Goal: Task Accomplishment & Management: Complete application form

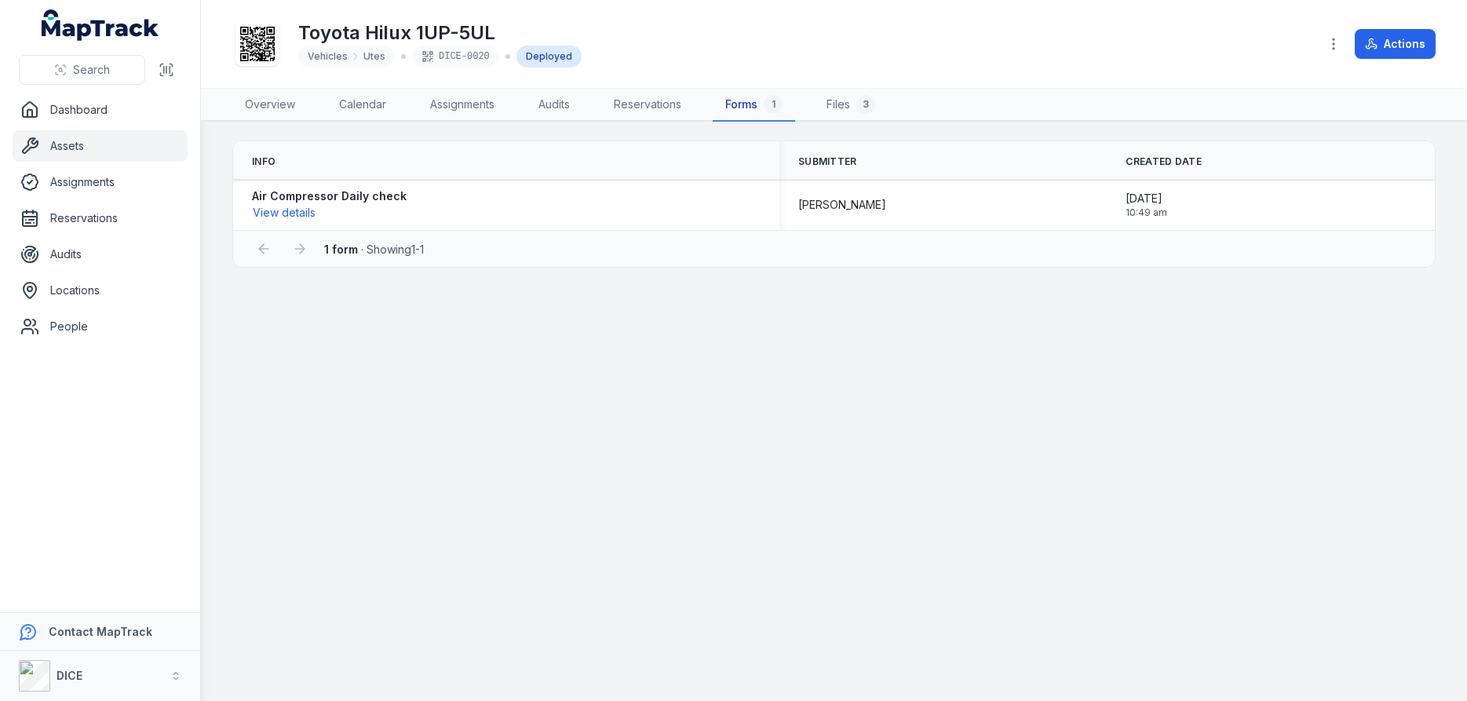
click at [742, 107] on link "Forms 1" at bounding box center [753, 105] width 82 height 33
click at [288, 212] on button "View details" at bounding box center [284, 212] width 64 height 17
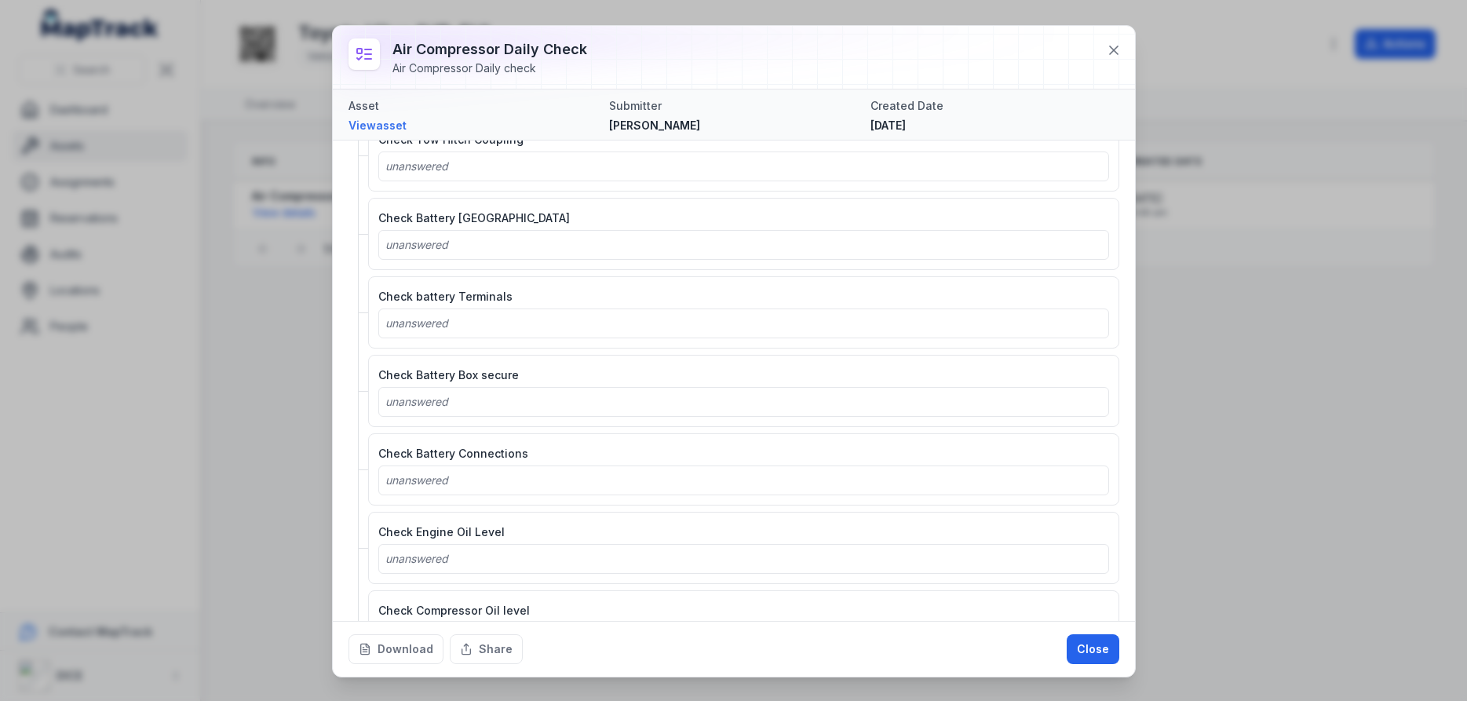
scroll to position [1883, 0]
click at [1104, 648] on button "Close" at bounding box center [1092, 649] width 53 height 30
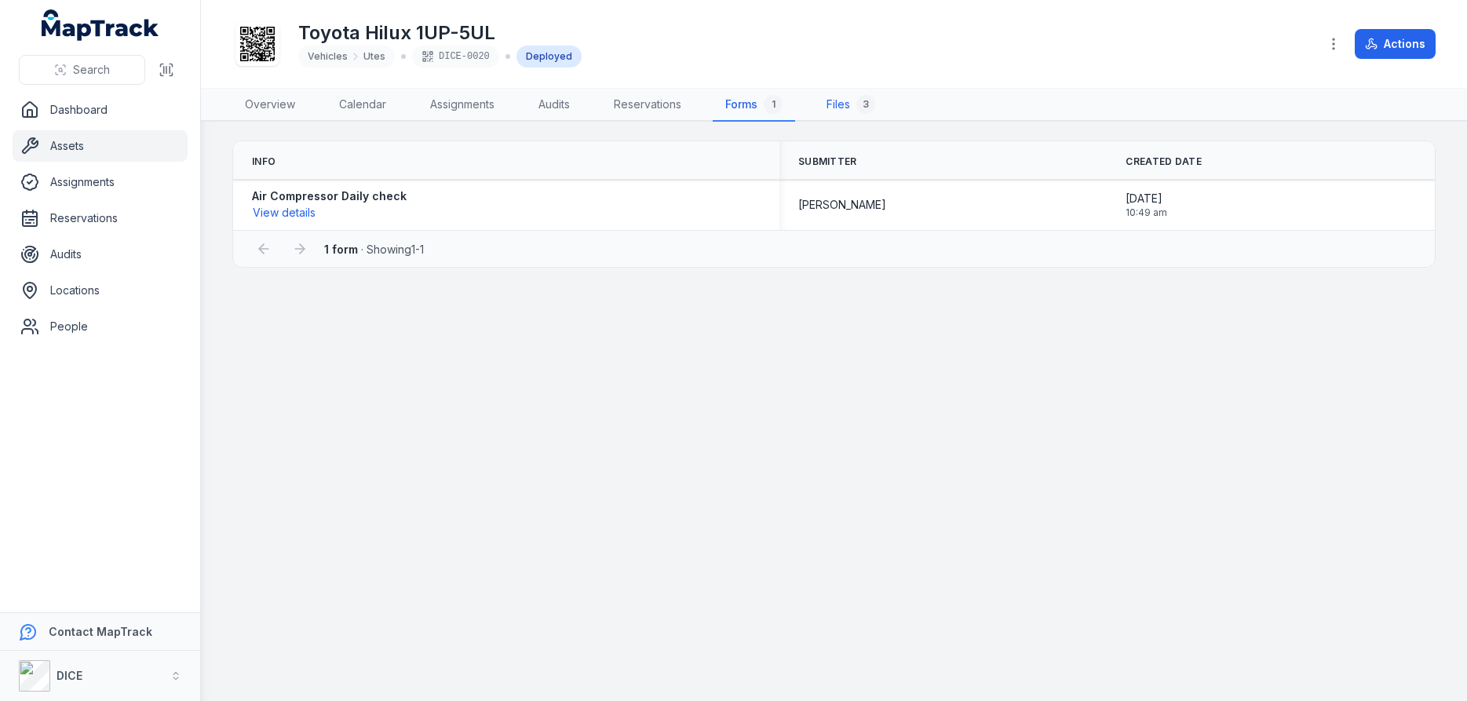
click at [839, 103] on link "Files 3" at bounding box center [851, 105] width 74 height 33
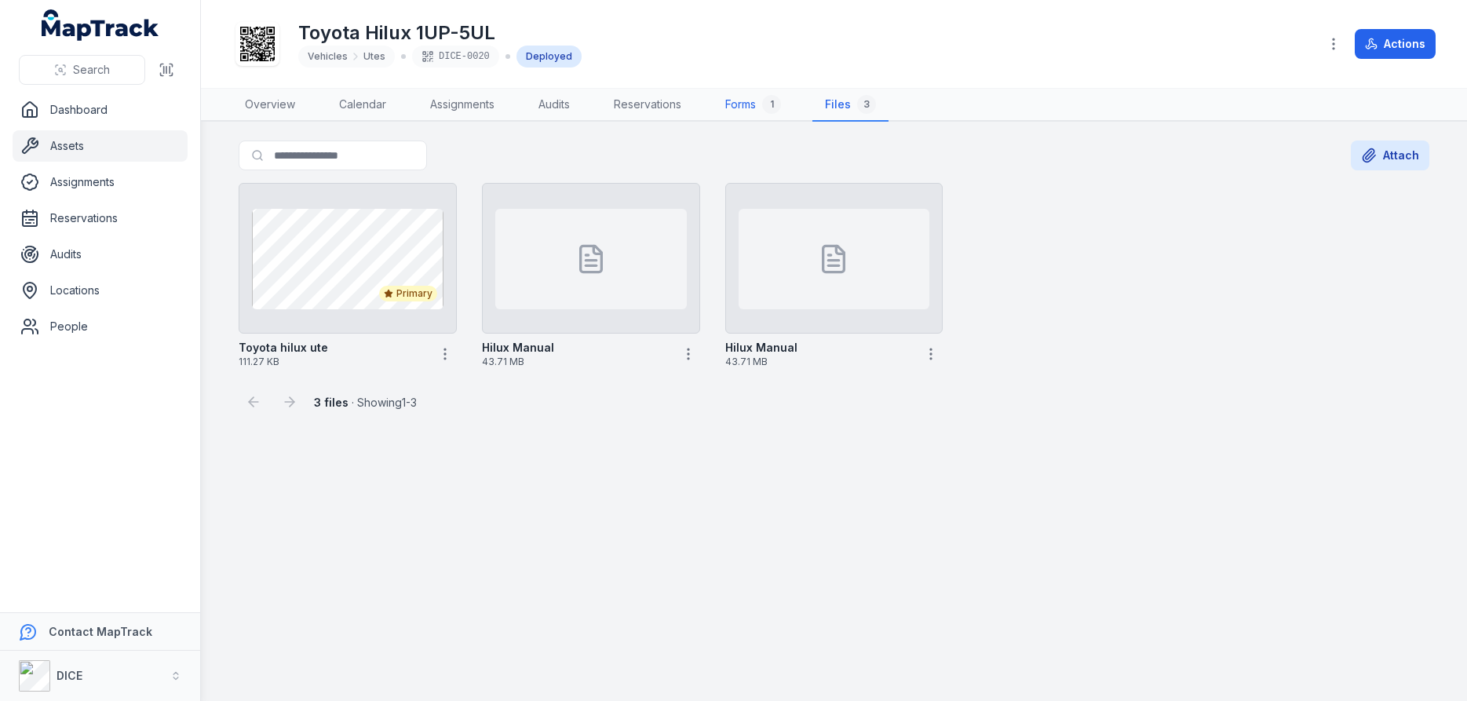
click at [744, 104] on link "Forms 1" at bounding box center [752, 105] width 81 height 33
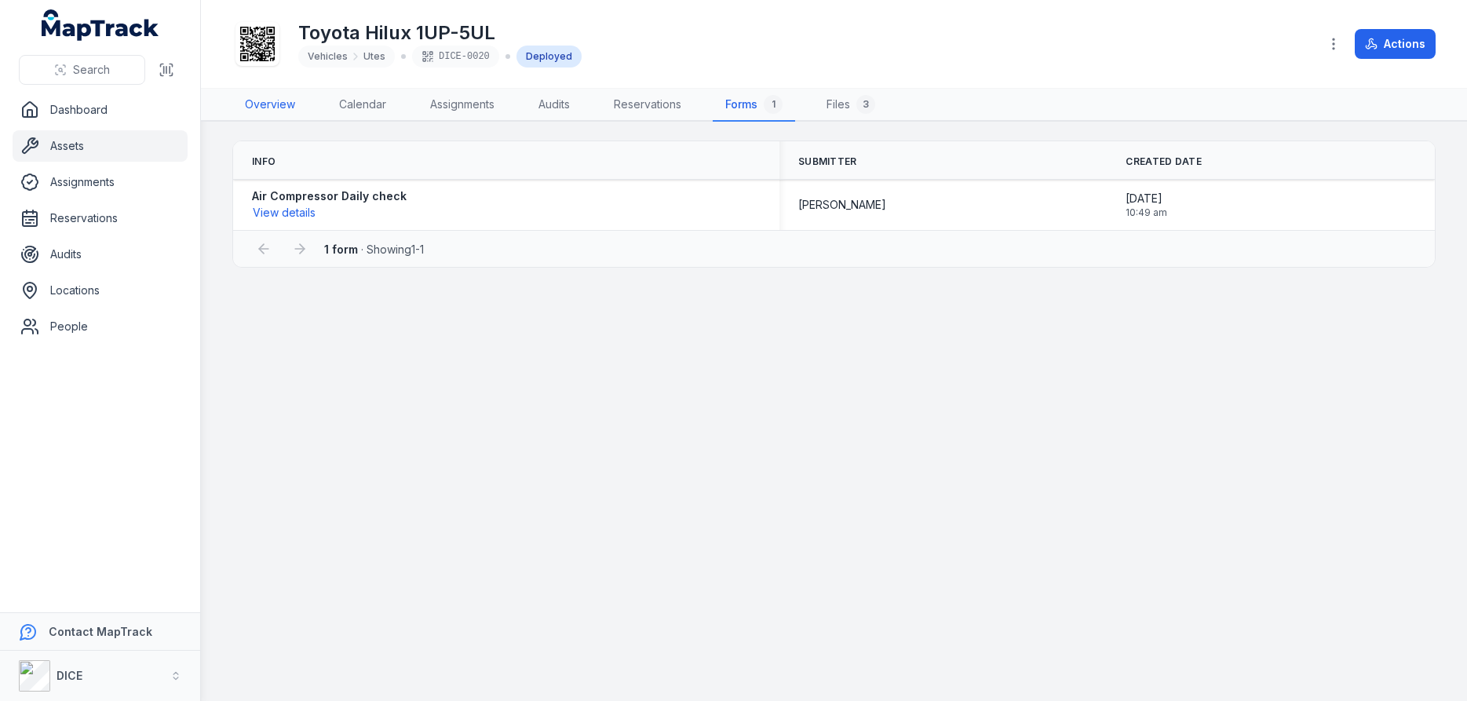
click at [261, 105] on link "Overview" at bounding box center [269, 105] width 75 height 33
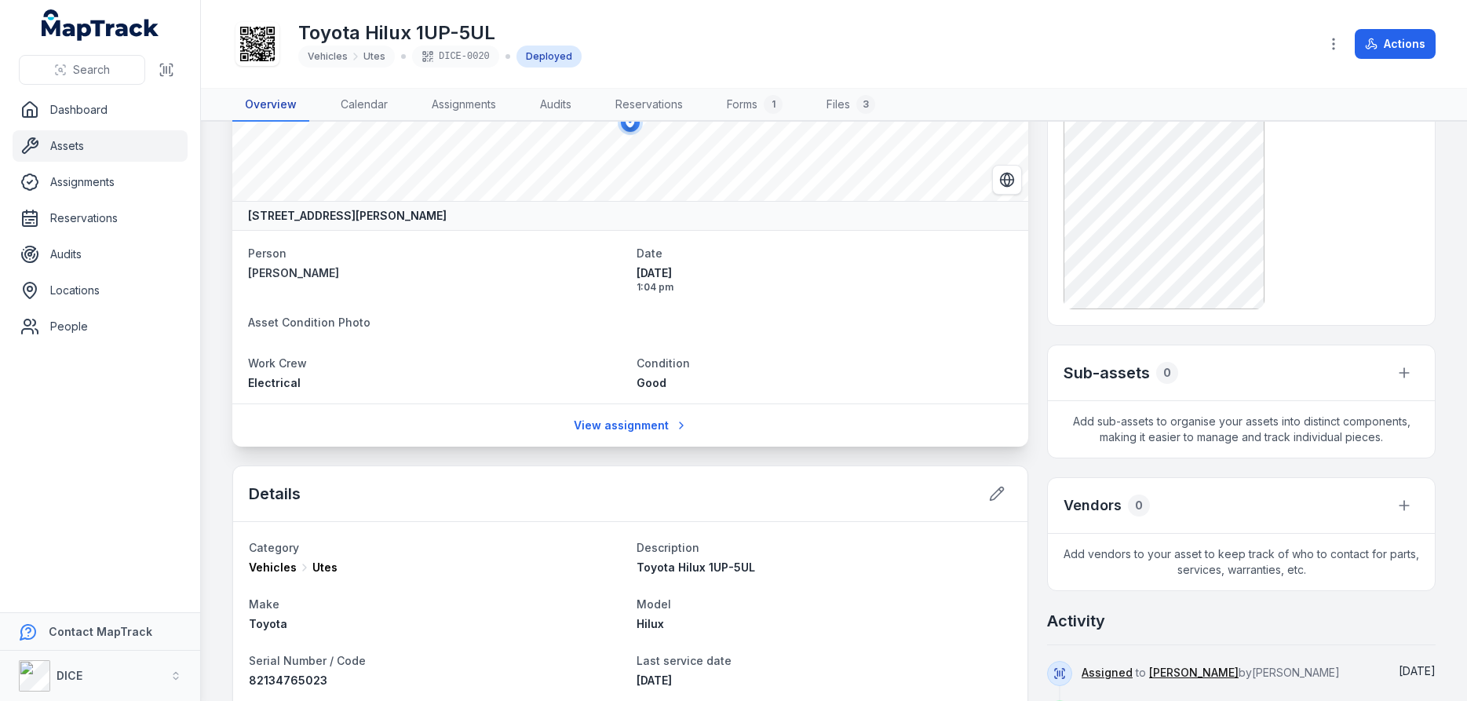
scroll to position [94, 0]
click at [630, 429] on link "View assignment" at bounding box center [630, 428] width 134 height 30
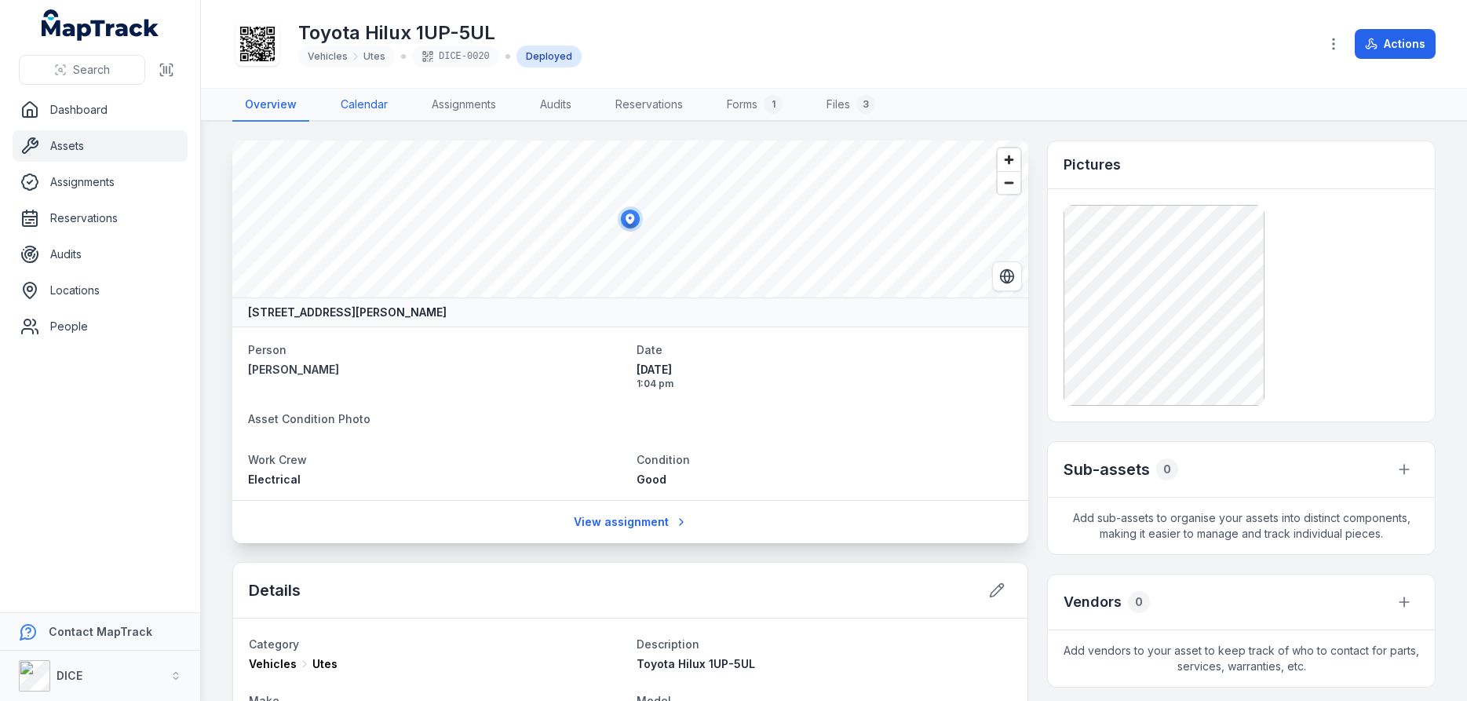
click at [362, 104] on link "Calendar" at bounding box center [364, 105] width 72 height 33
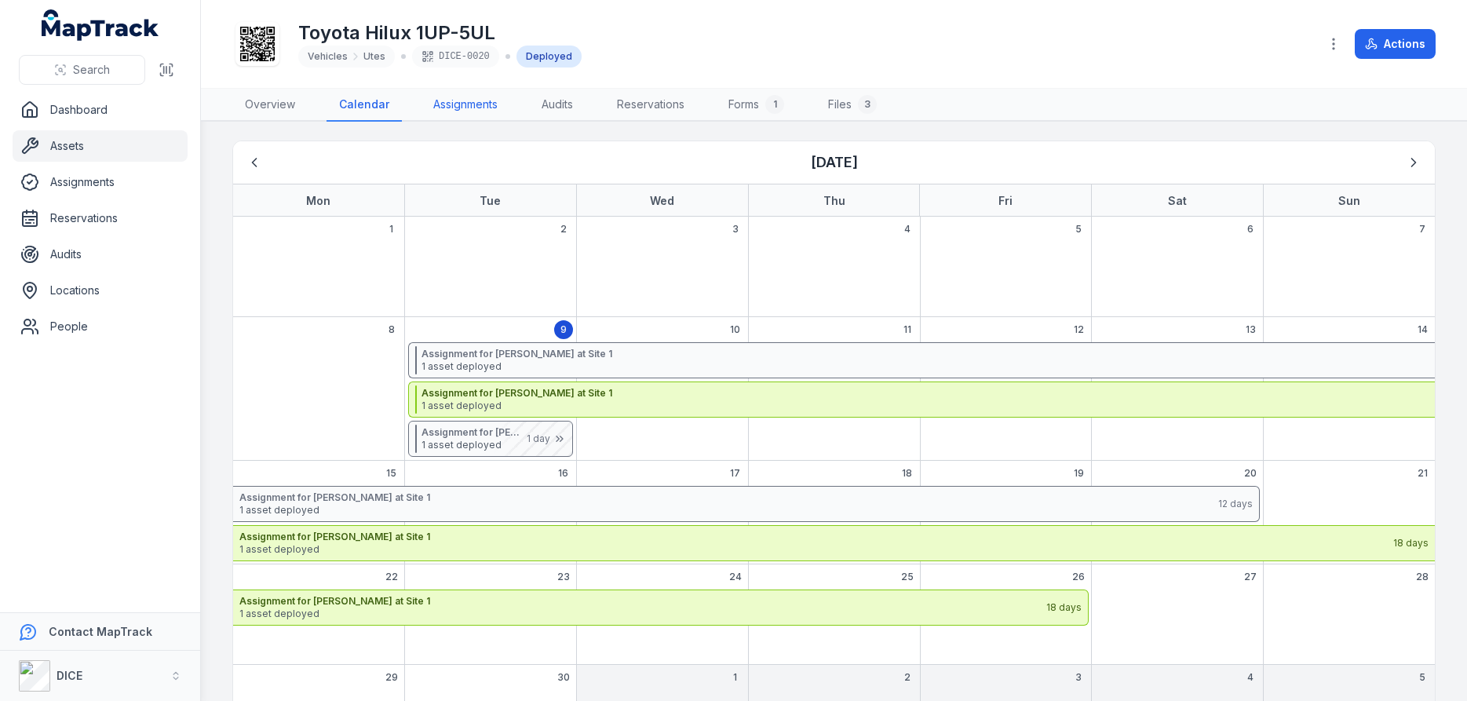
click at [478, 106] on link "Assignments" at bounding box center [465, 105] width 89 height 33
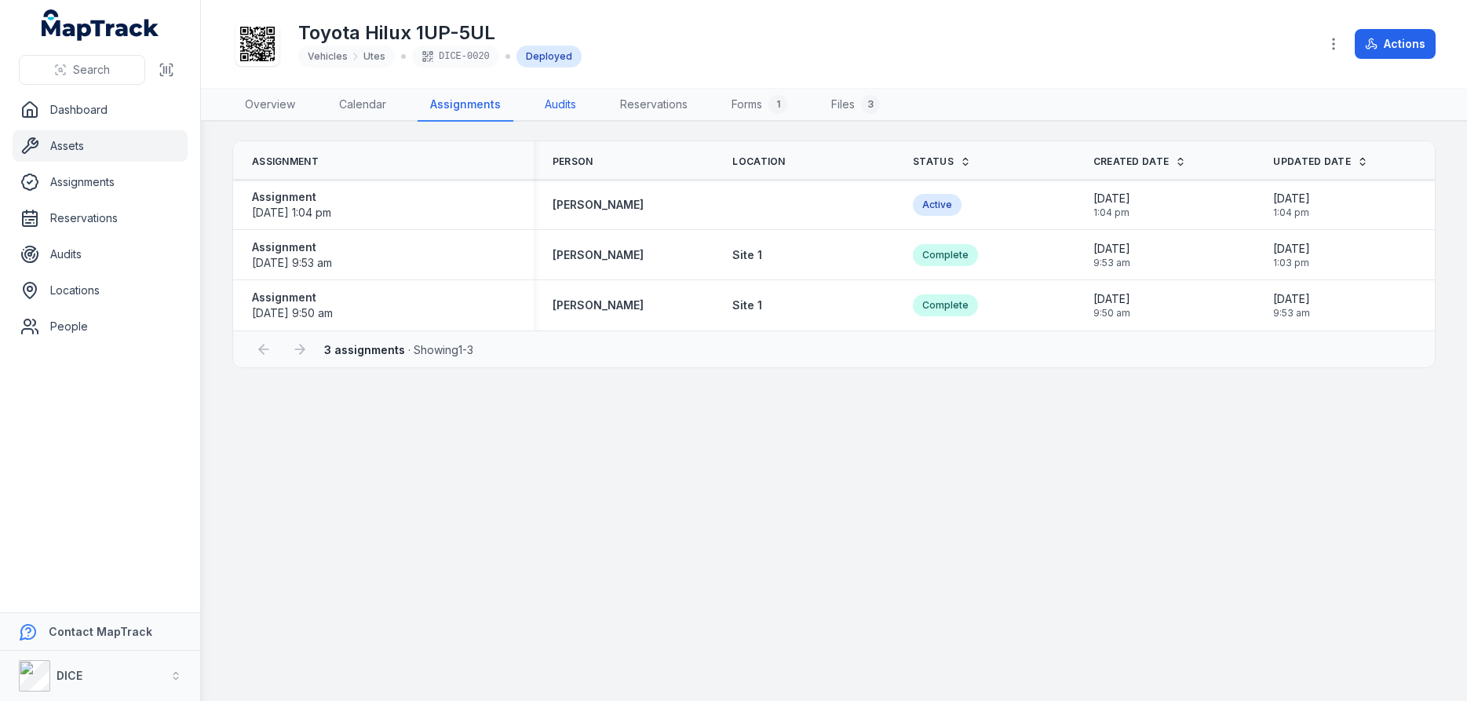
click at [561, 104] on link "Audits" at bounding box center [560, 105] width 56 height 33
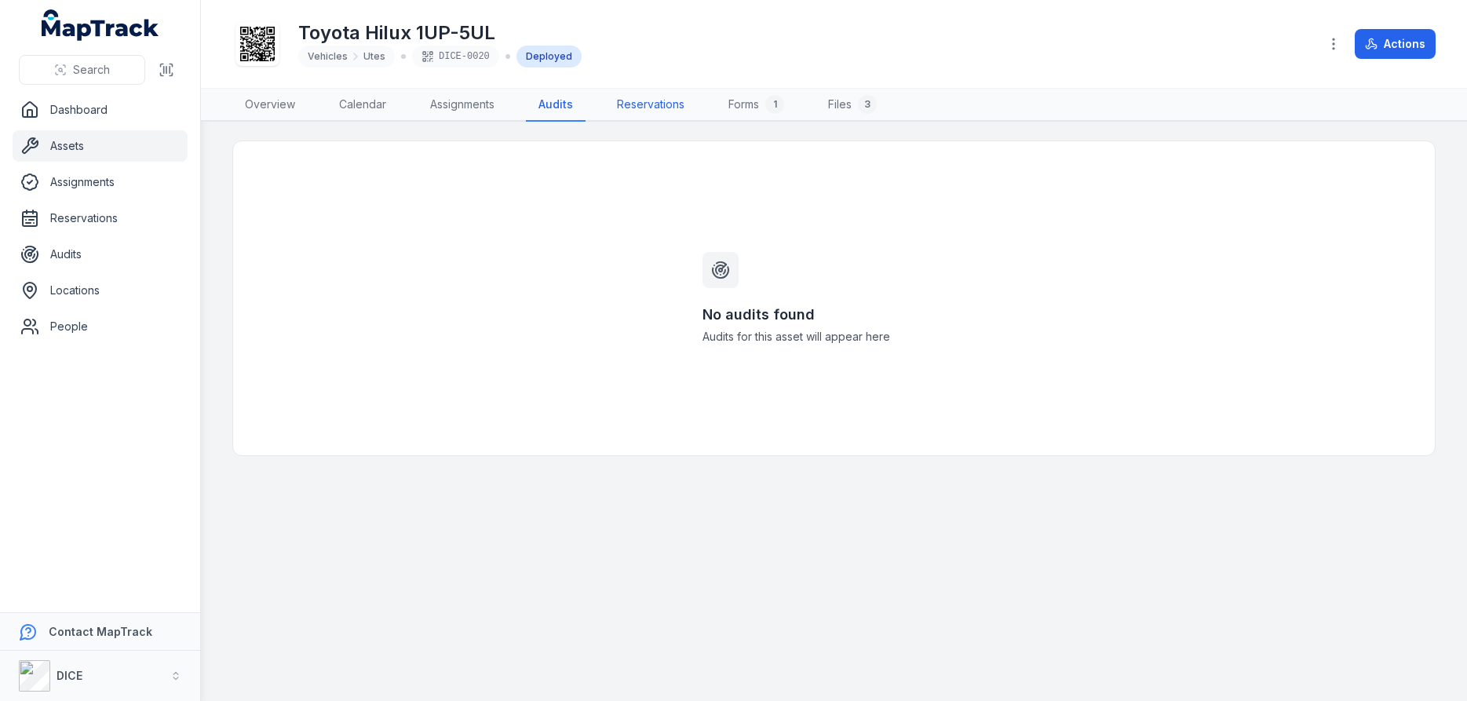
click at [661, 105] on link "Reservations" at bounding box center [650, 105] width 93 height 33
click at [750, 106] on link "Forms 1" at bounding box center [757, 105] width 81 height 33
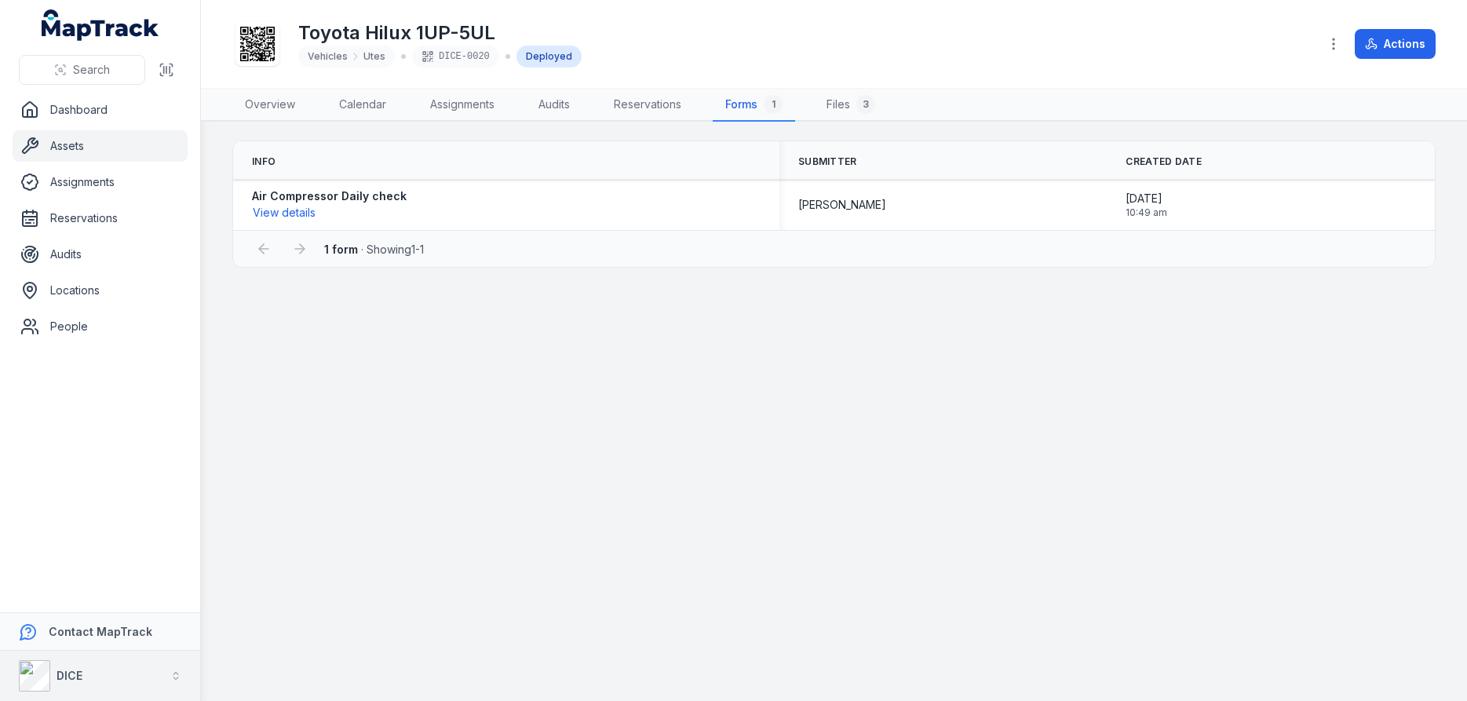
click at [175, 678] on icon "button" at bounding box center [175, 678] width 5 height 2
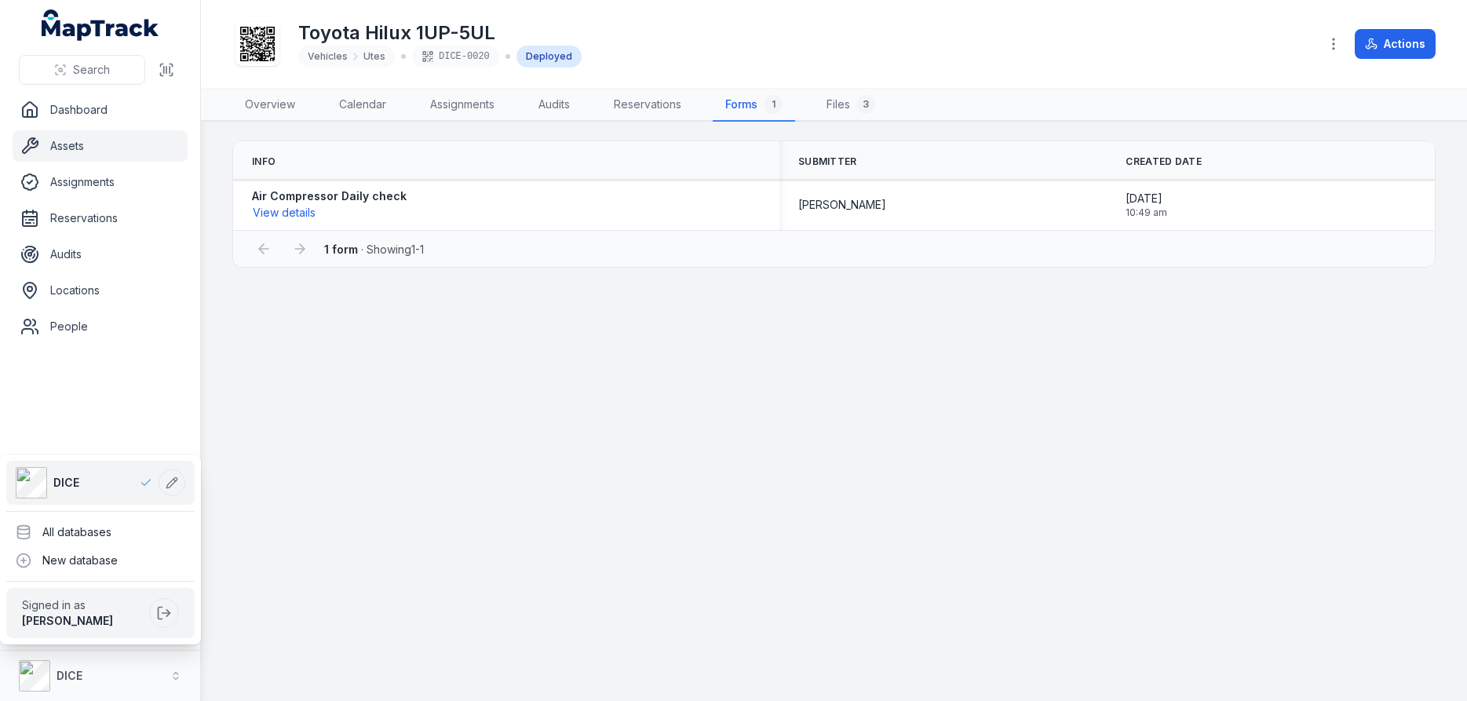
click at [760, 470] on div "Search Dashboard Assets Assignments Reservations Audits Locations People Contac…" at bounding box center [733, 350] width 1467 height 701
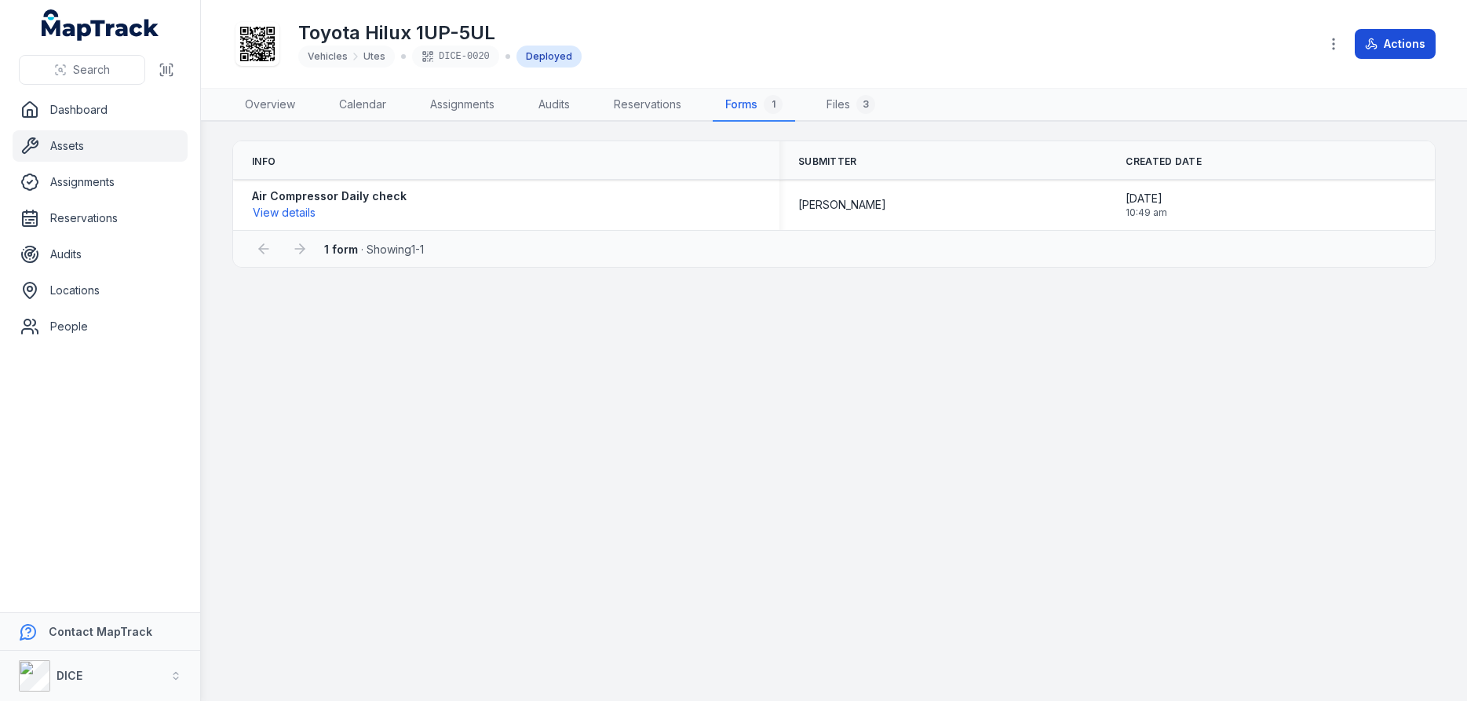
click at [1394, 46] on button "Actions" at bounding box center [1394, 44] width 81 height 30
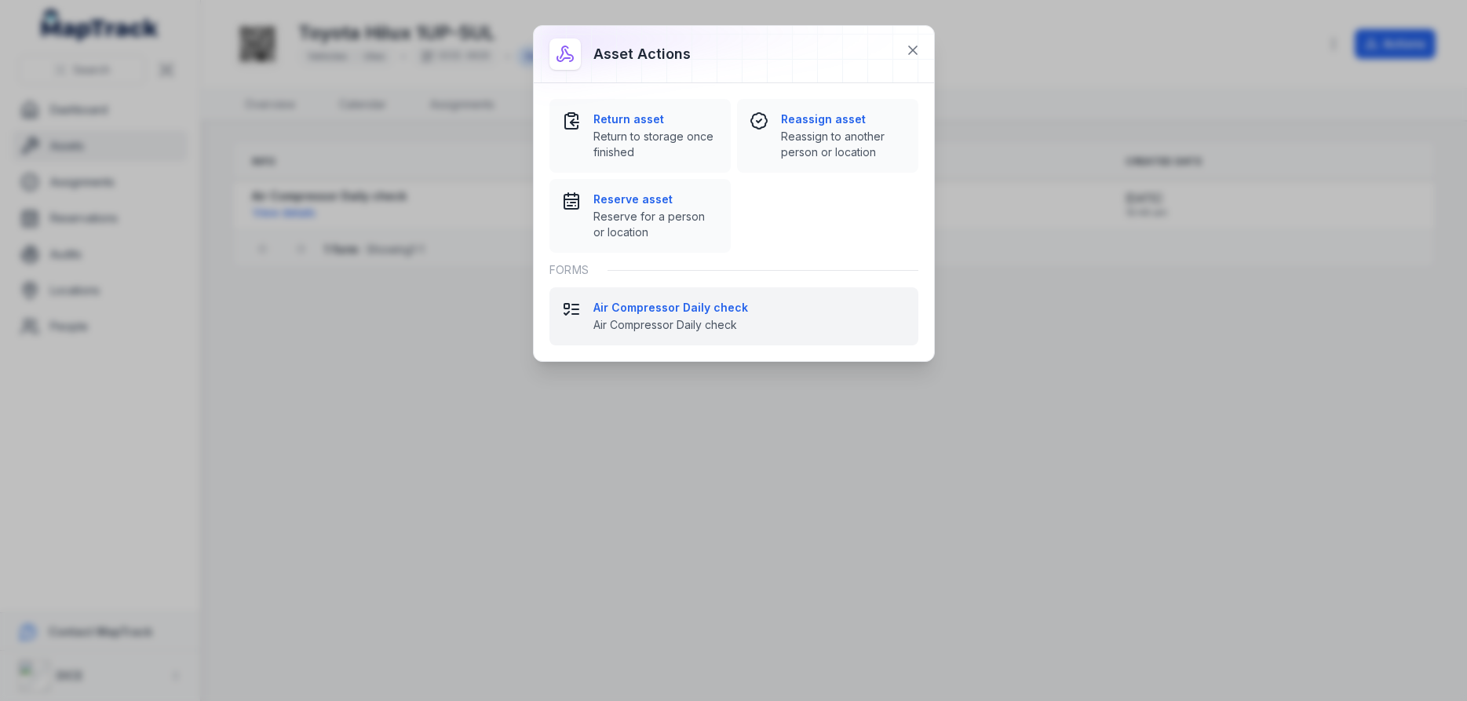
click at [658, 308] on strong "Air Compressor Daily check" at bounding box center [749, 308] width 312 height 16
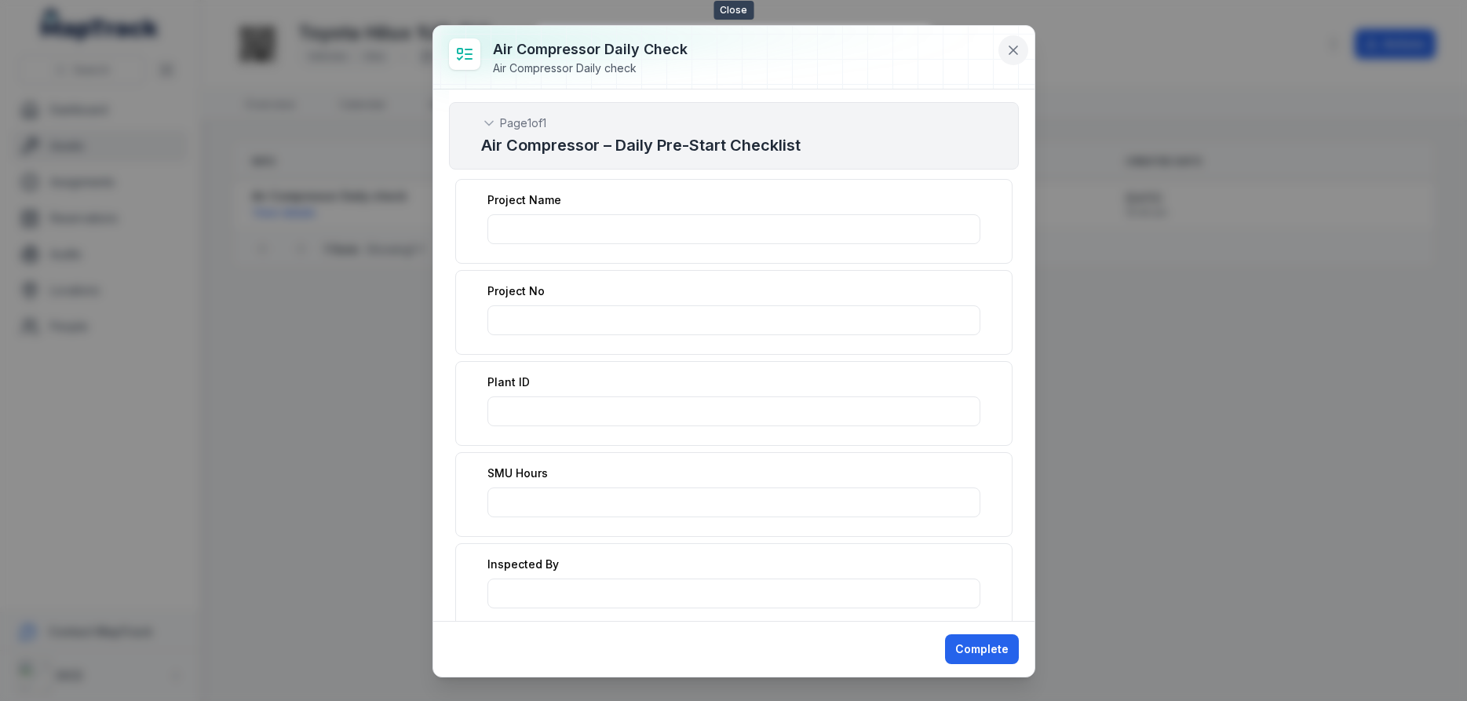
click at [1015, 46] on icon at bounding box center [1013, 50] width 16 height 16
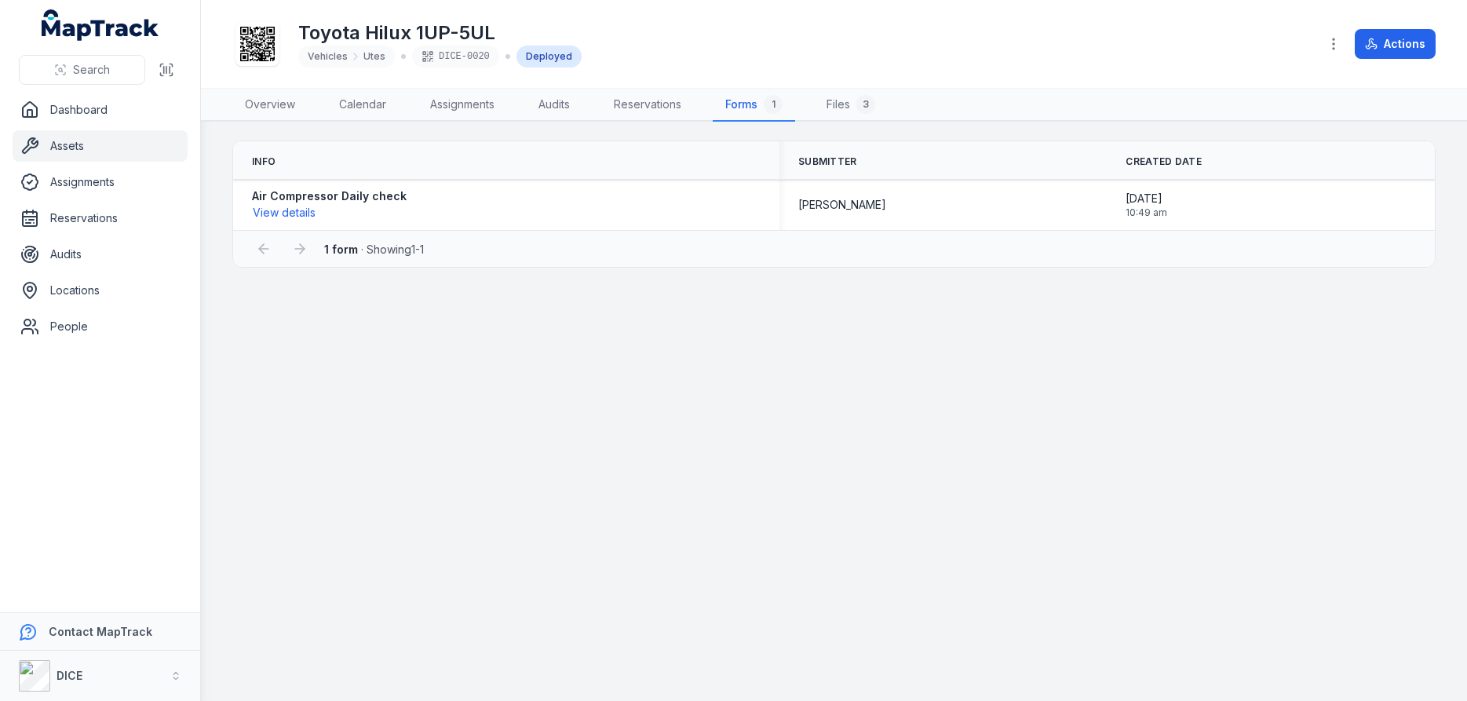
click at [71, 144] on link "Assets" at bounding box center [100, 145] width 175 height 31
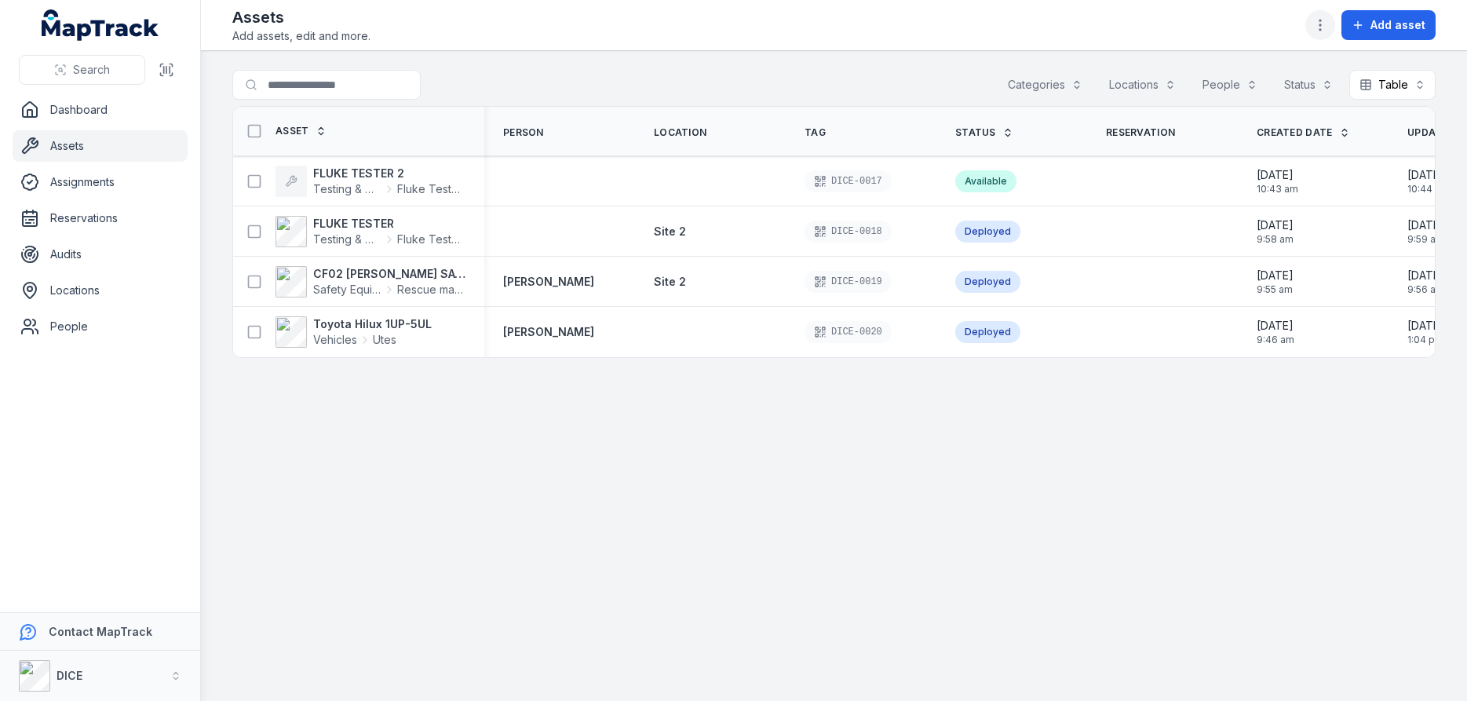
click at [1321, 23] on icon "button" at bounding box center [1320, 25] width 16 height 16
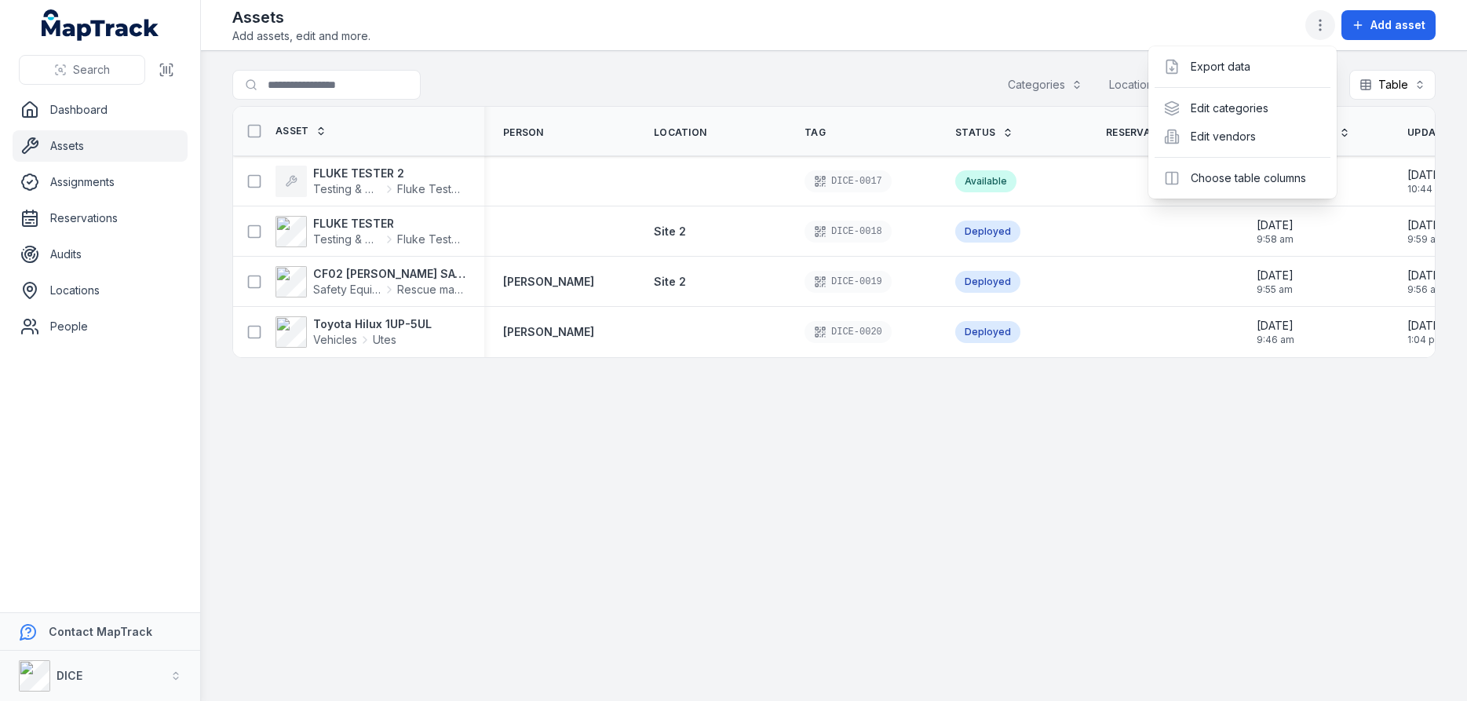
click at [1321, 23] on icon "button" at bounding box center [1320, 25] width 16 height 16
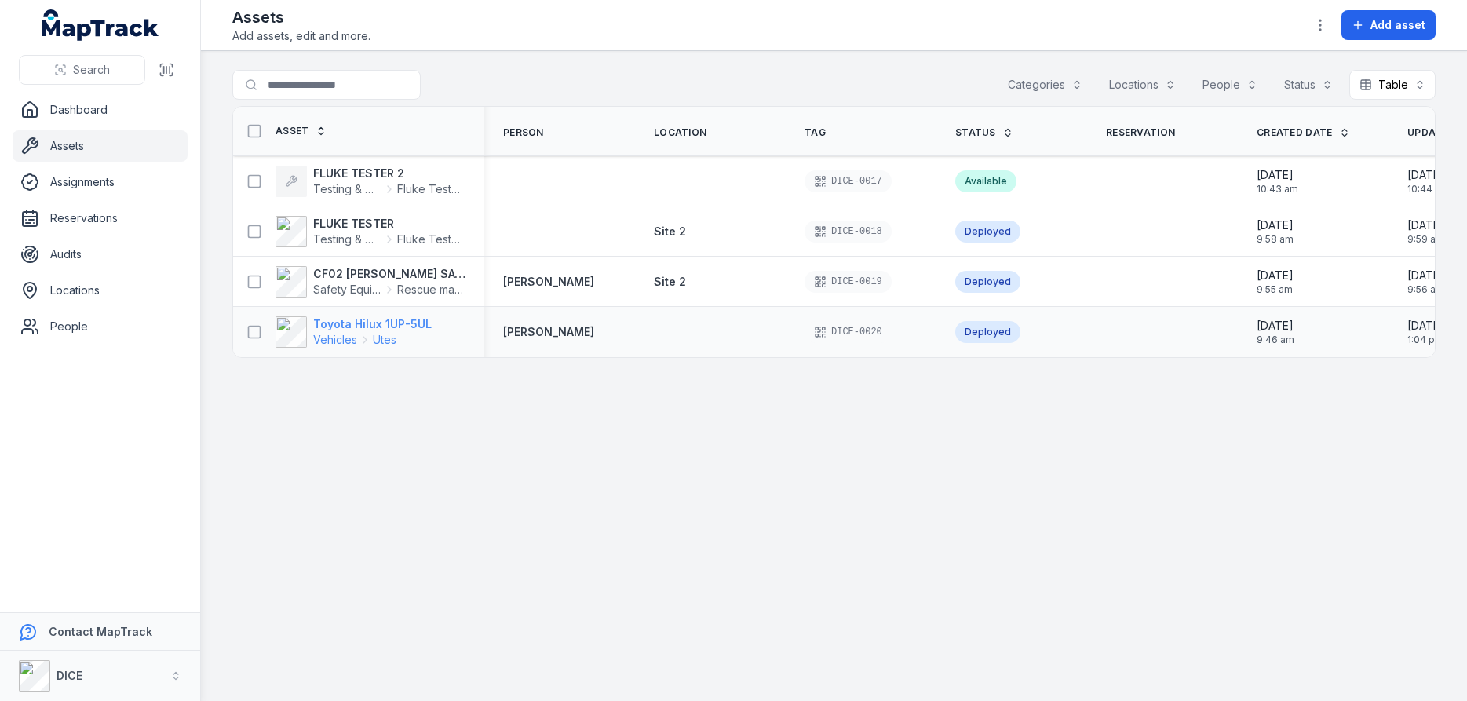
click at [358, 324] on strong "Toyota Hilux 1UP-5UL" at bounding box center [372, 324] width 118 height 16
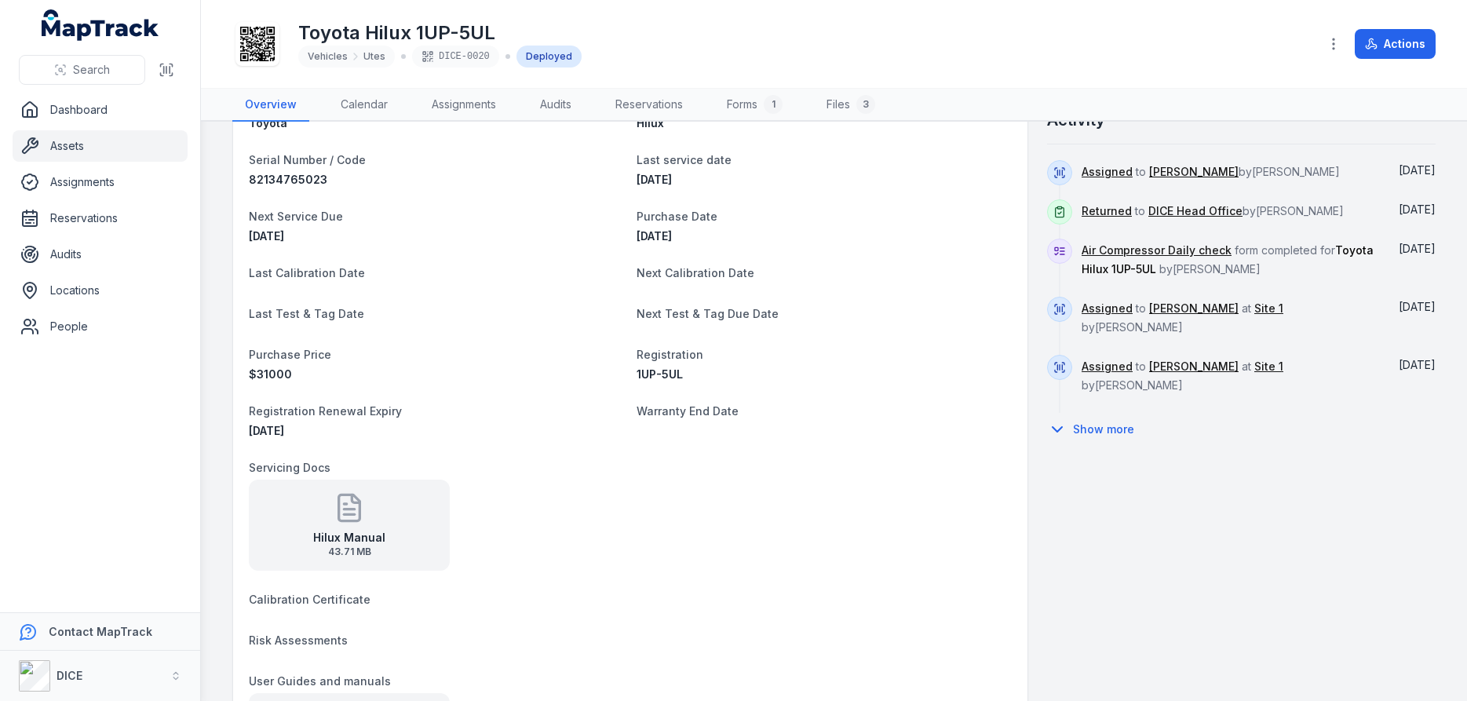
scroll to position [659, 0]
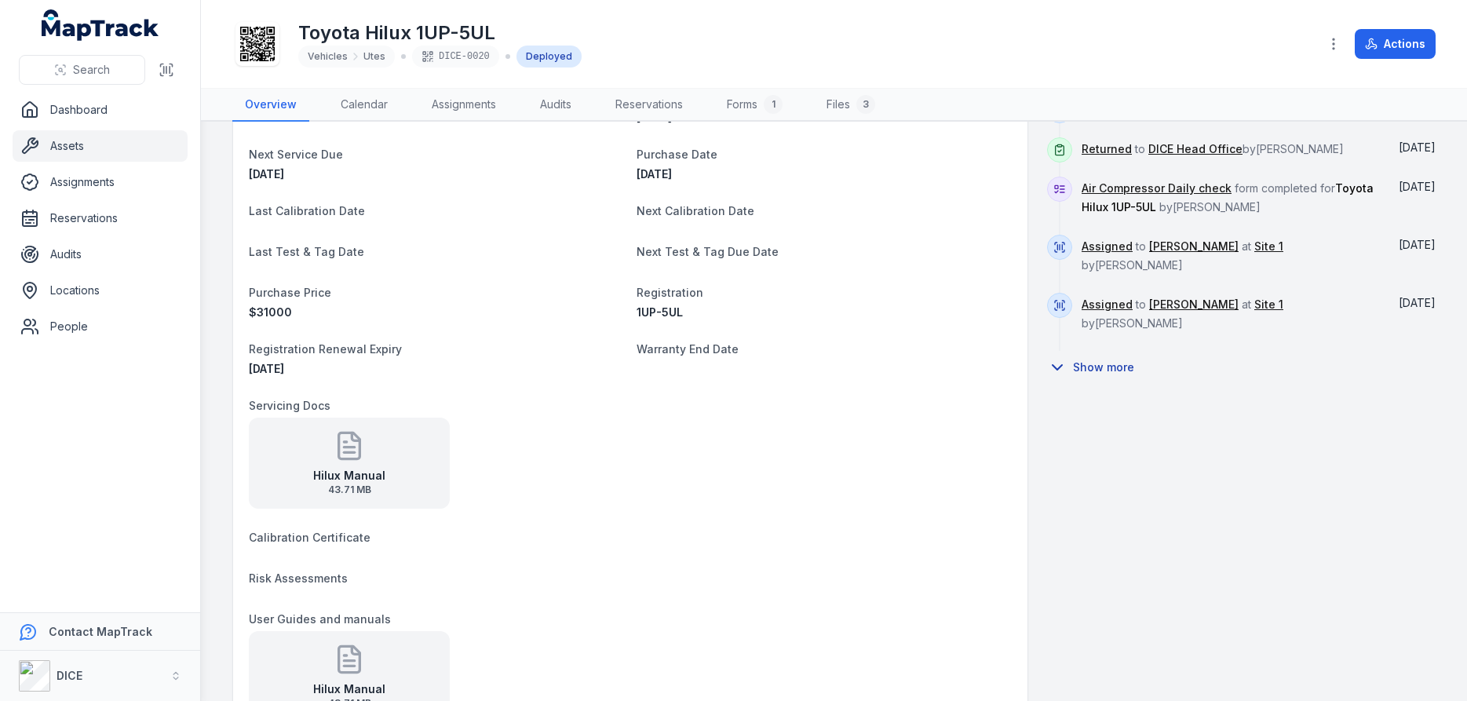
click at [1057, 358] on icon at bounding box center [1057, 367] width 19 height 19
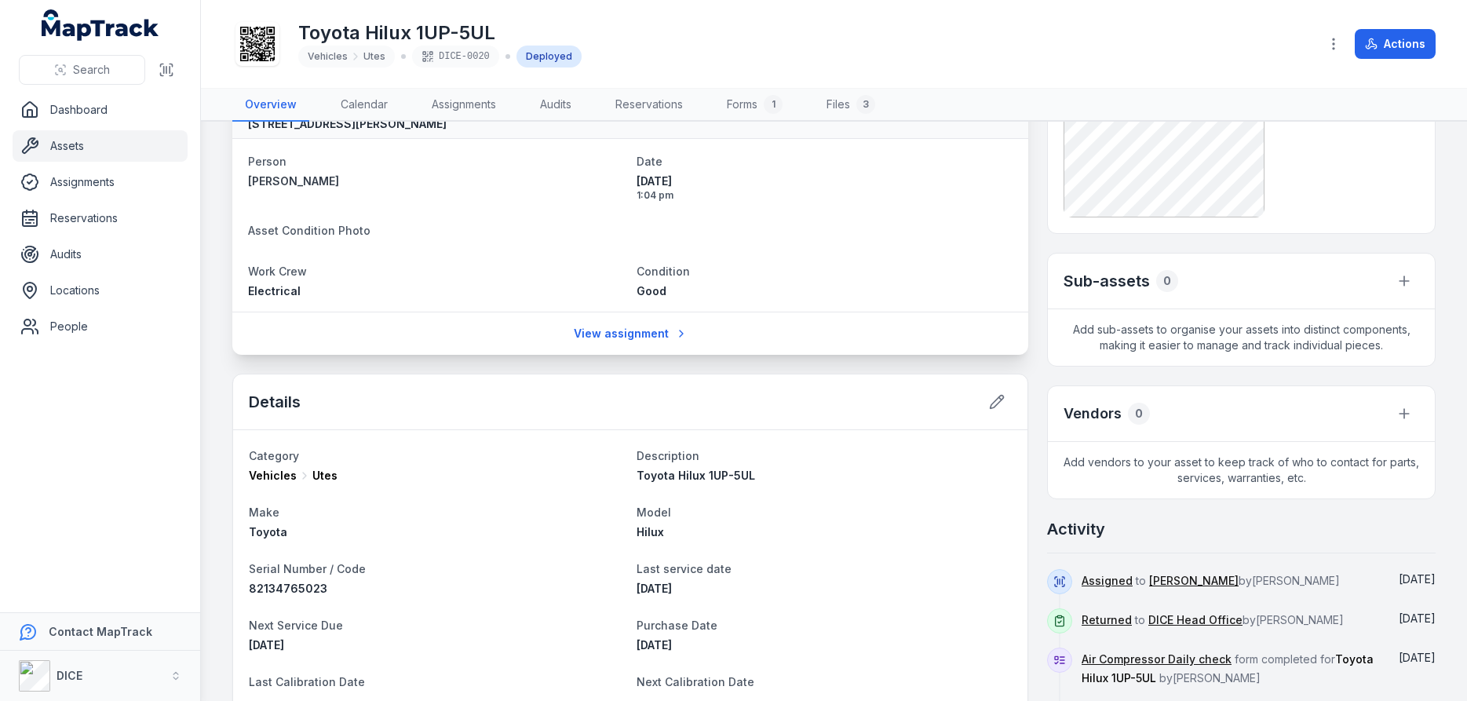
scroll to position [0, 0]
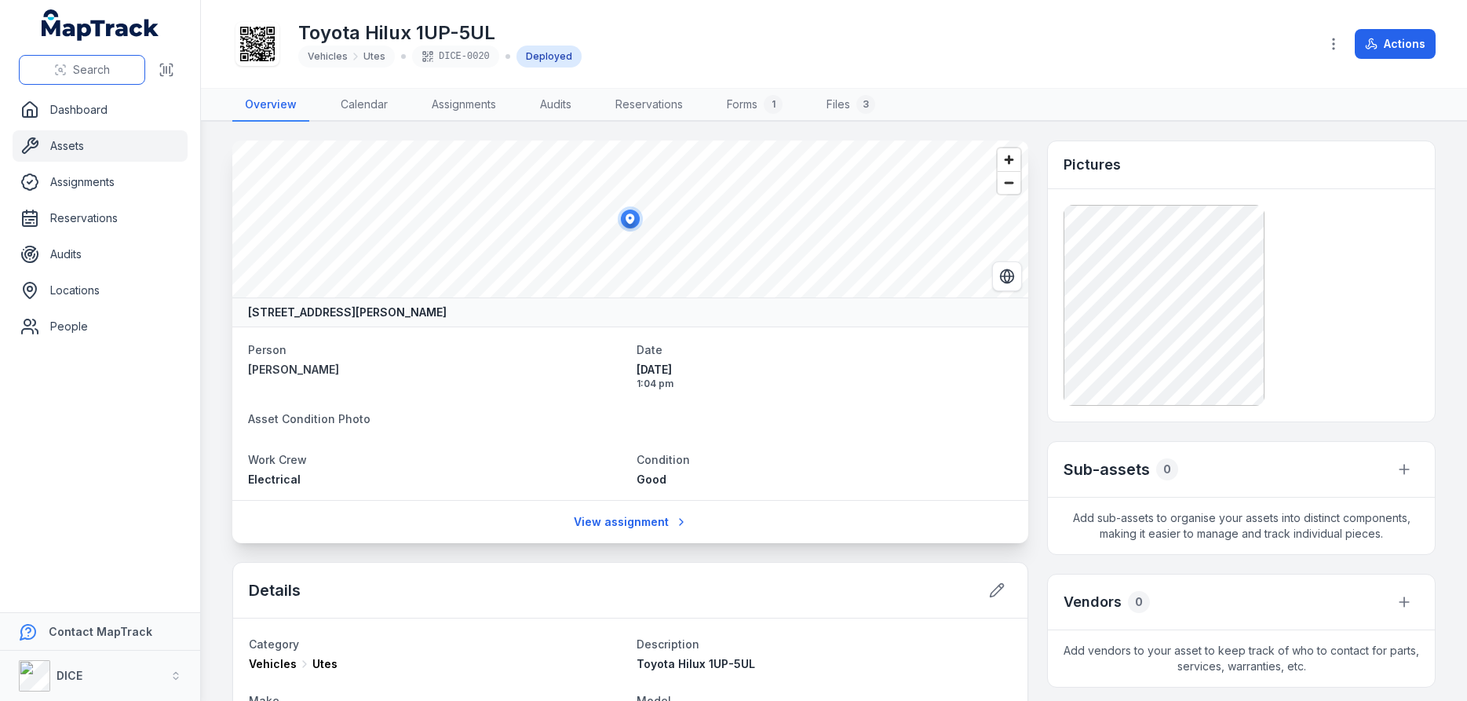
click at [54, 68] on button "Search" at bounding box center [82, 70] width 126 height 30
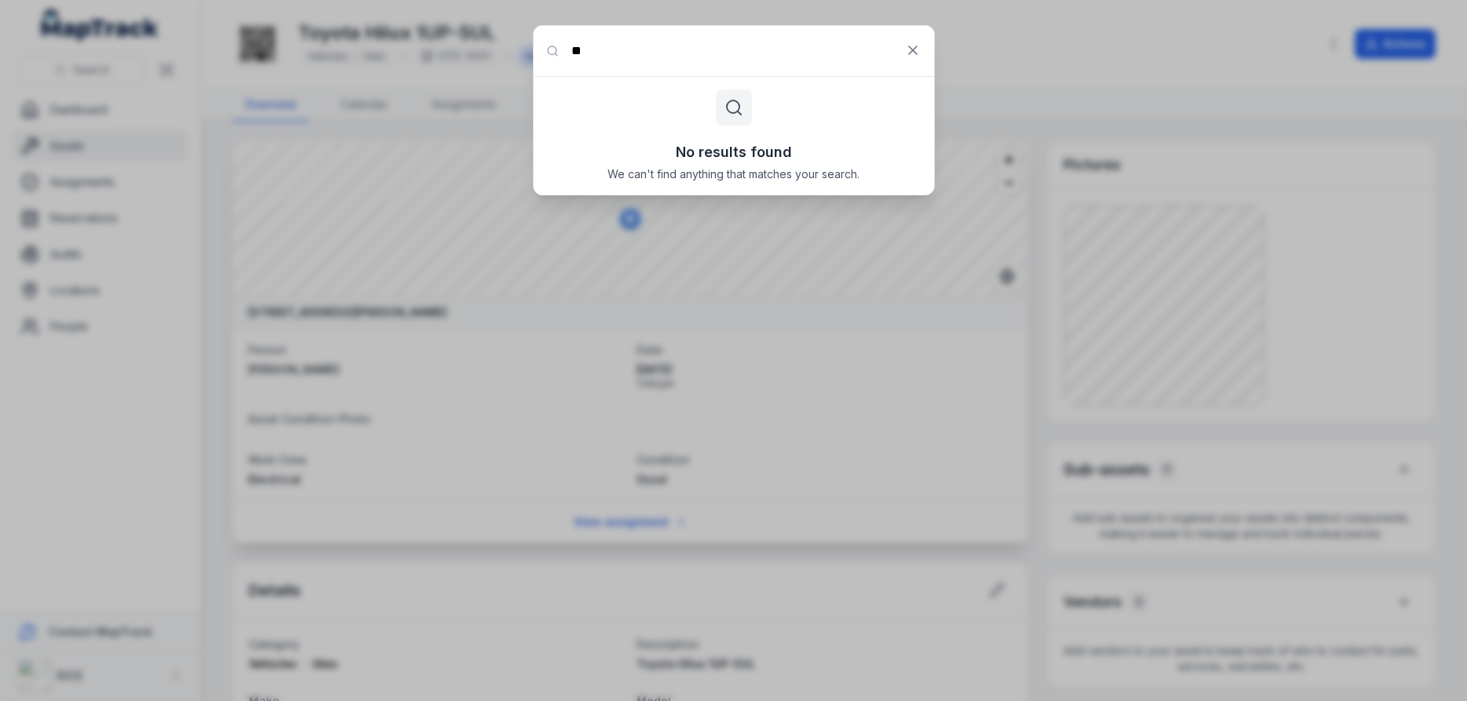
type input "*"
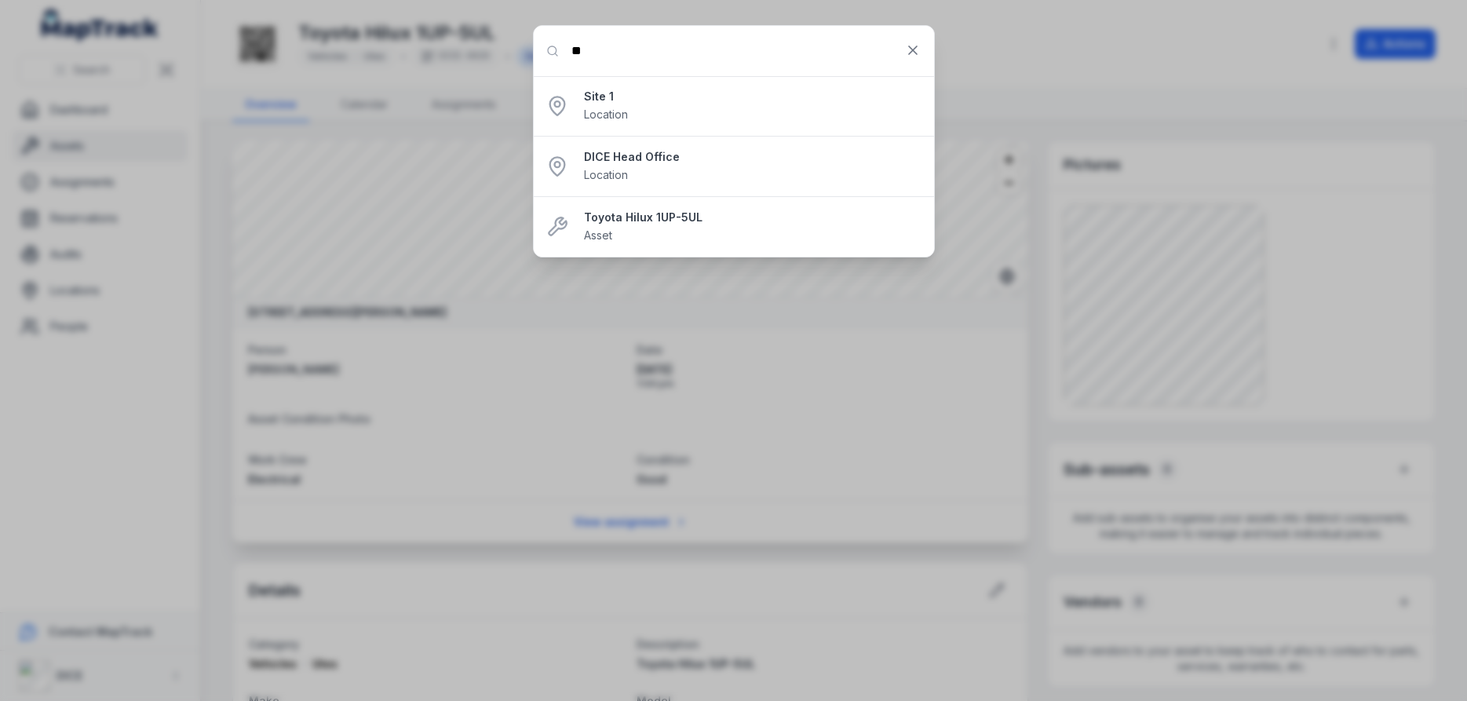
type input "*"
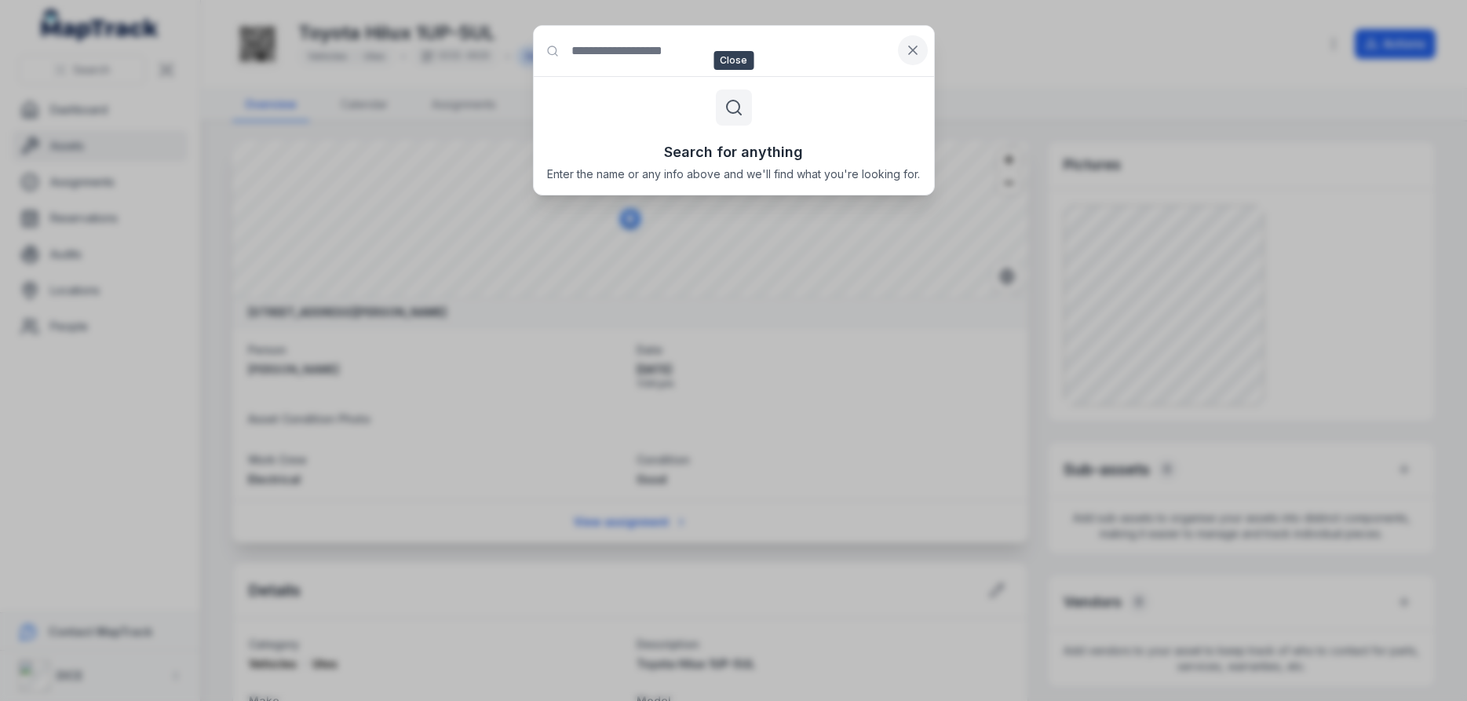
click at [913, 49] on icon at bounding box center [913, 50] width 8 height 8
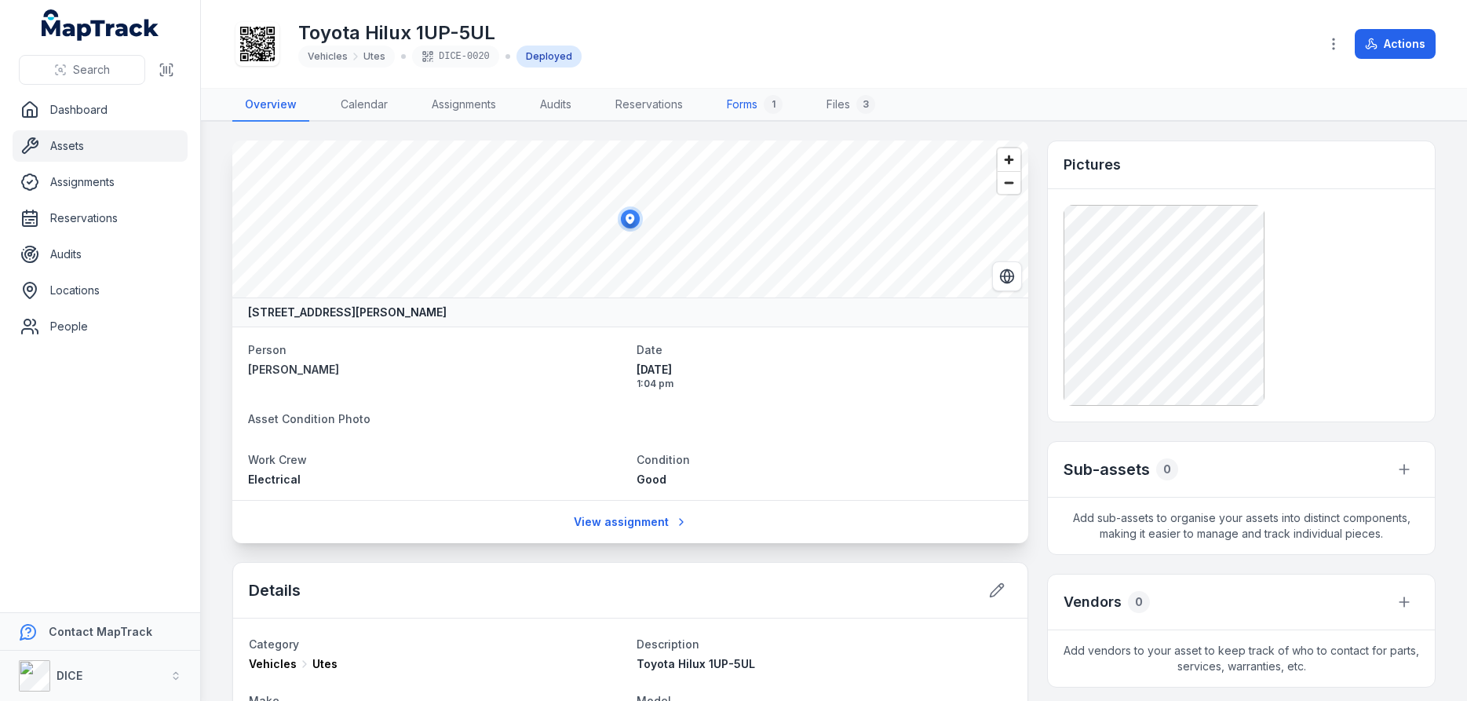
click at [754, 104] on link "Forms 1" at bounding box center [754, 105] width 81 height 33
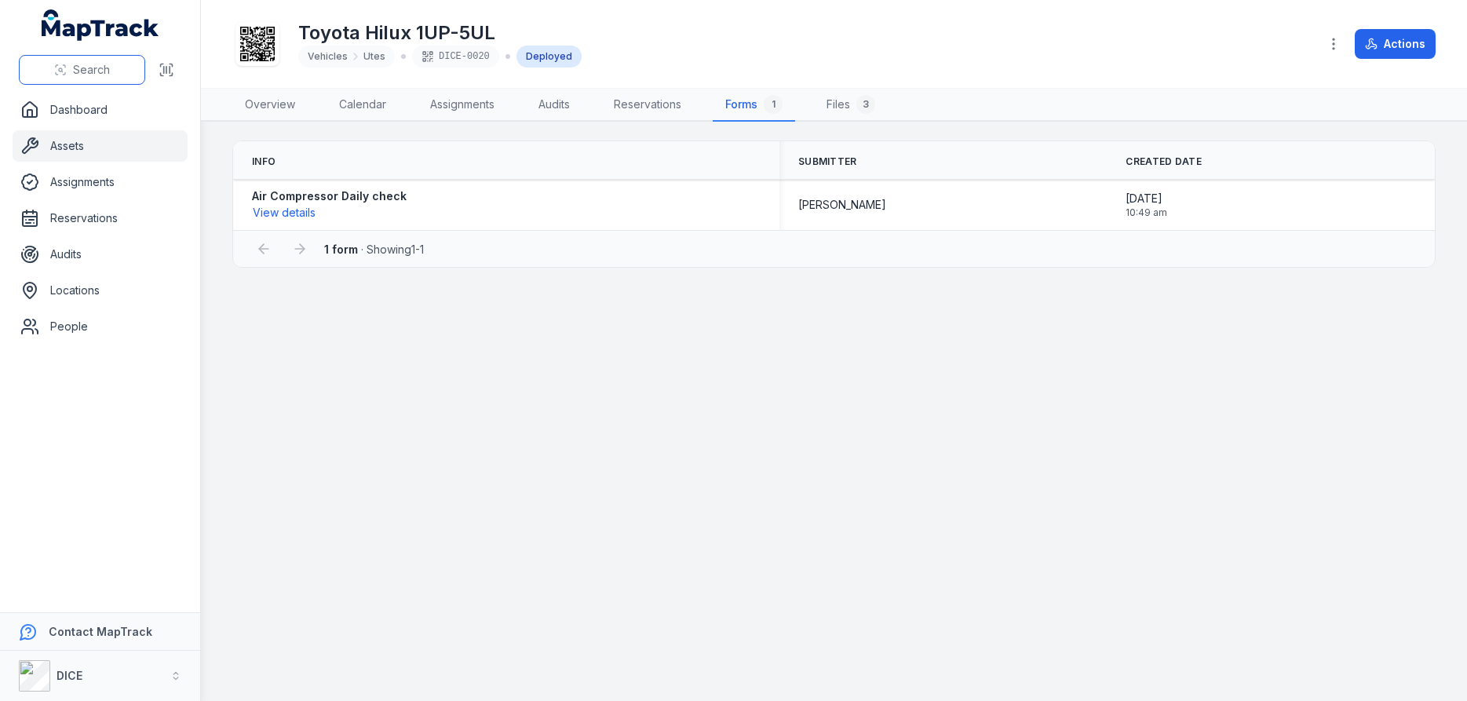
click at [67, 71] on icon at bounding box center [60, 70] width 13 height 13
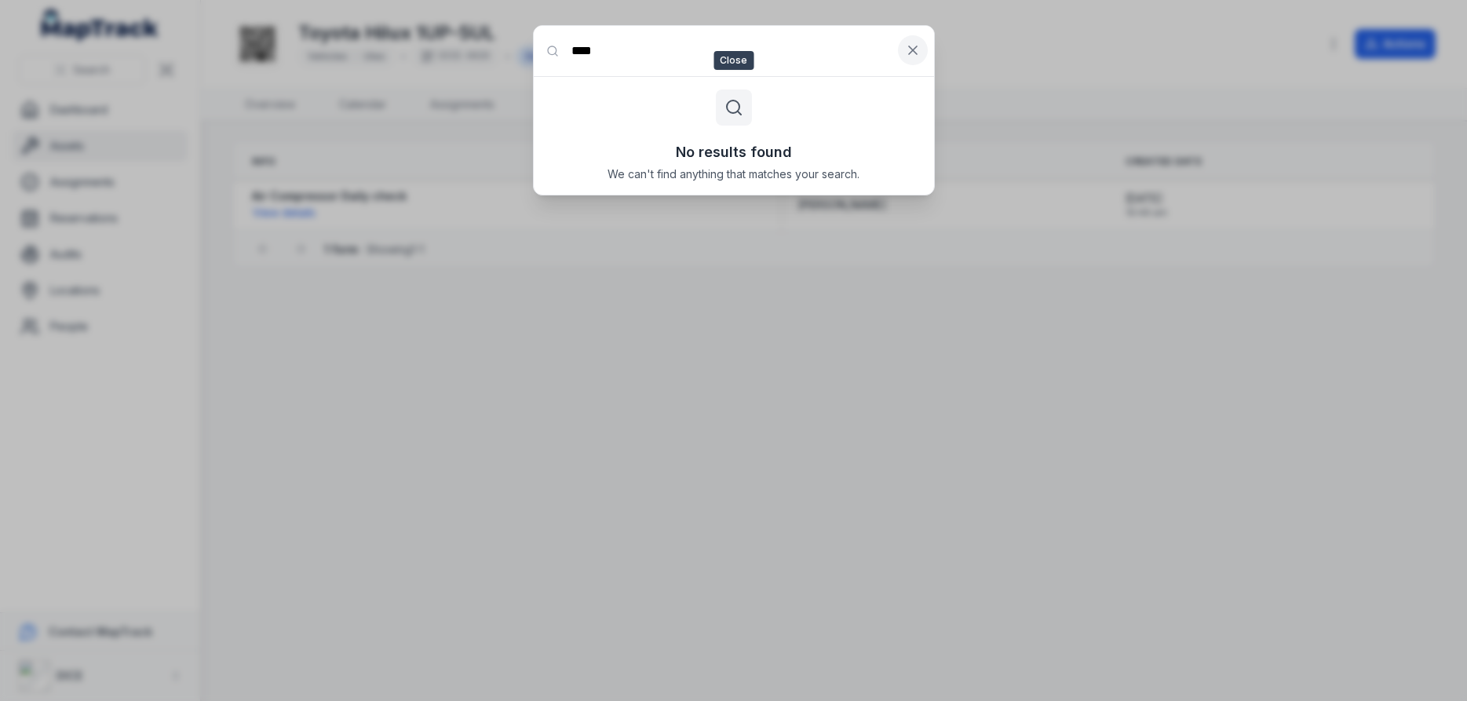
type input "****"
click at [912, 50] on icon at bounding box center [913, 50] width 8 height 8
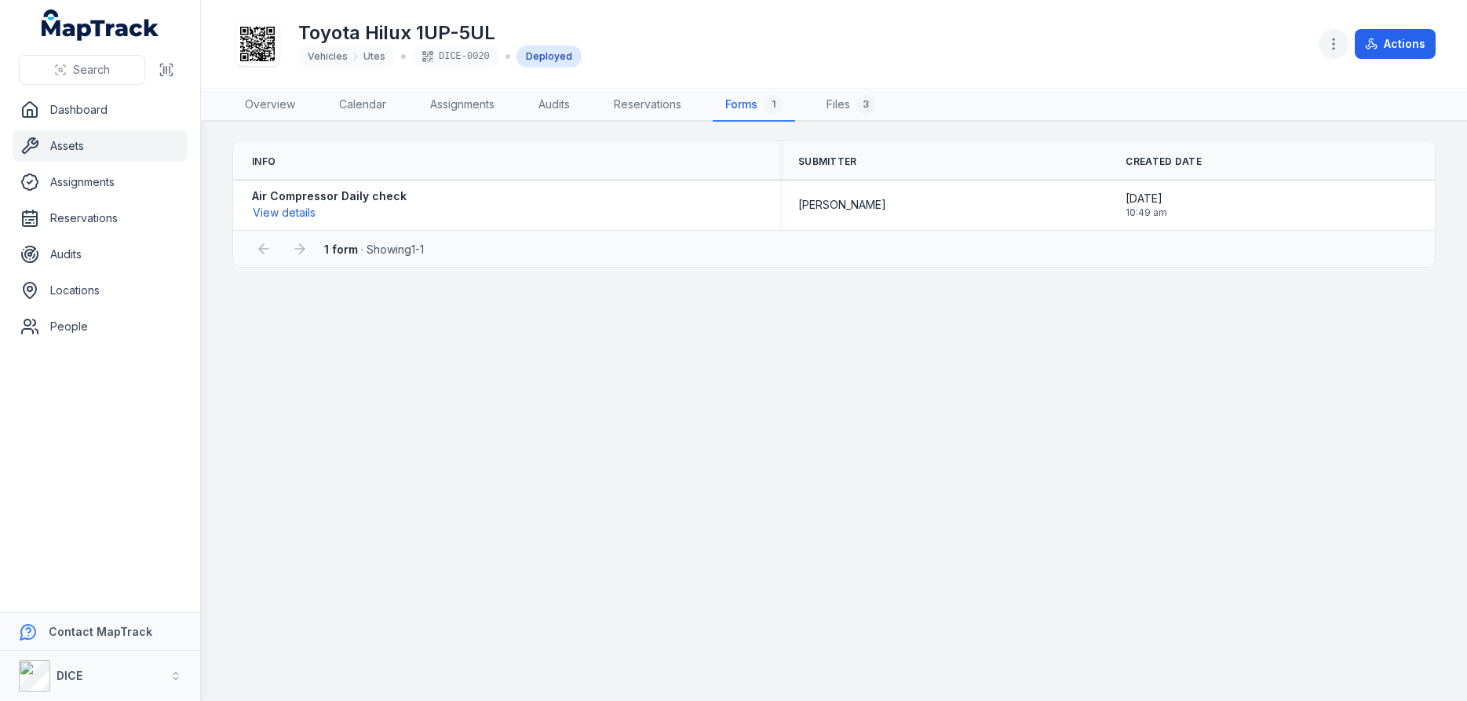
click at [1334, 44] on circle "button" at bounding box center [1333, 44] width 2 height 2
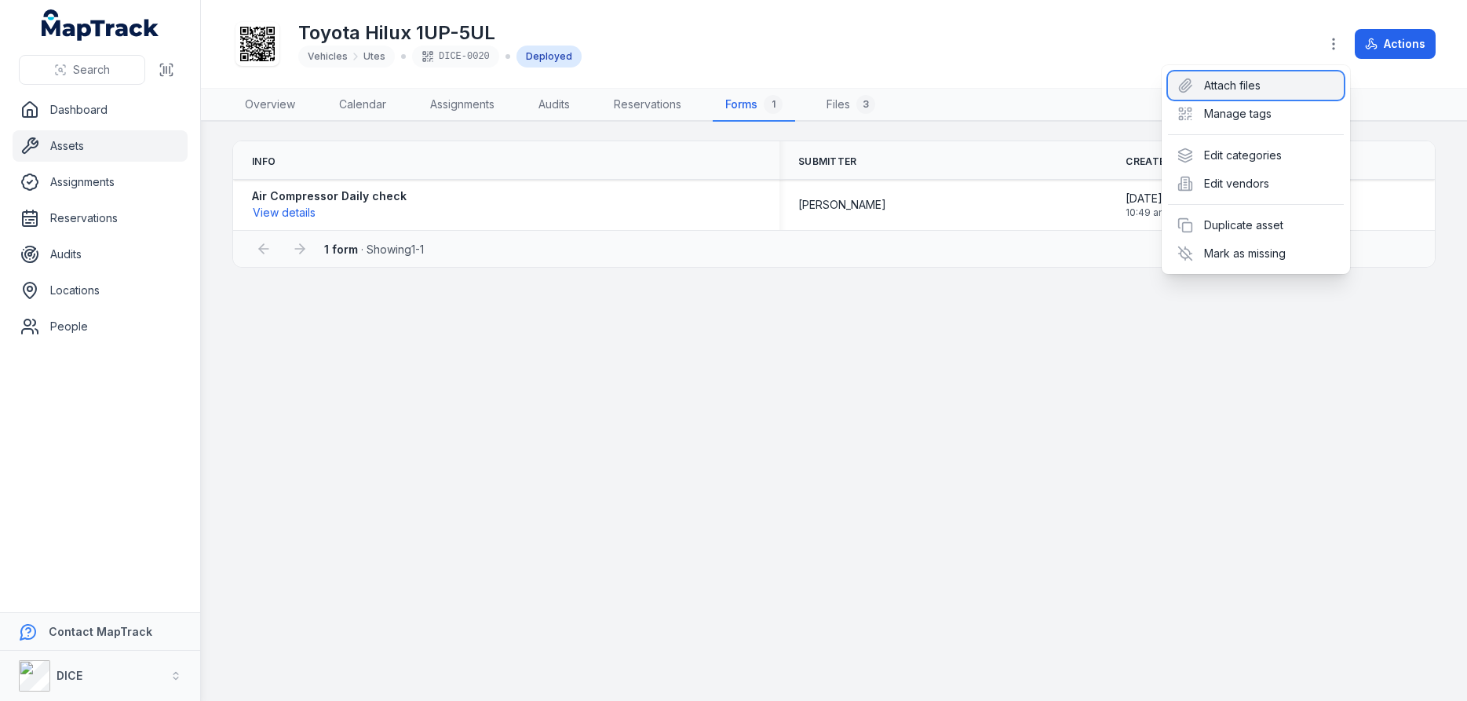
click at [1246, 86] on div "Attach files" at bounding box center [1256, 85] width 176 height 28
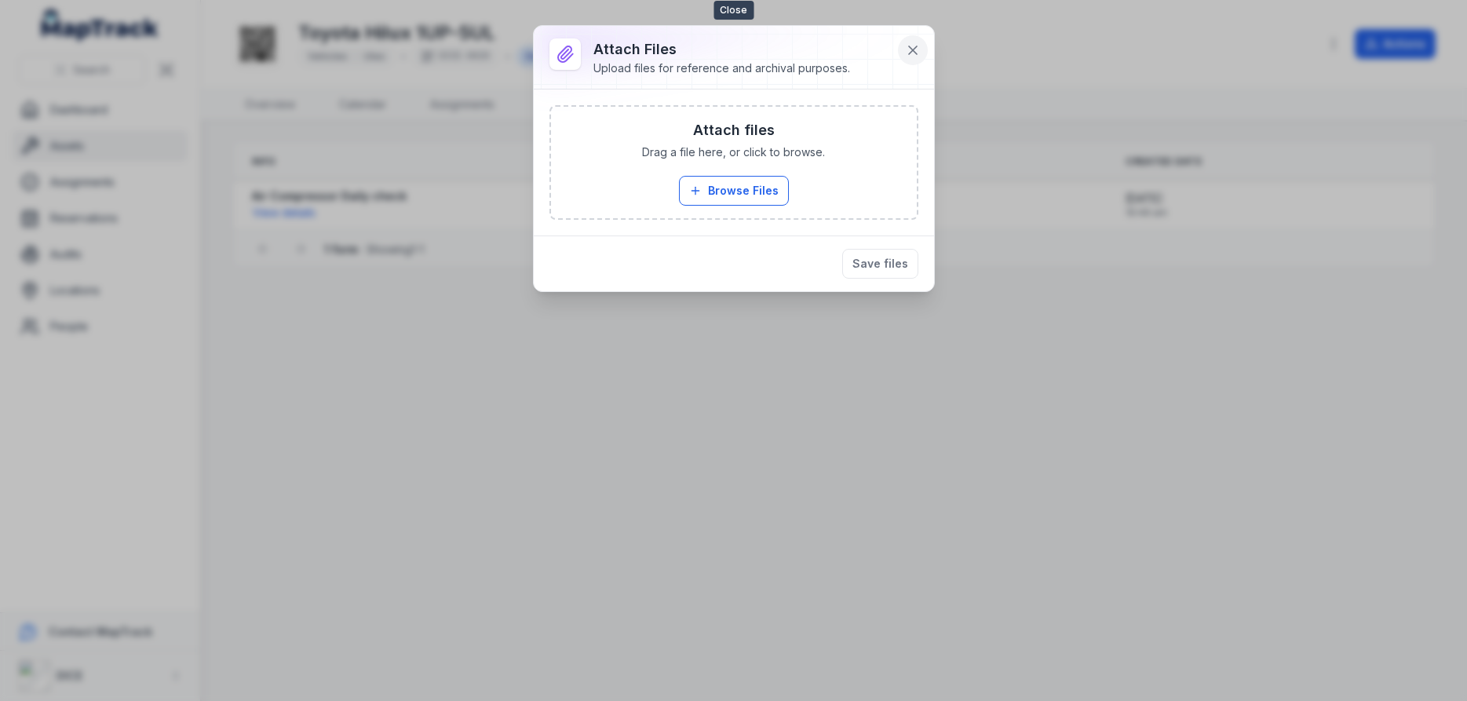
click at [913, 49] on icon at bounding box center [913, 50] width 16 height 16
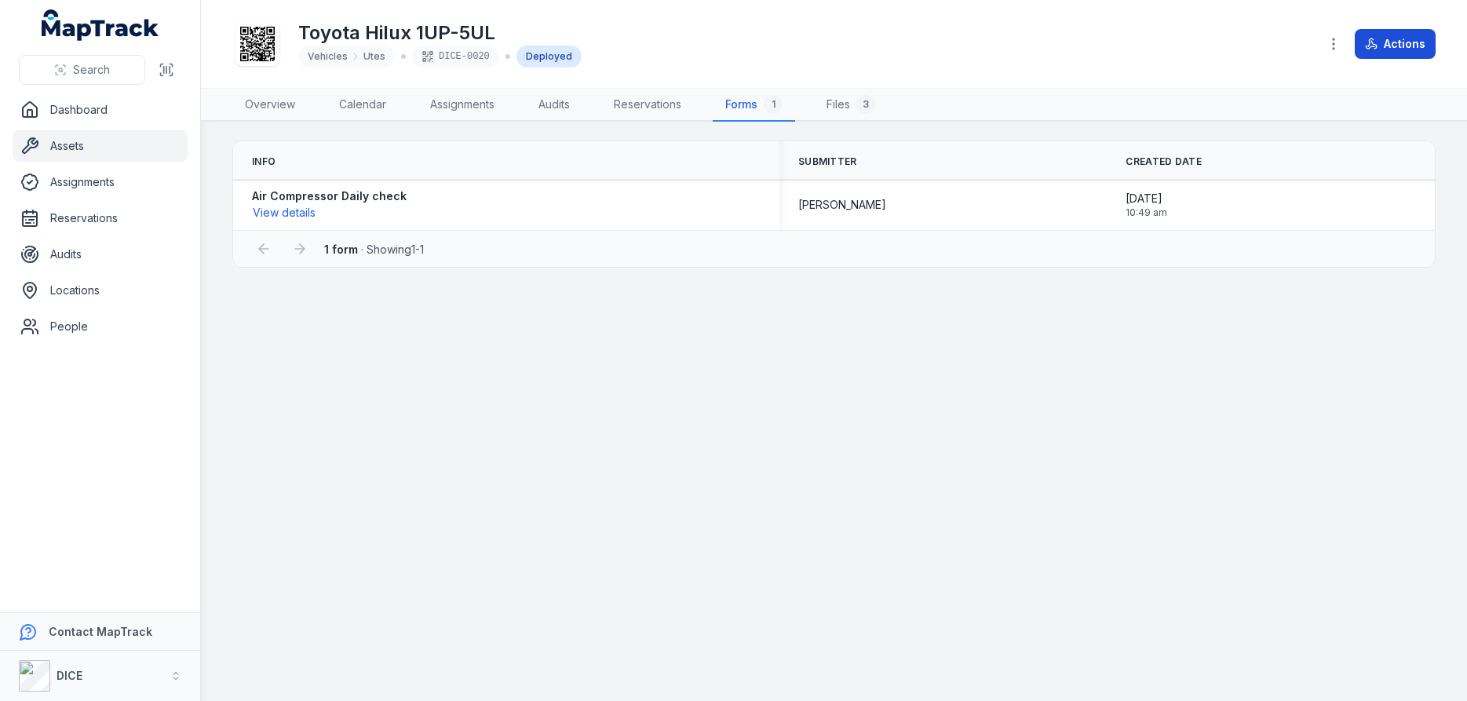
click at [1395, 46] on button "Actions" at bounding box center [1394, 44] width 81 height 30
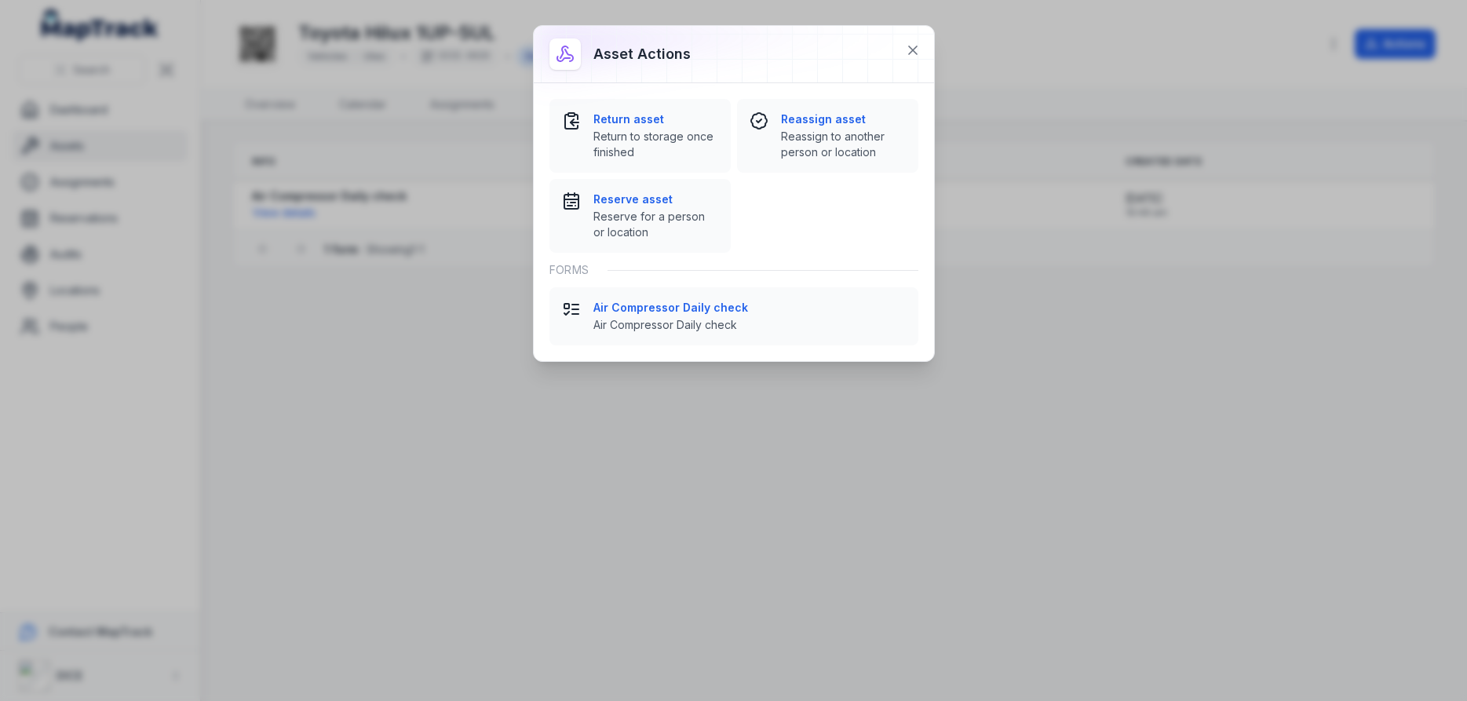
click at [565, 54] on icon at bounding box center [565, 54] width 19 height 19
click at [913, 50] on icon at bounding box center [913, 50] width 8 height 8
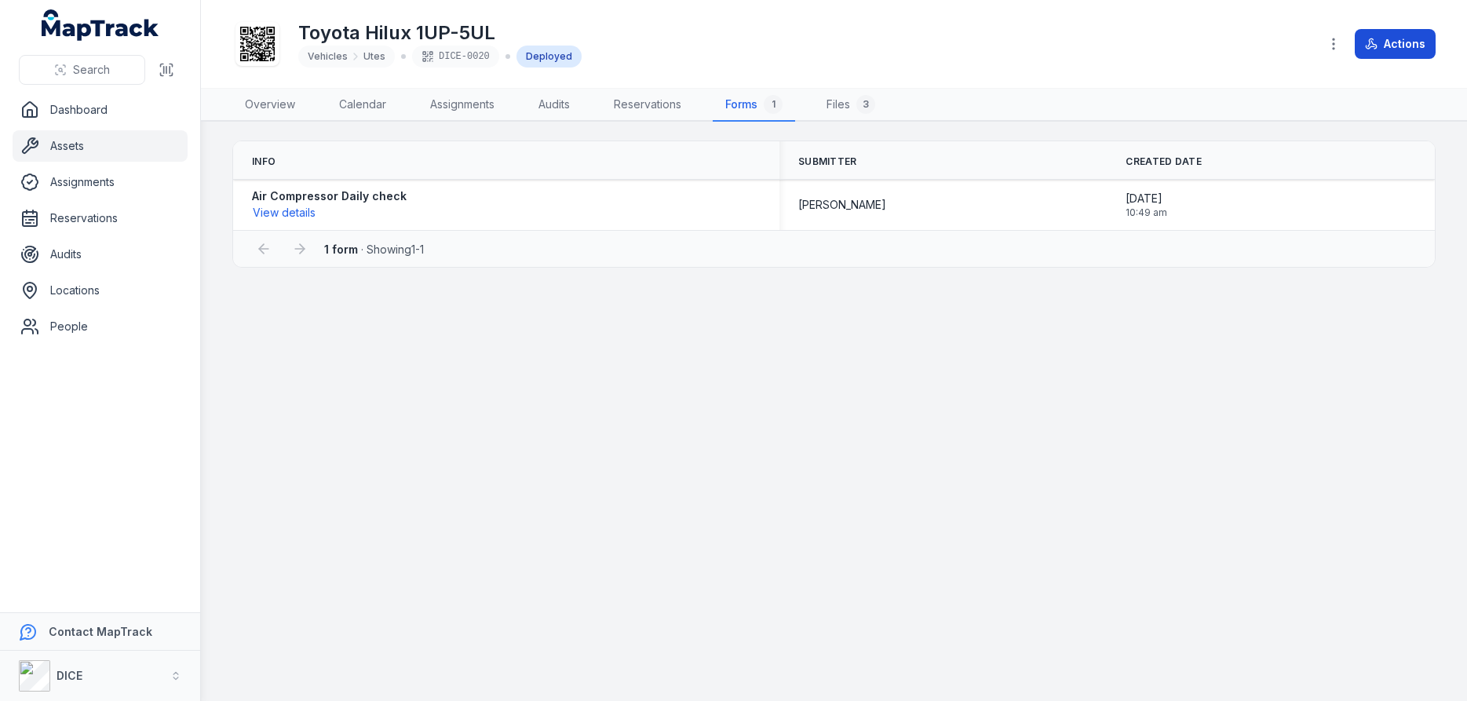
click at [1391, 45] on button "Actions" at bounding box center [1394, 44] width 81 height 30
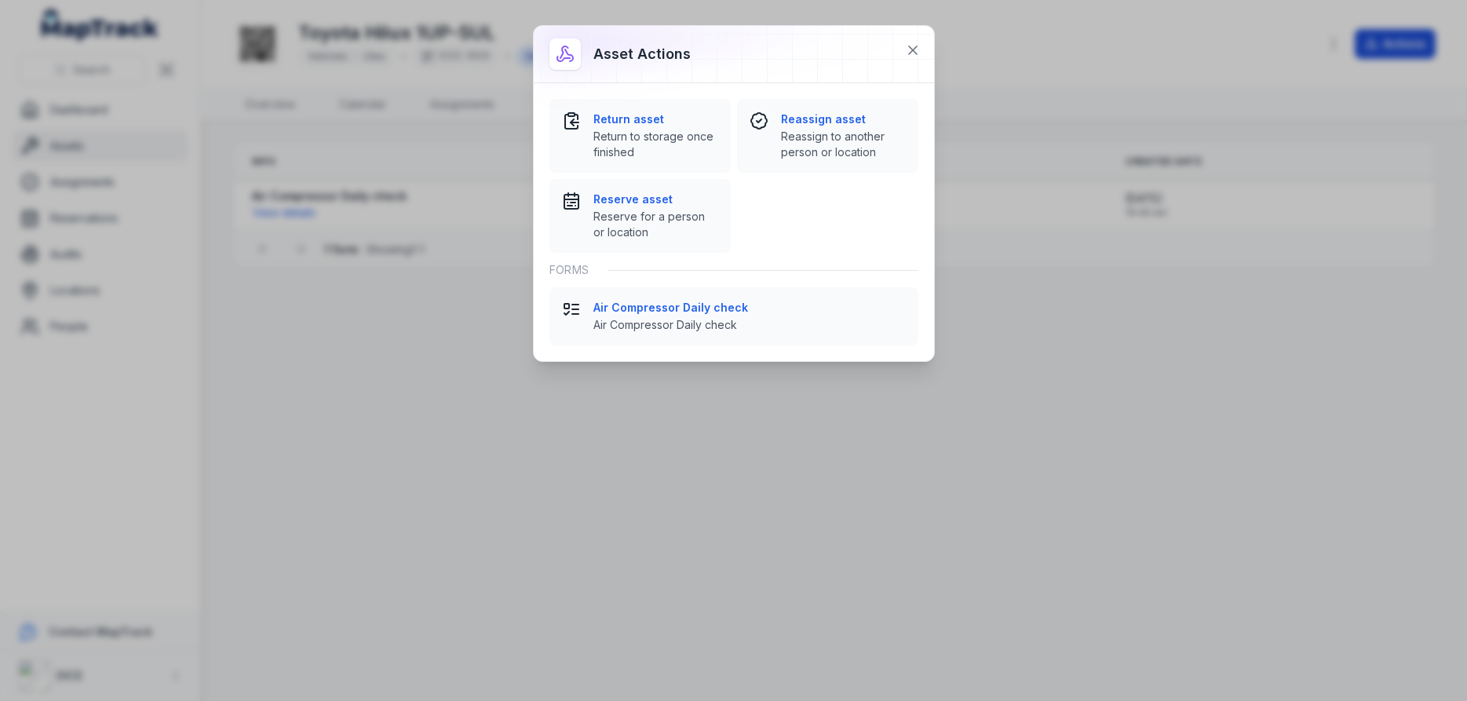
click at [1392, 45] on div "Asset actions Return asset Return to storage once finished Reassign asset Reass…" at bounding box center [733, 350] width 1467 height 701
click at [914, 49] on icon at bounding box center [913, 50] width 8 height 8
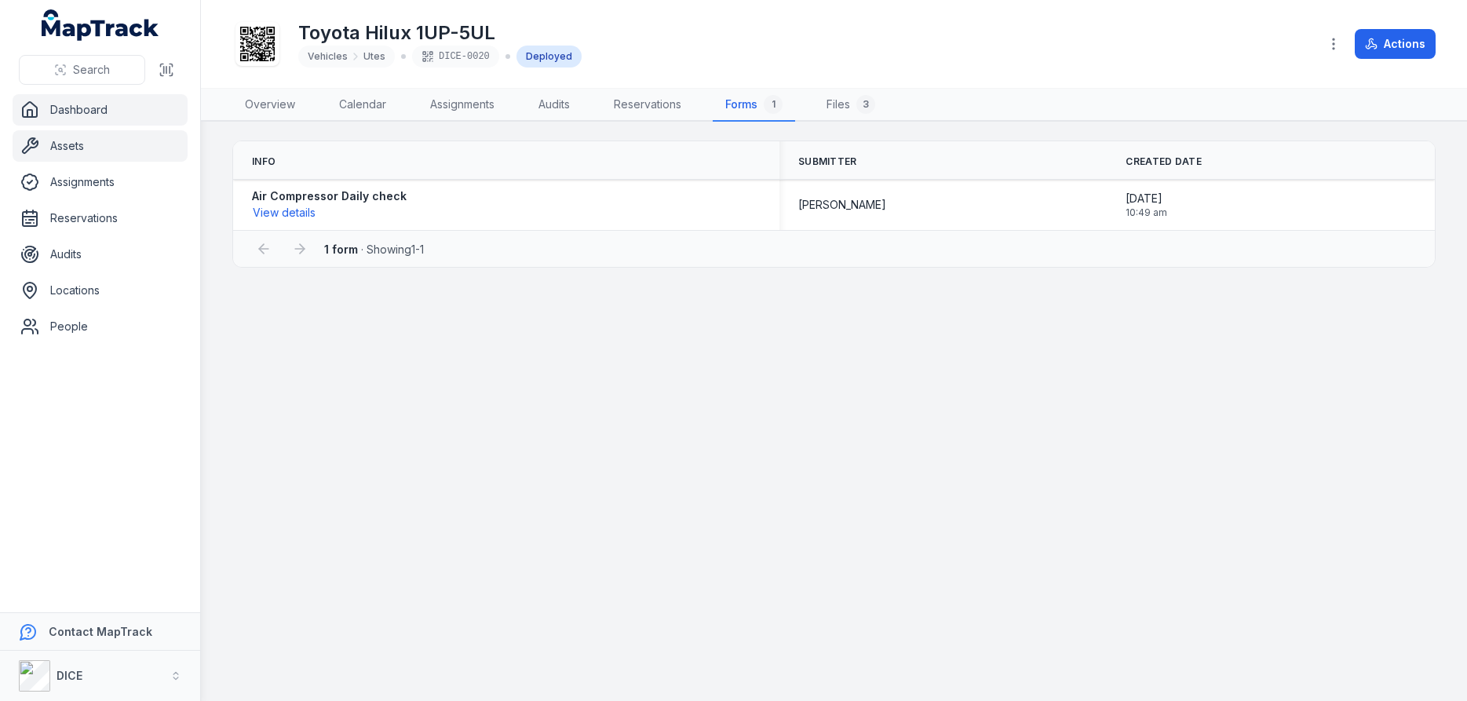
click at [99, 110] on link "Dashboard" at bounding box center [100, 109] width 175 height 31
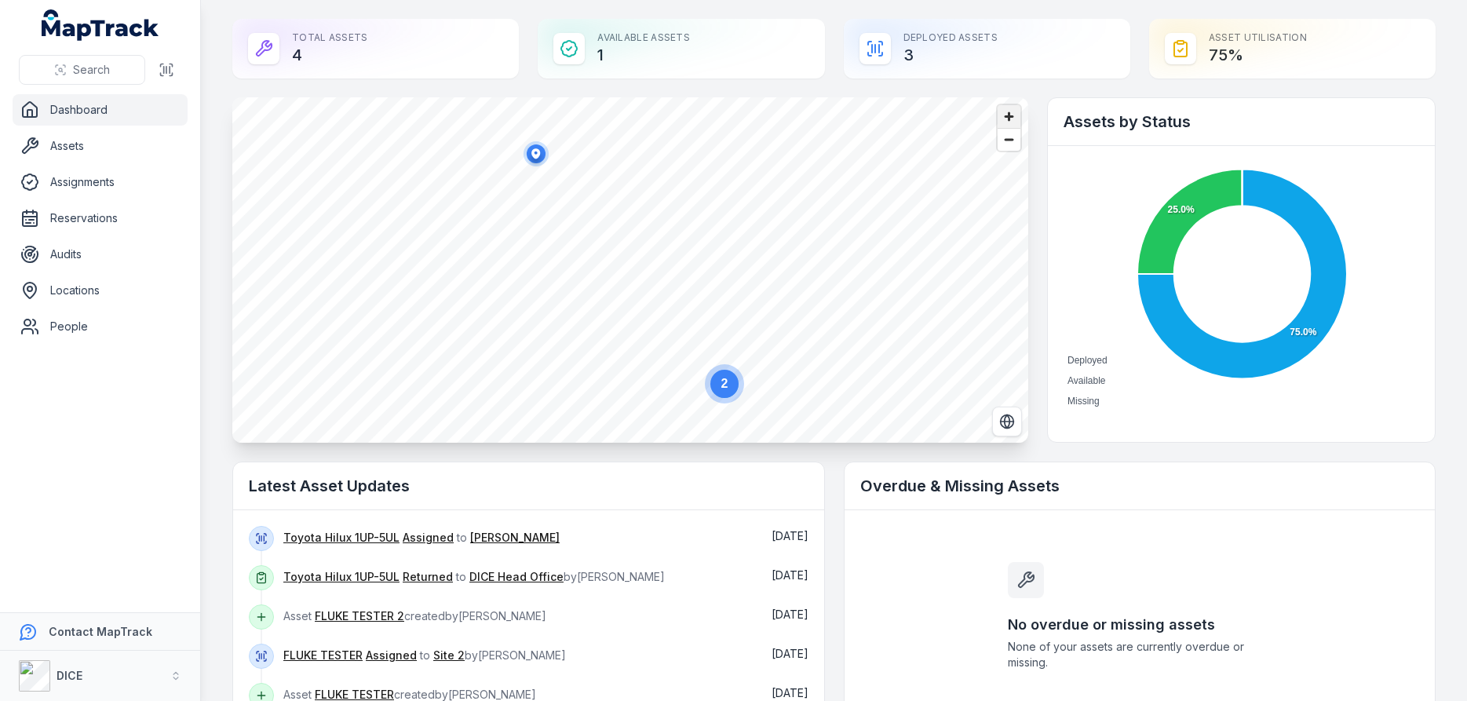
click at [1008, 111] on span "Zoom in" at bounding box center [1008, 116] width 23 height 23
click at [1012, 114] on span "Zoom in" at bounding box center [1008, 116] width 23 height 23
click at [1009, 118] on span "Zoom in" at bounding box center [1008, 116] width 23 height 23
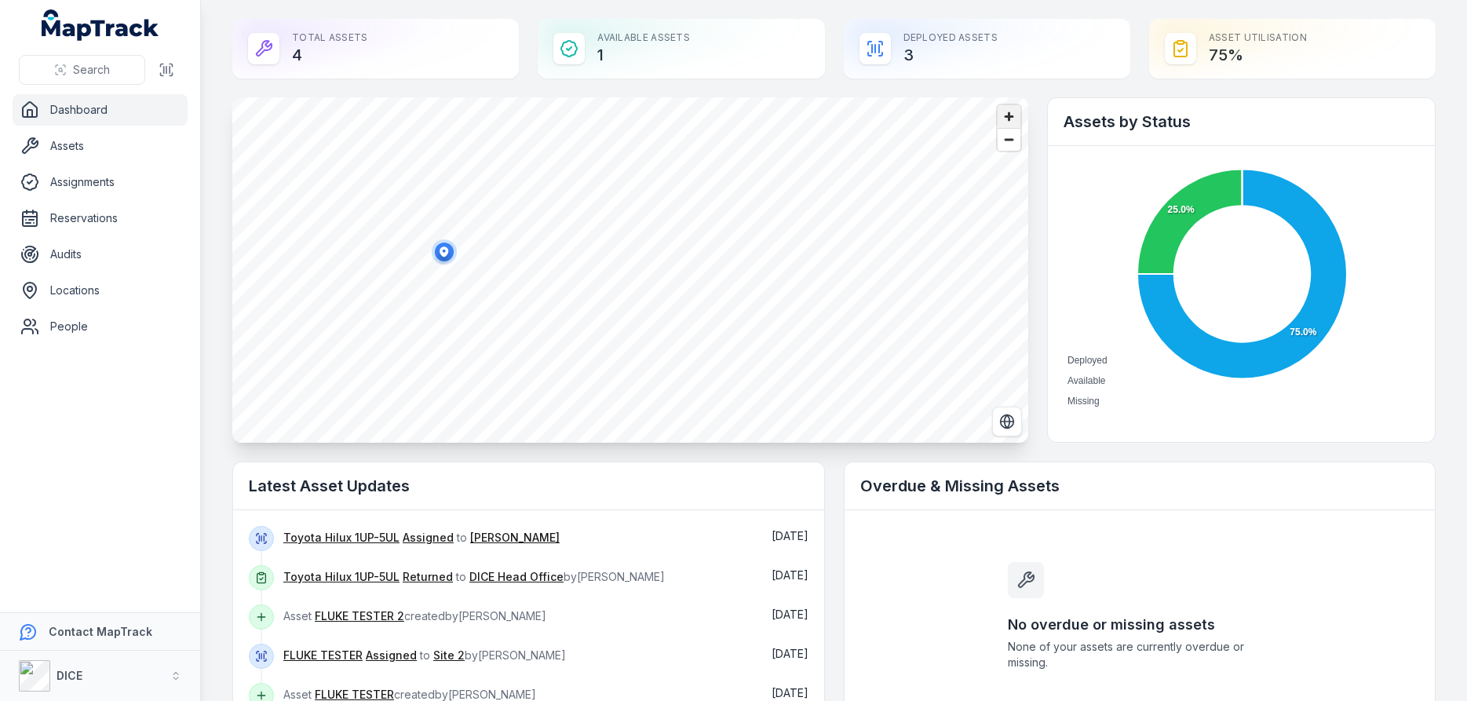
click at [1009, 114] on span "Zoom in" at bounding box center [1008, 116] width 23 height 23
click at [431, 271] on icon "button" at bounding box center [429, 269] width 9 height 10
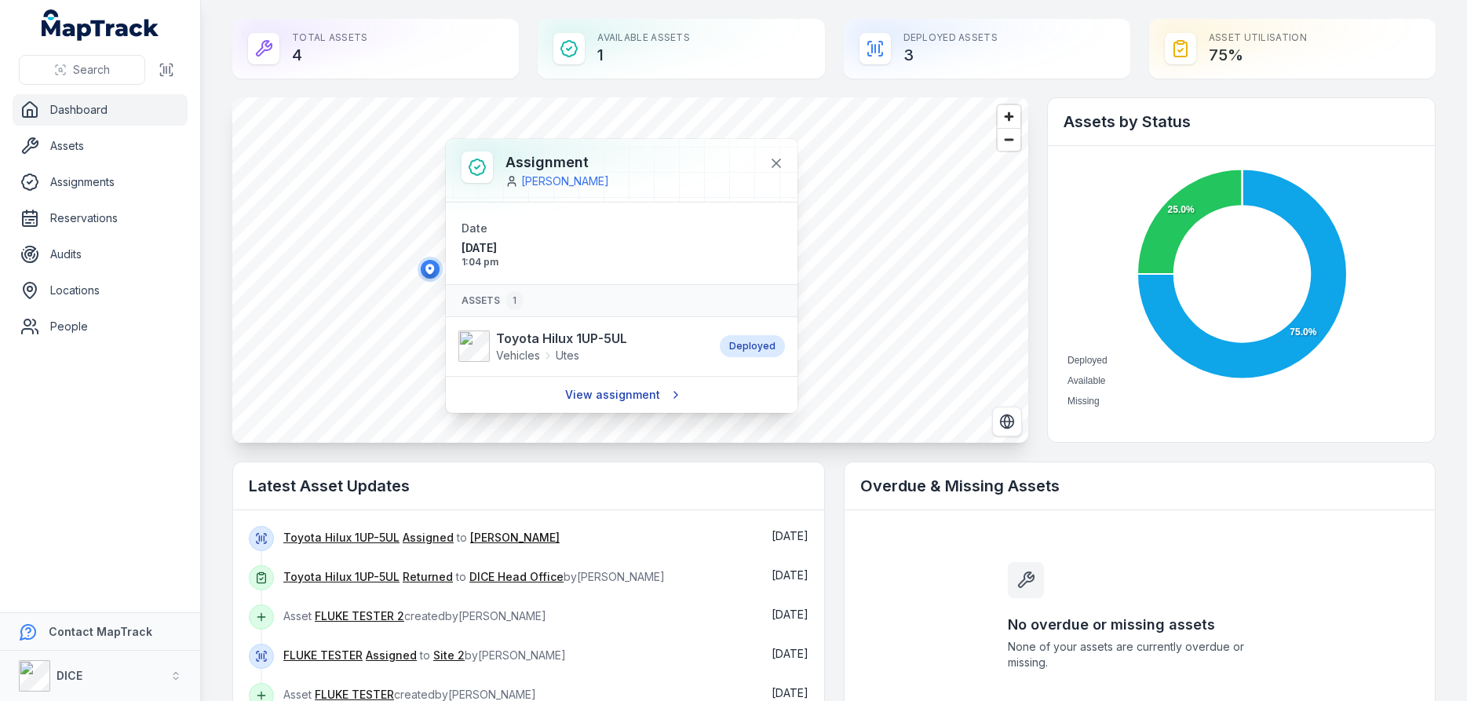
click at [623, 395] on link "View assignment" at bounding box center [622, 395] width 134 height 30
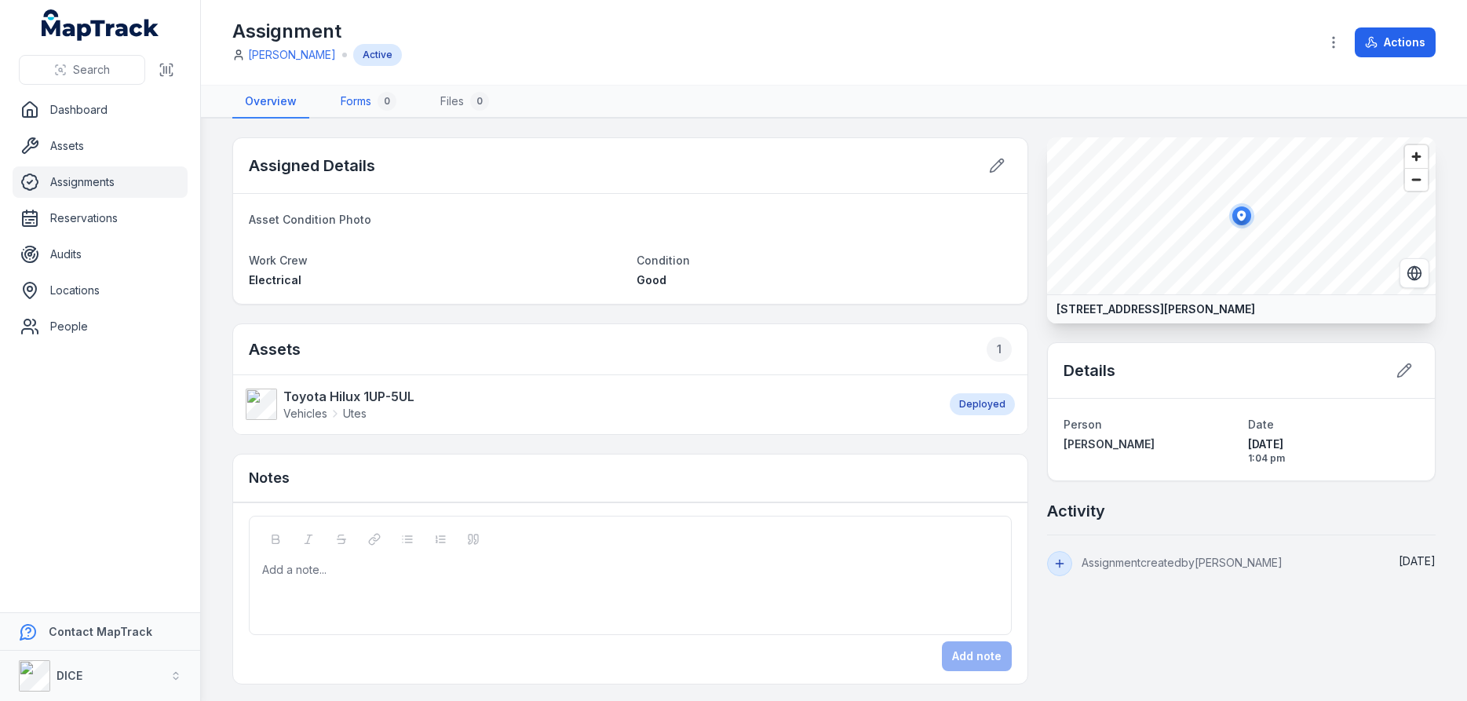
click at [360, 100] on link "Forms 0" at bounding box center [368, 102] width 81 height 33
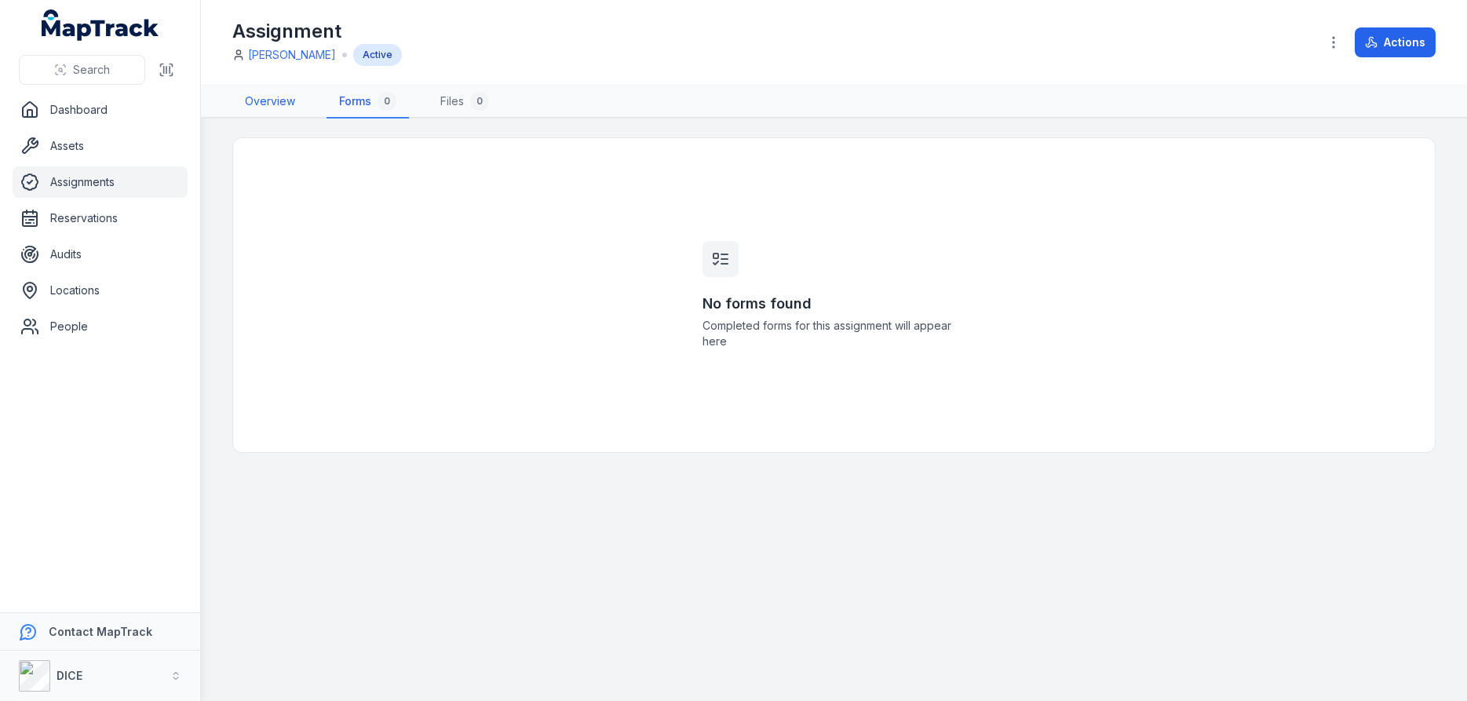
click at [265, 97] on link "Overview" at bounding box center [269, 102] width 75 height 33
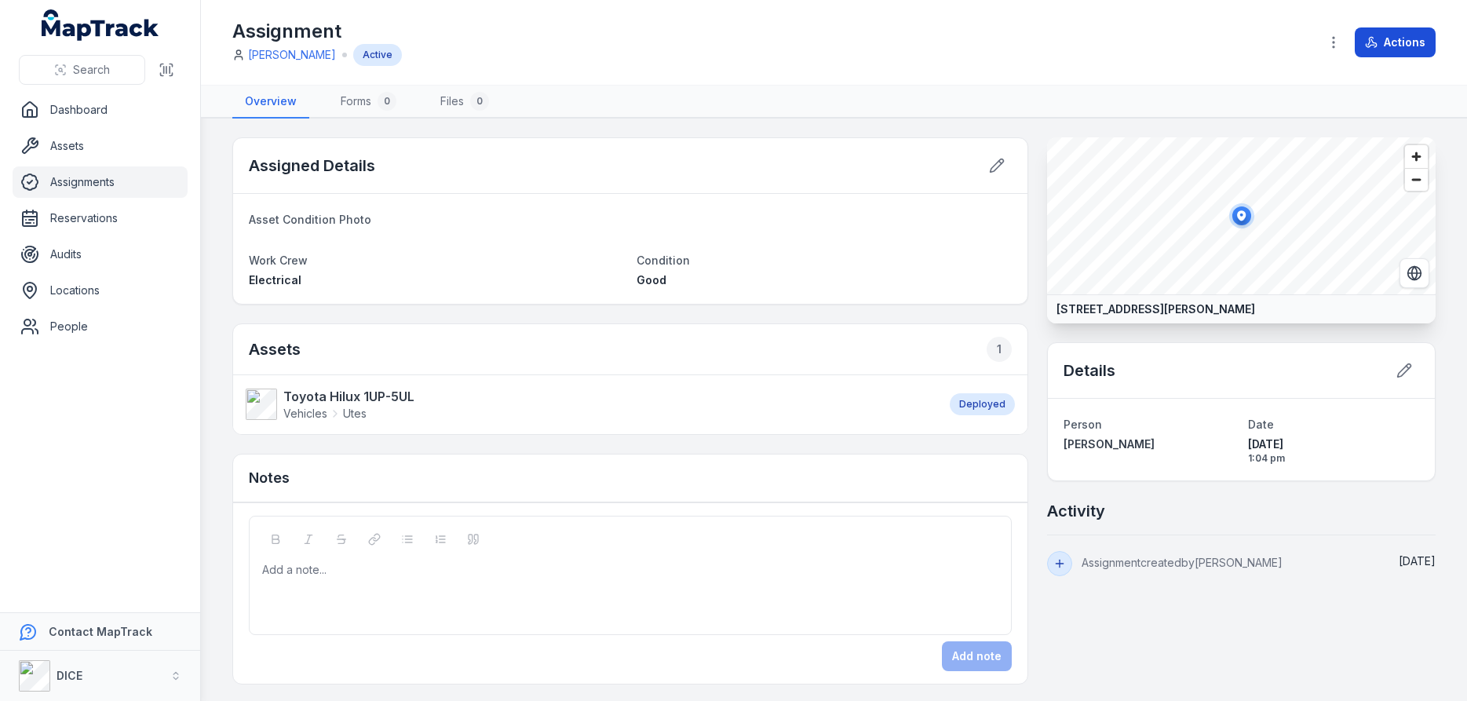
click at [1387, 36] on button "Actions" at bounding box center [1394, 42] width 81 height 30
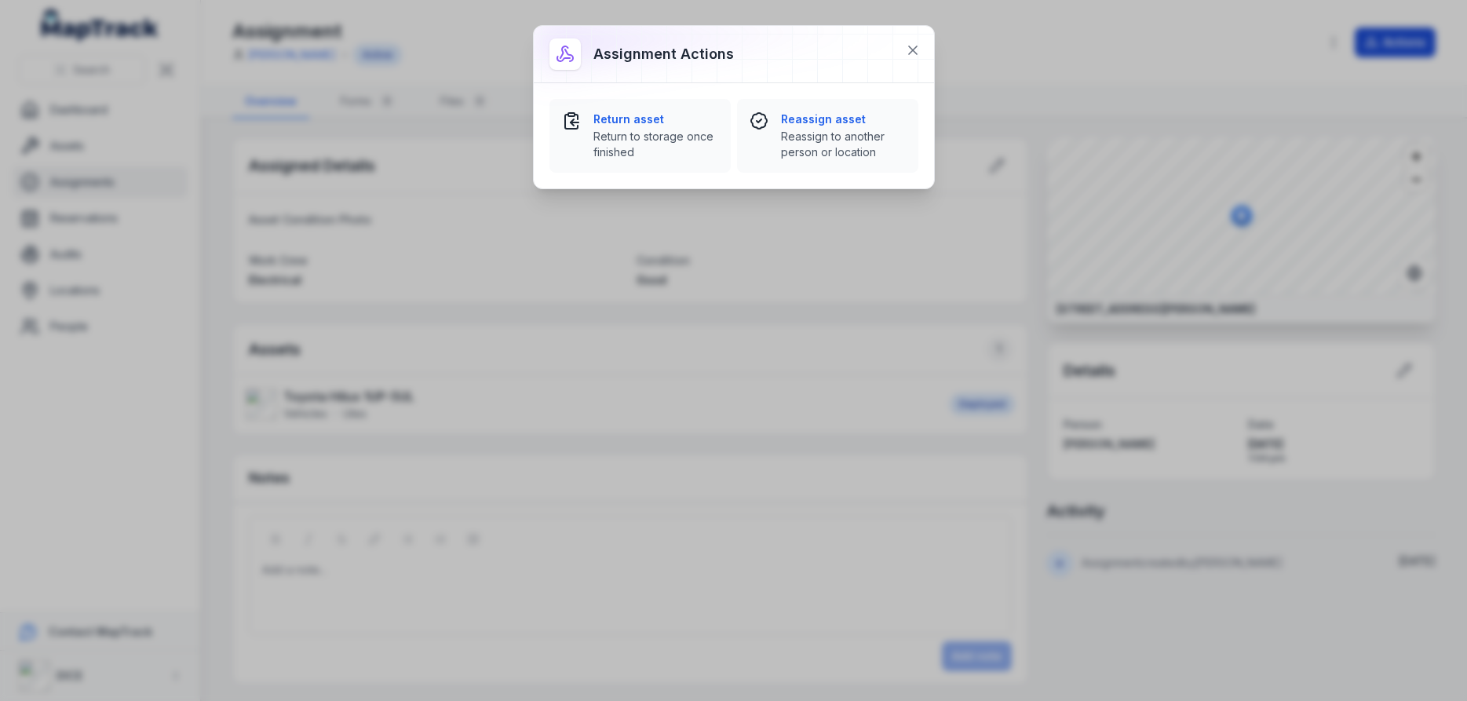
click at [1387, 36] on div "Assignment actions Return asset Return to storage once finished Reassign asset …" at bounding box center [733, 350] width 1467 height 701
click at [914, 49] on icon at bounding box center [913, 50] width 8 height 8
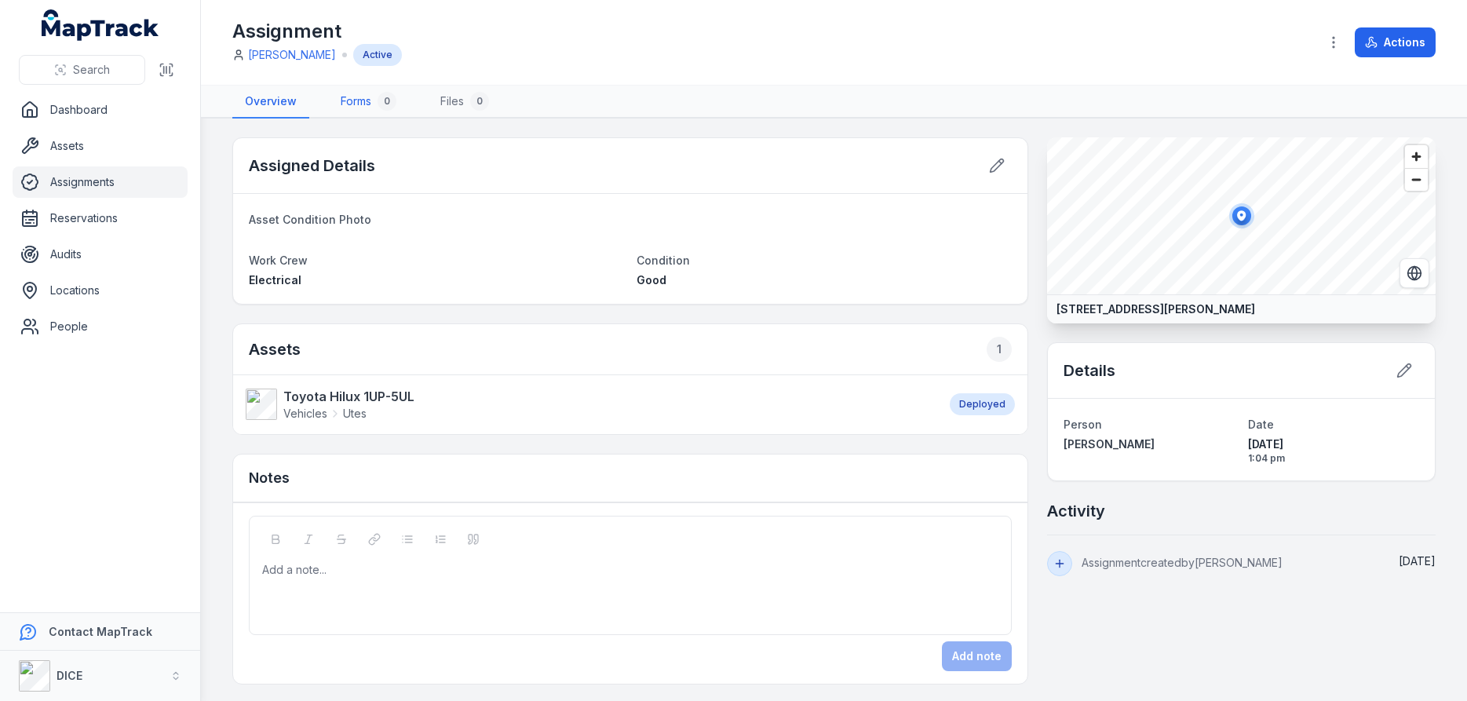
click at [356, 102] on link "Forms 0" at bounding box center [368, 102] width 81 height 33
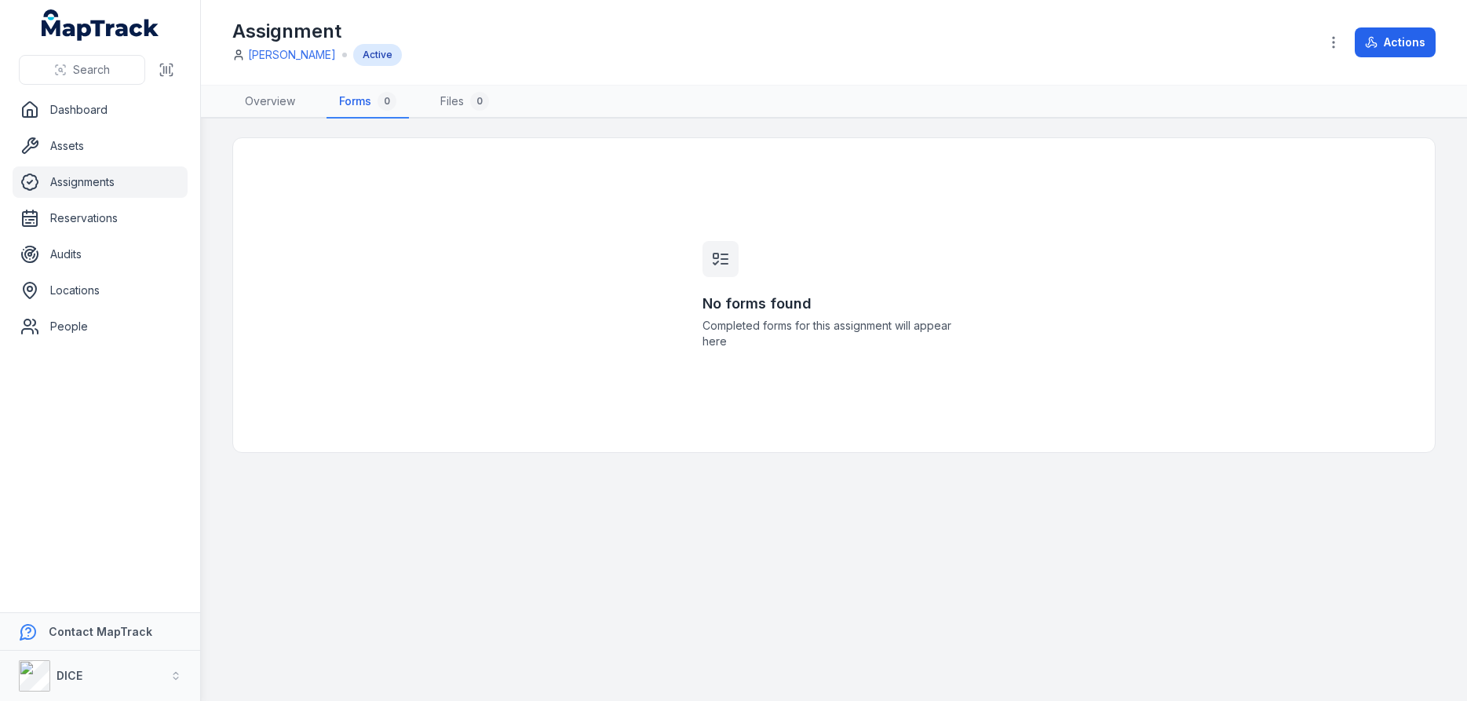
click at [749, 334] on span "Completed forms for this assignment will appear here" at bounding box center [834, 333] width 264 height 31
click at [741, 401] on div "No forms found Completed forms for this assignment will appear here" at bounding box center [833, 295] width 301 height 314
click at [1401, 46] on button "Actions" at bounding box center [1394, 42] width 81 height 30
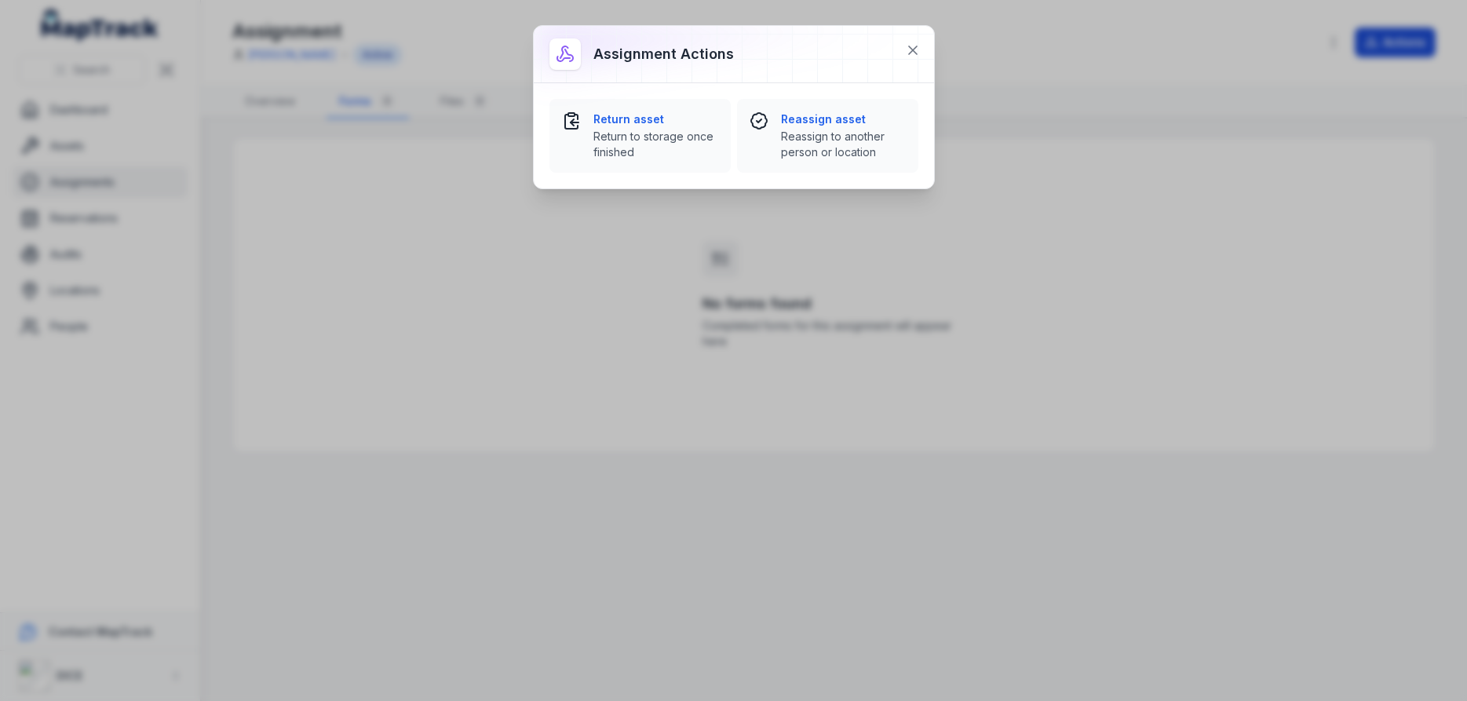
click at [1401, 46] on div "Assignment actions Return asset Return to storage once finished Reassign asset …" at bounding box center [733, 350] width 1467 height 701
click at [915, 48] on icon at bounding box center [913, 50] width 8 height 8
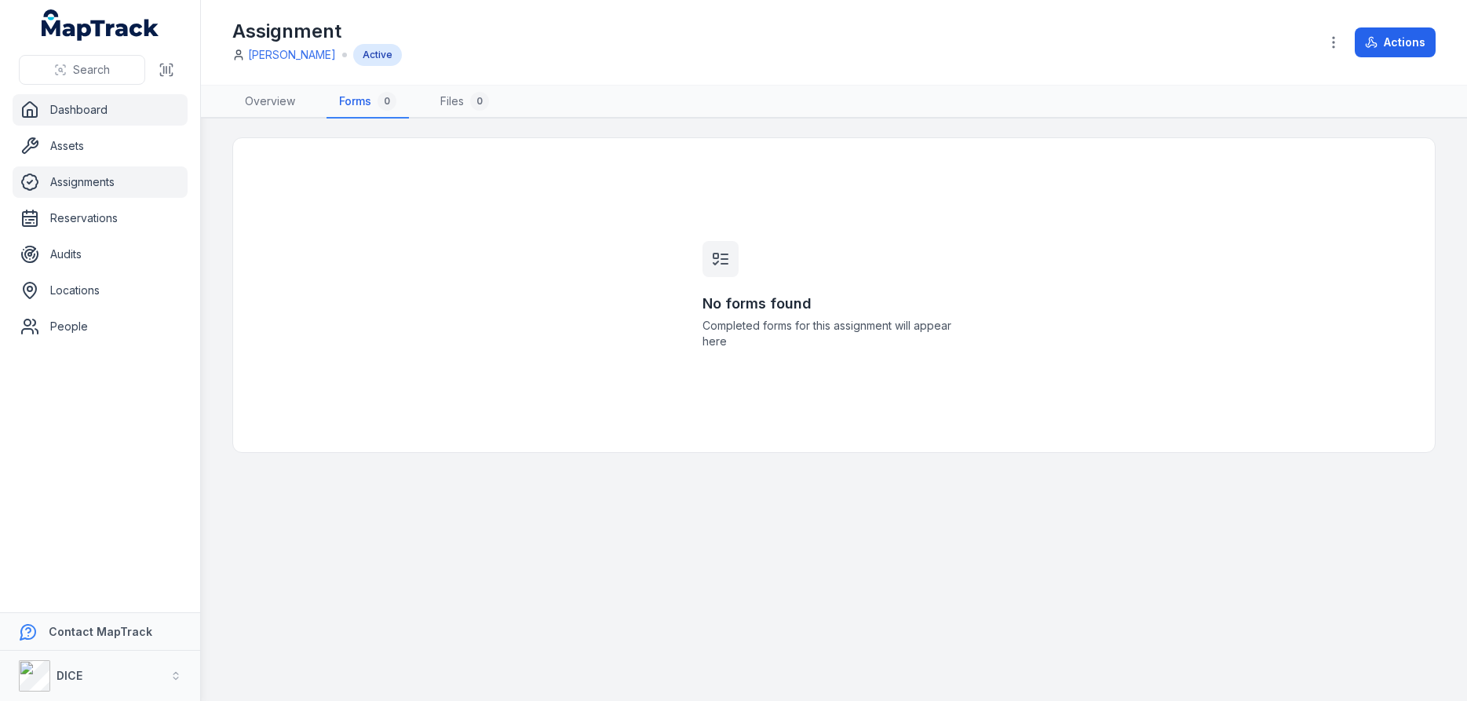
click at [72, 107] on link "Dashboard" at bounding box center [100, 109] width 175 height 31
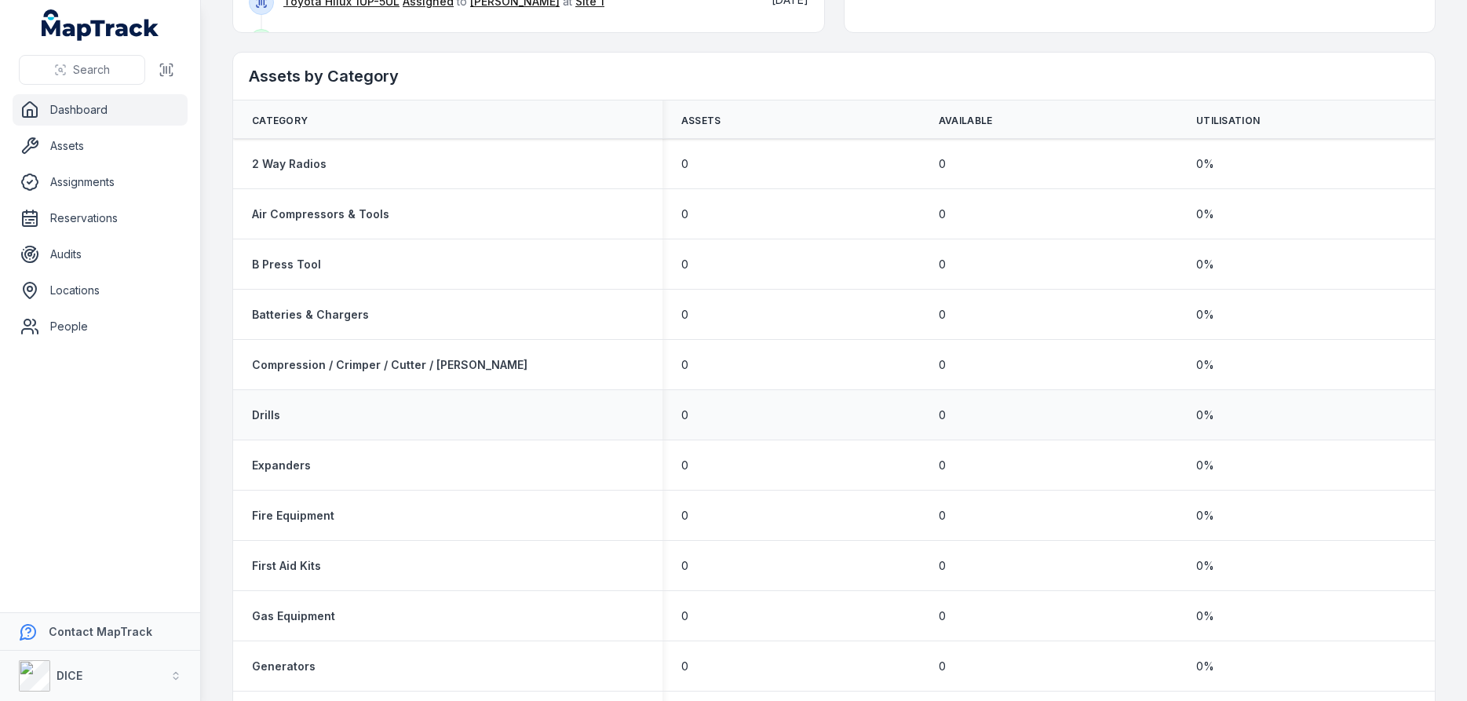
scroll to position [753, 0]
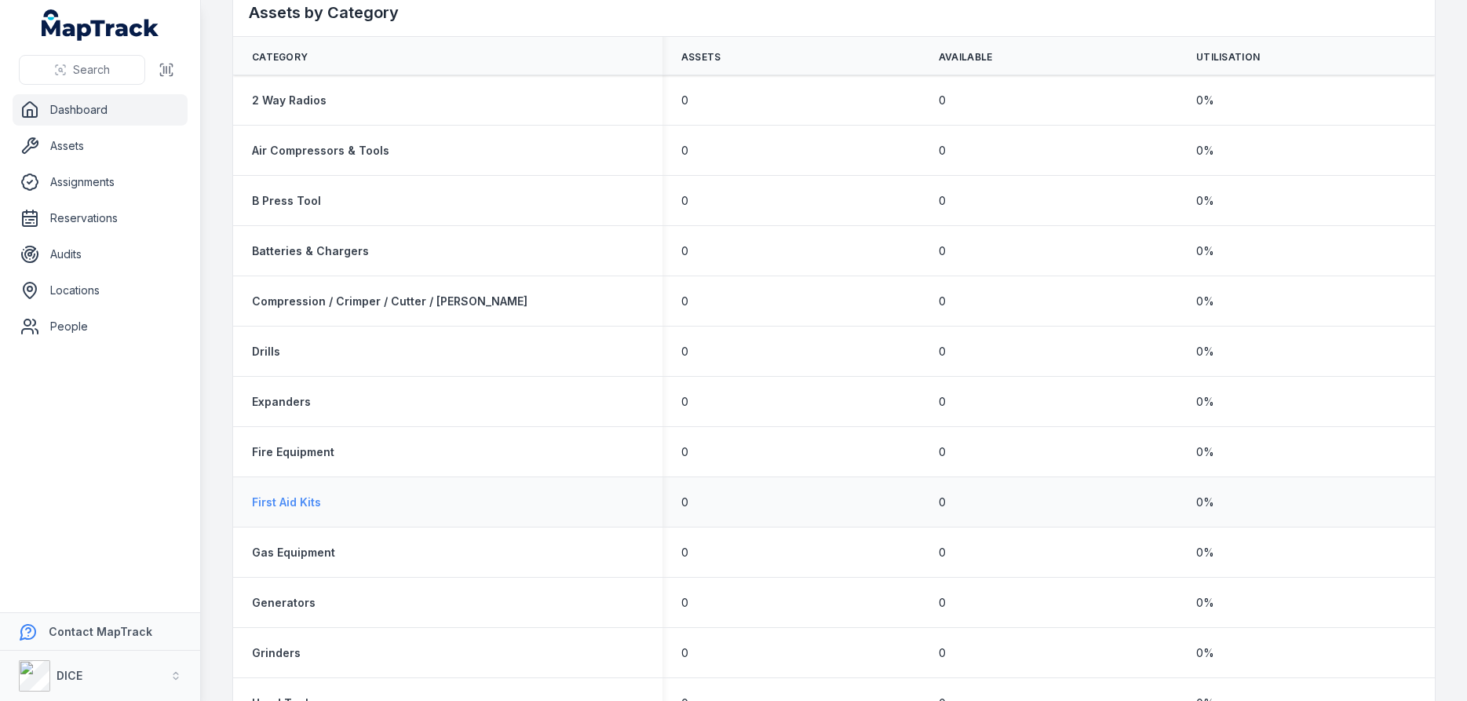
click at [280, 502] on strong "First Aid Kits" at bounding box center [286, 502] width 69 height 16
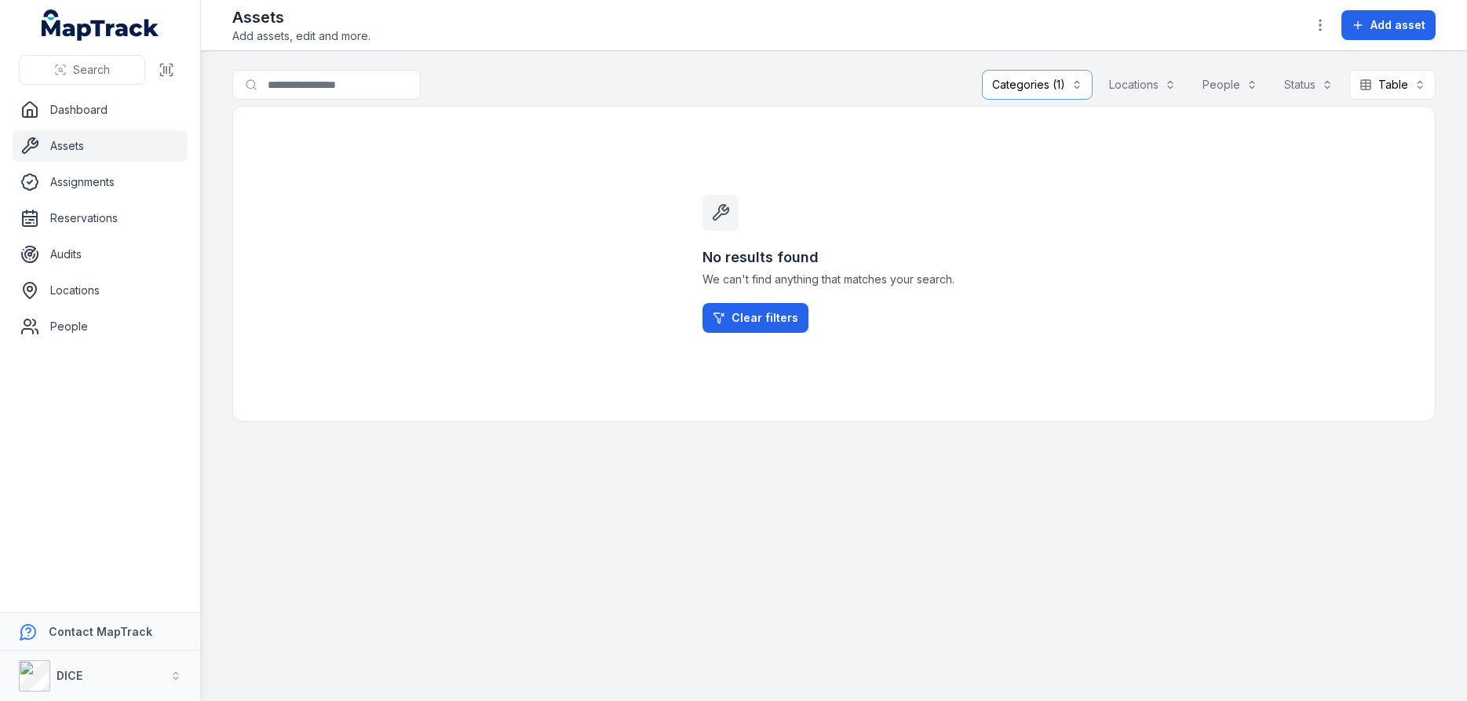
click at [76, 143] on link "Assets" at bounding box center [100, 145] width 175 height 31
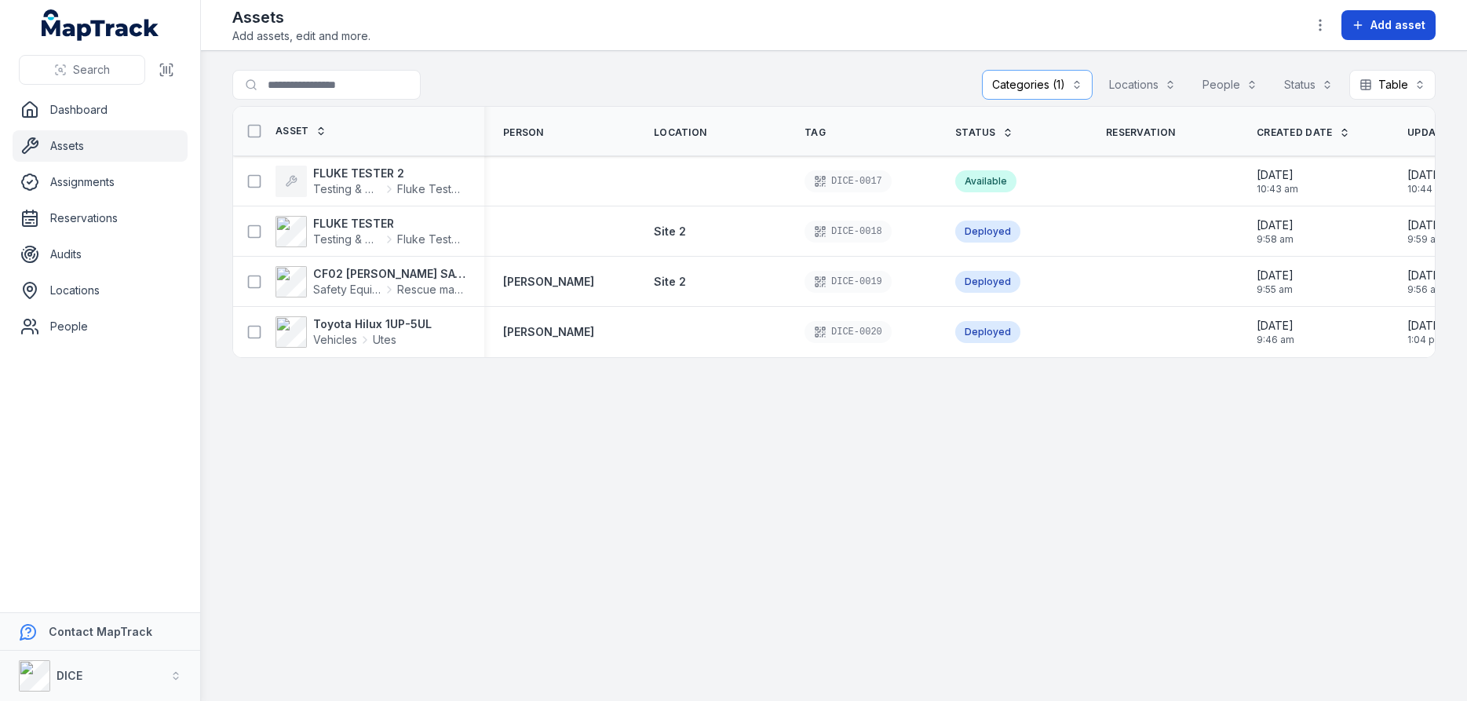
click at [1398, 24] on span "Add asset" at bounding box center [1397, 25] width 55 height 16
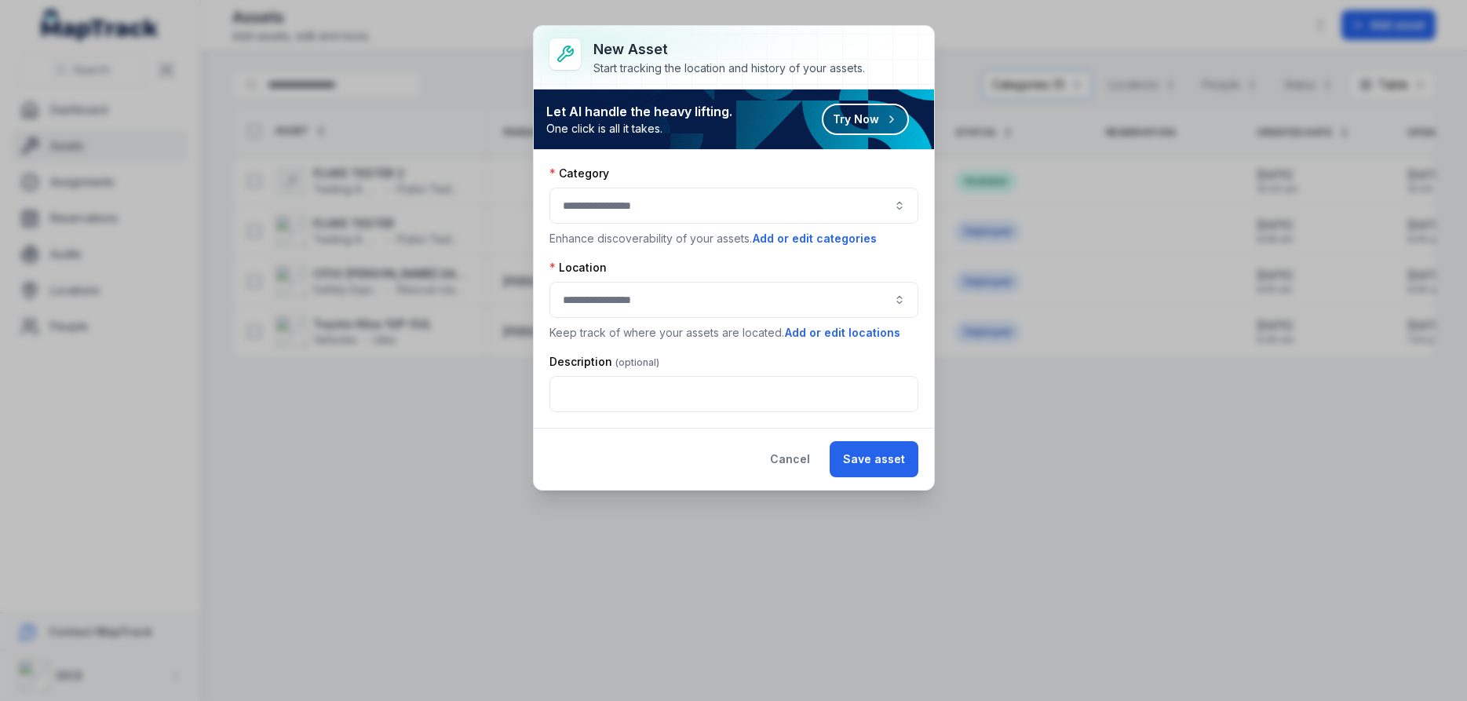
click at [895, 206] on button "button" at bounding box center [733, 206] width 369 height 36
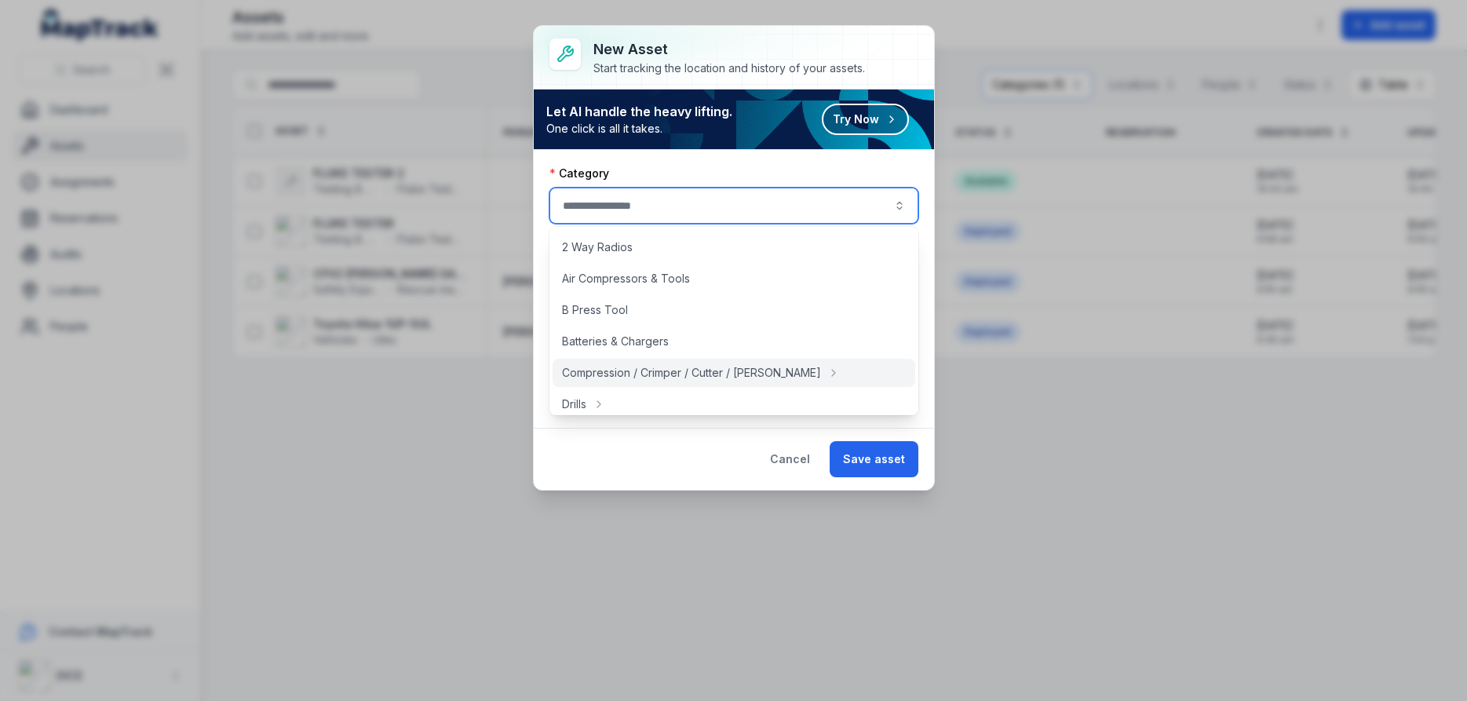
scroll to position [94, 0]
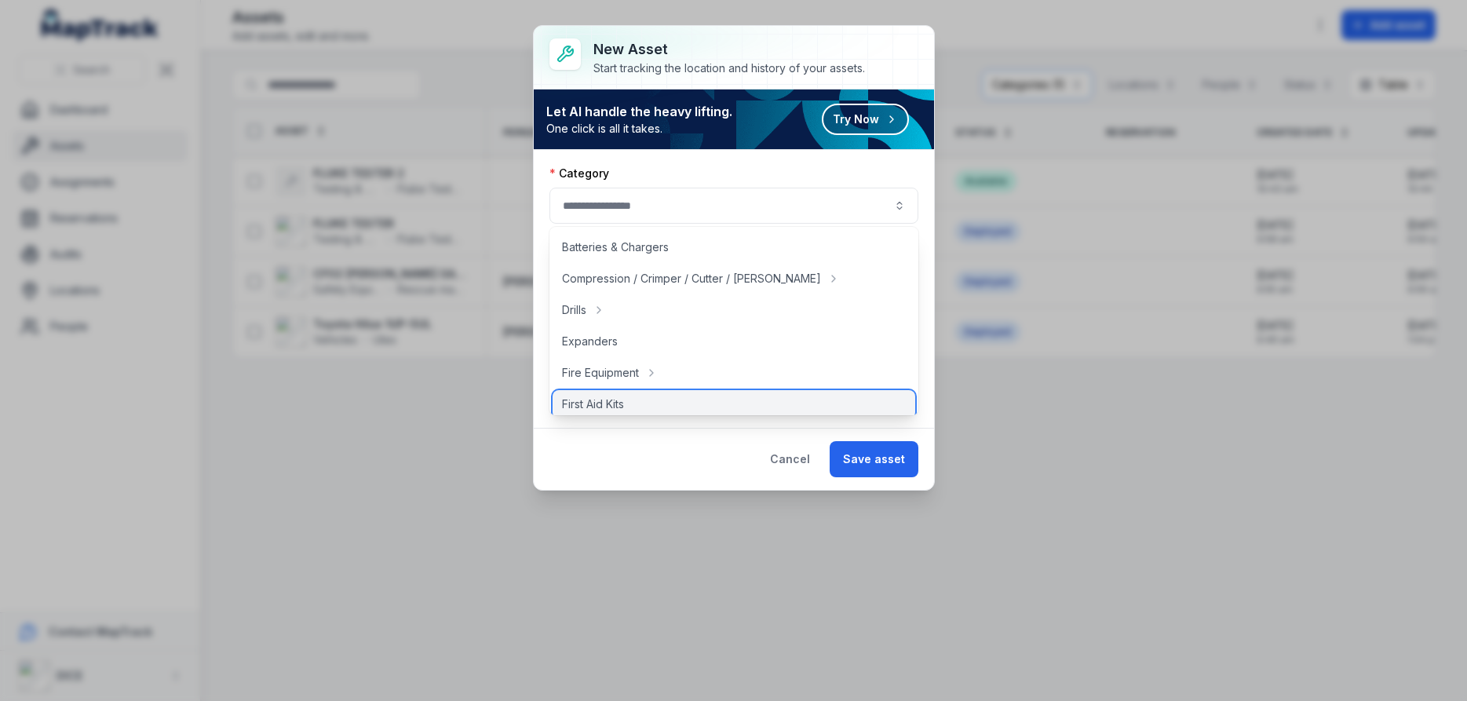
click at [614, 405] on span "First Aid Kits" at bounding box center [593, 404] width 62 height 16
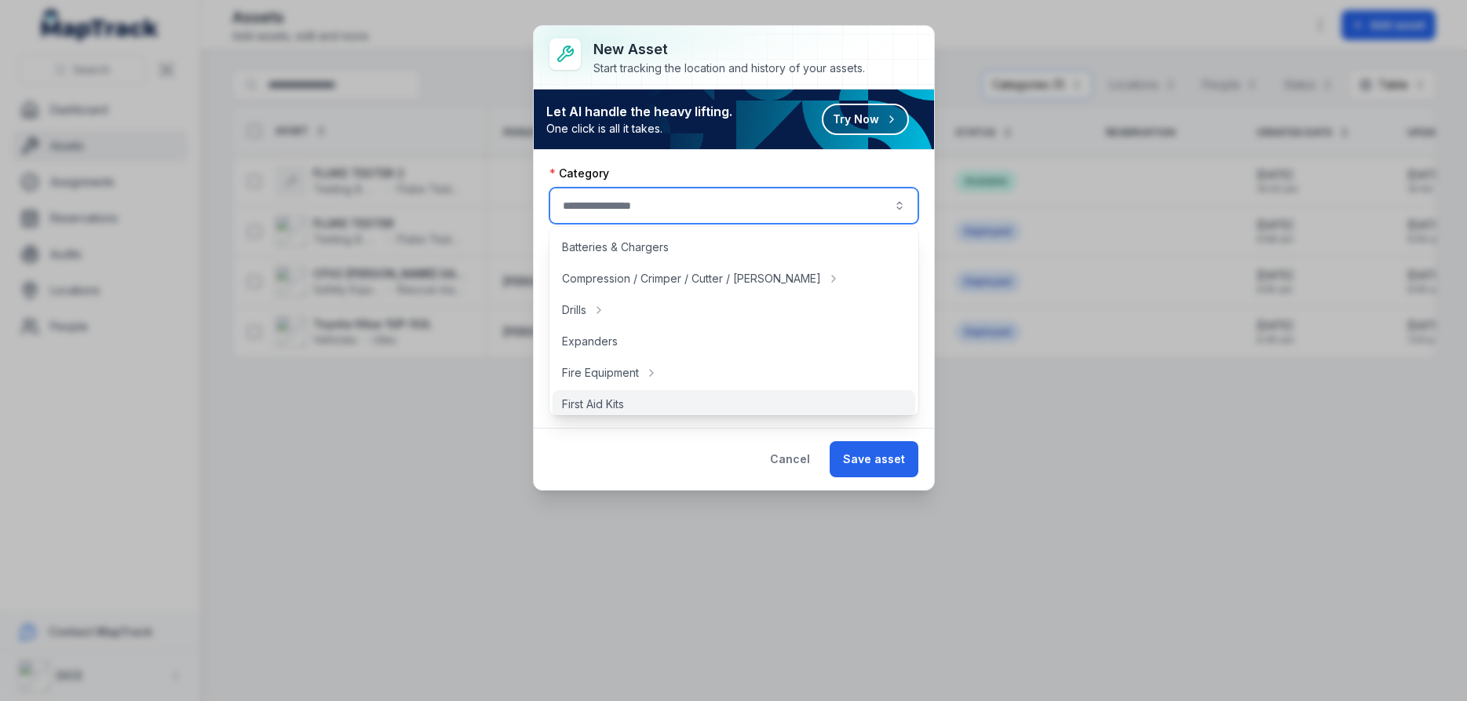
type input "**********"
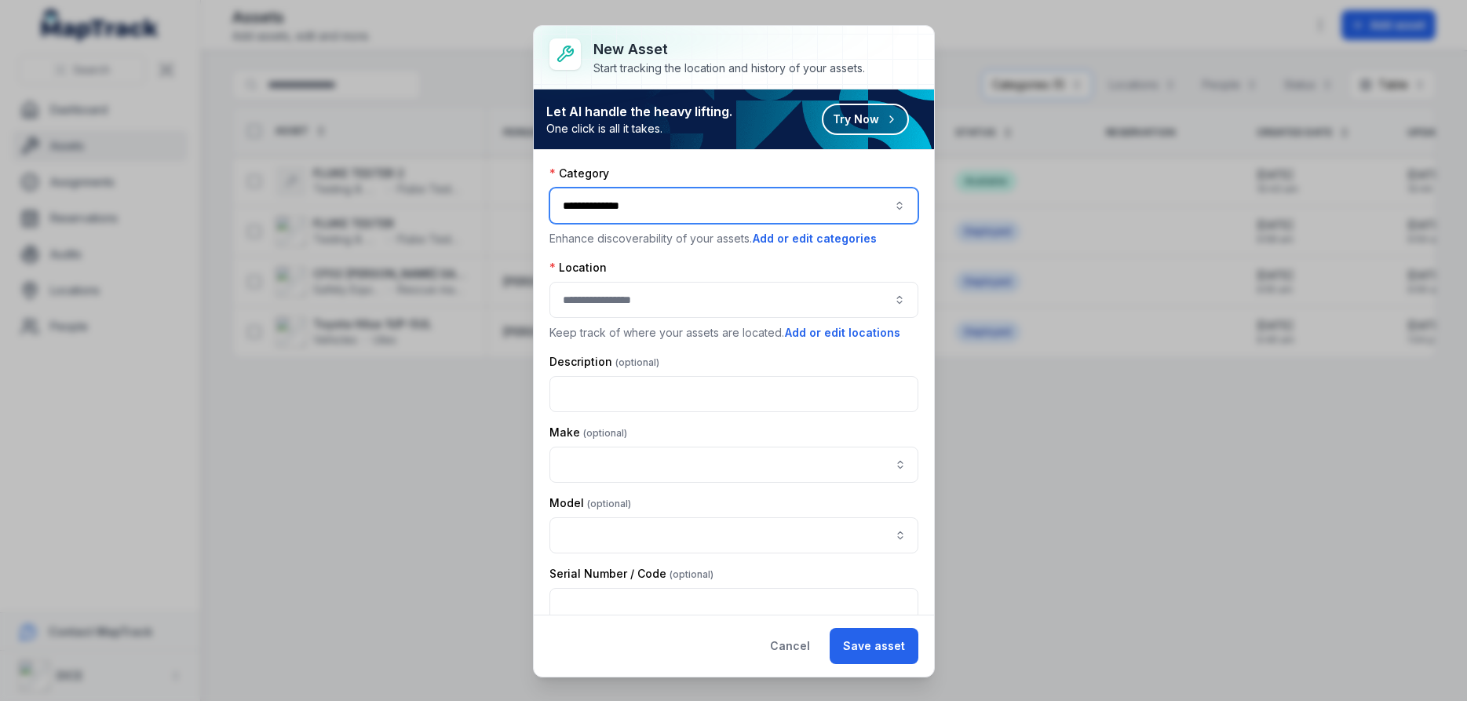
click at [665, 299] on button "button" at bounding box center [733, 300] width 369 height 36
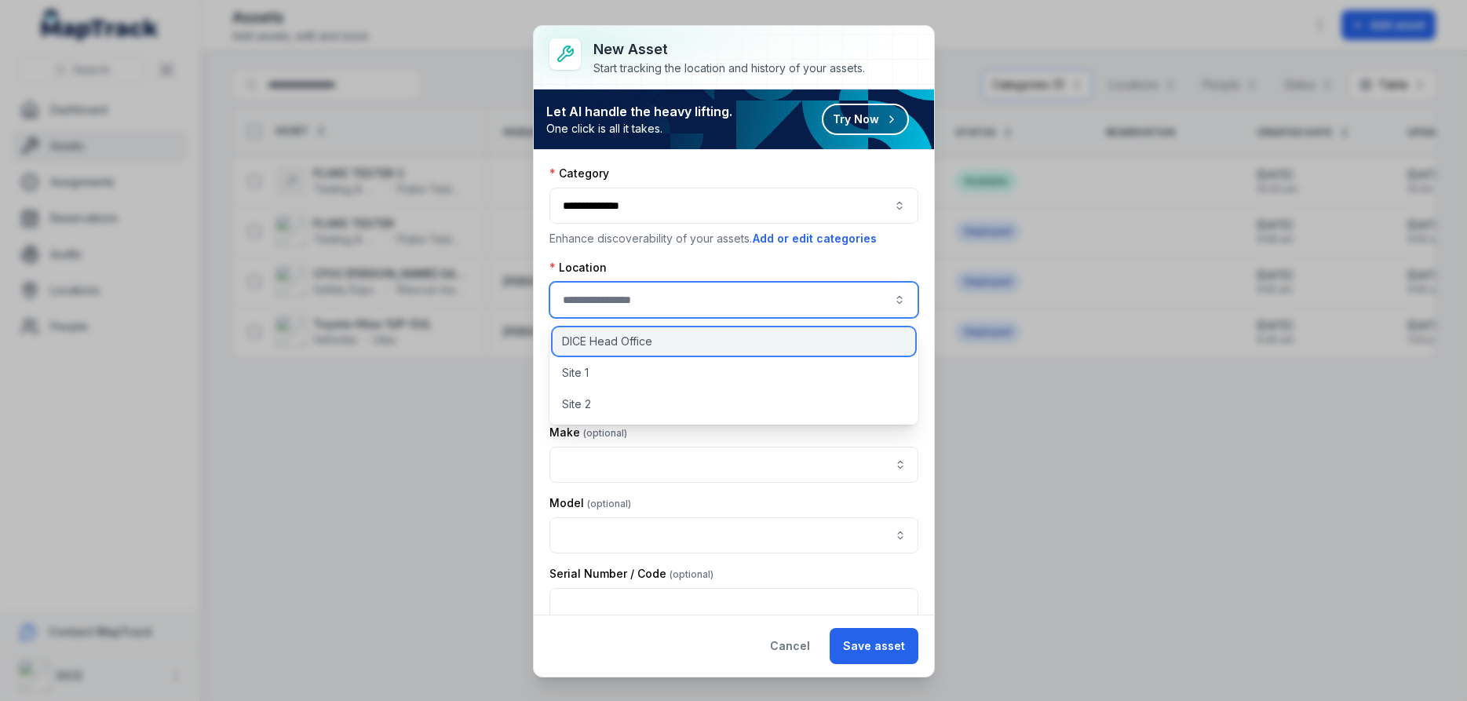
click at [633, 340] on span "DICE Head Office" at bounding box center [607, 341] width 90 height 16
type input "**********"
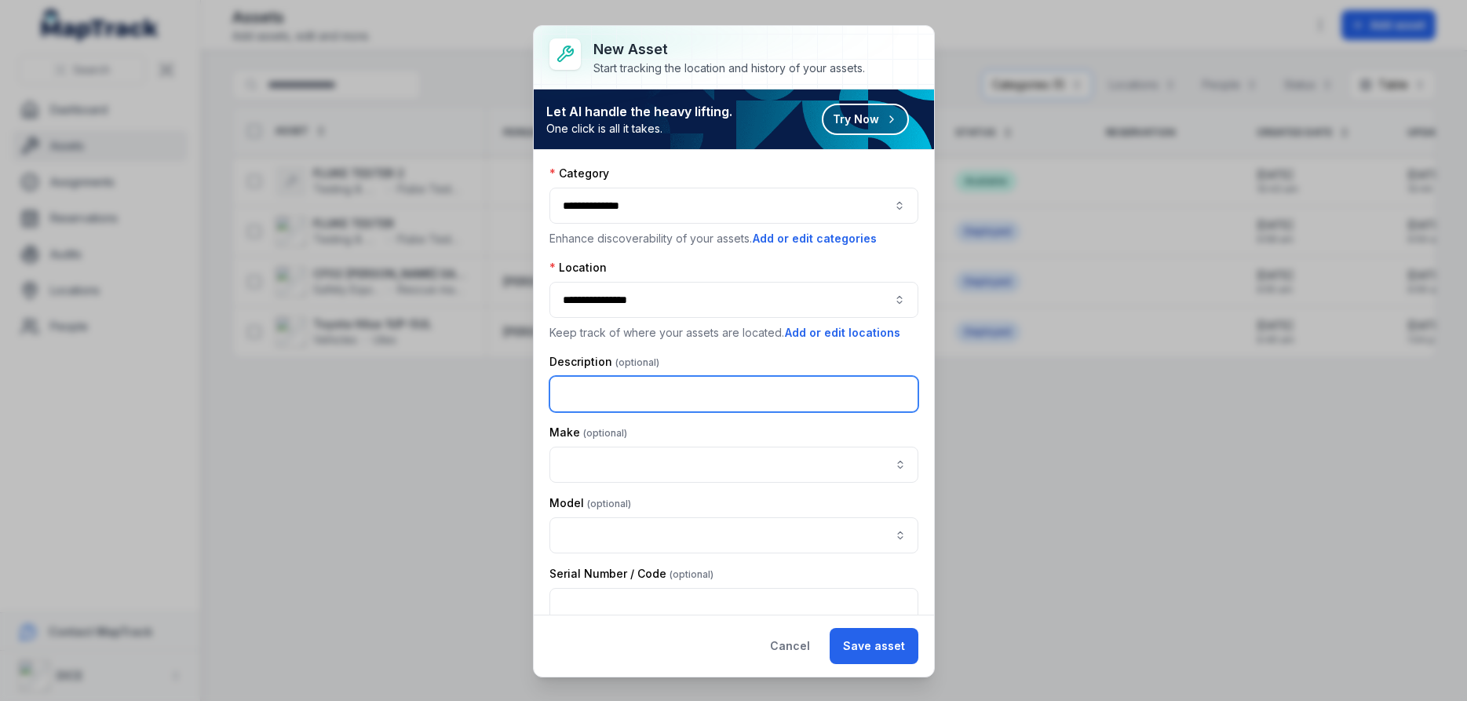
click at [710, 393] on input "text" at bounding box center [733, 394] width 369 height 36
type input "**********"
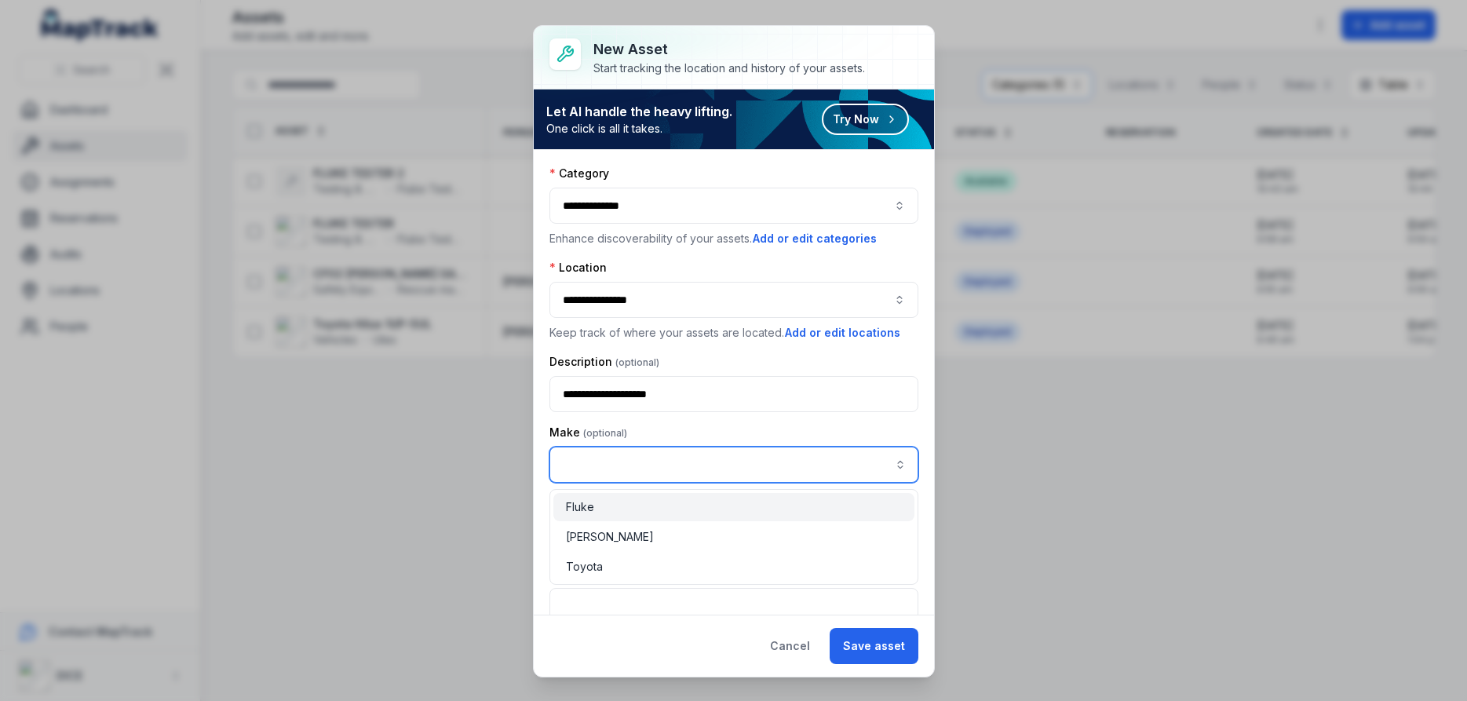
click at [887, 464] on button "button" at bounding box center [900, 464] width 36 height 36
type input "*"
click at [635, 503] on span "" St [PERSON_NAME] "" at bounding box center [665, 506] width 122 height 13
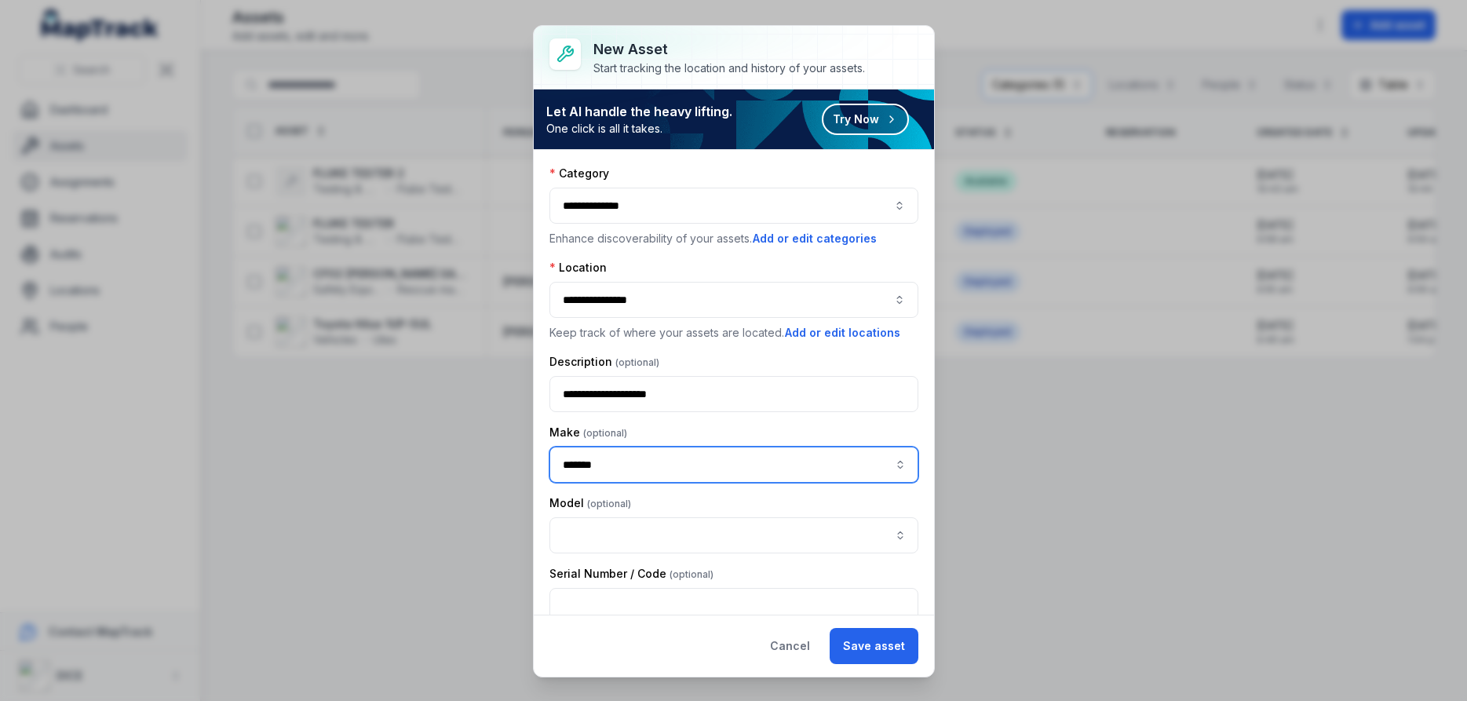
type input "*******"
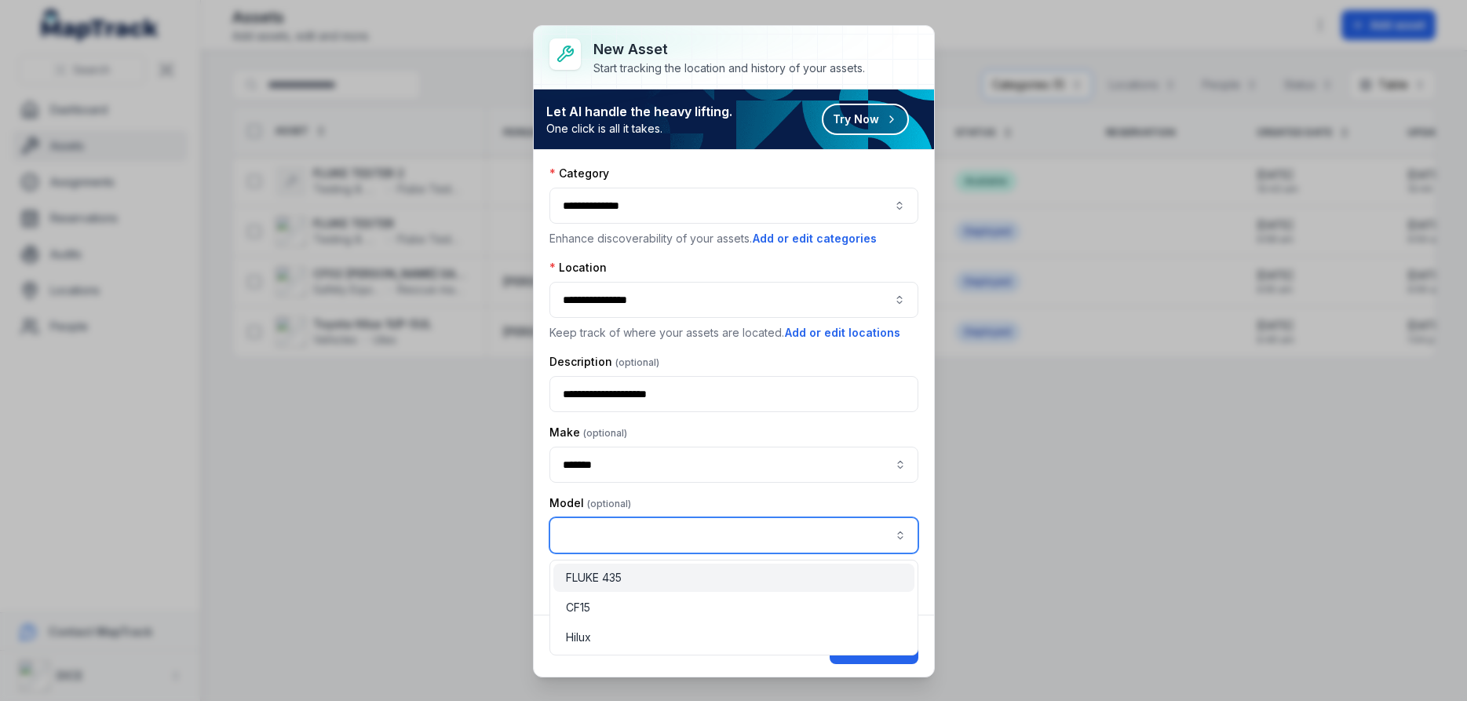
click at [686, 535] on input "asset-add:cf[2cdd2775-c7d8-450d-b98a-5757d661b82d]-label" at bounding box center [733, 535] width 369 height 36
type input "****"
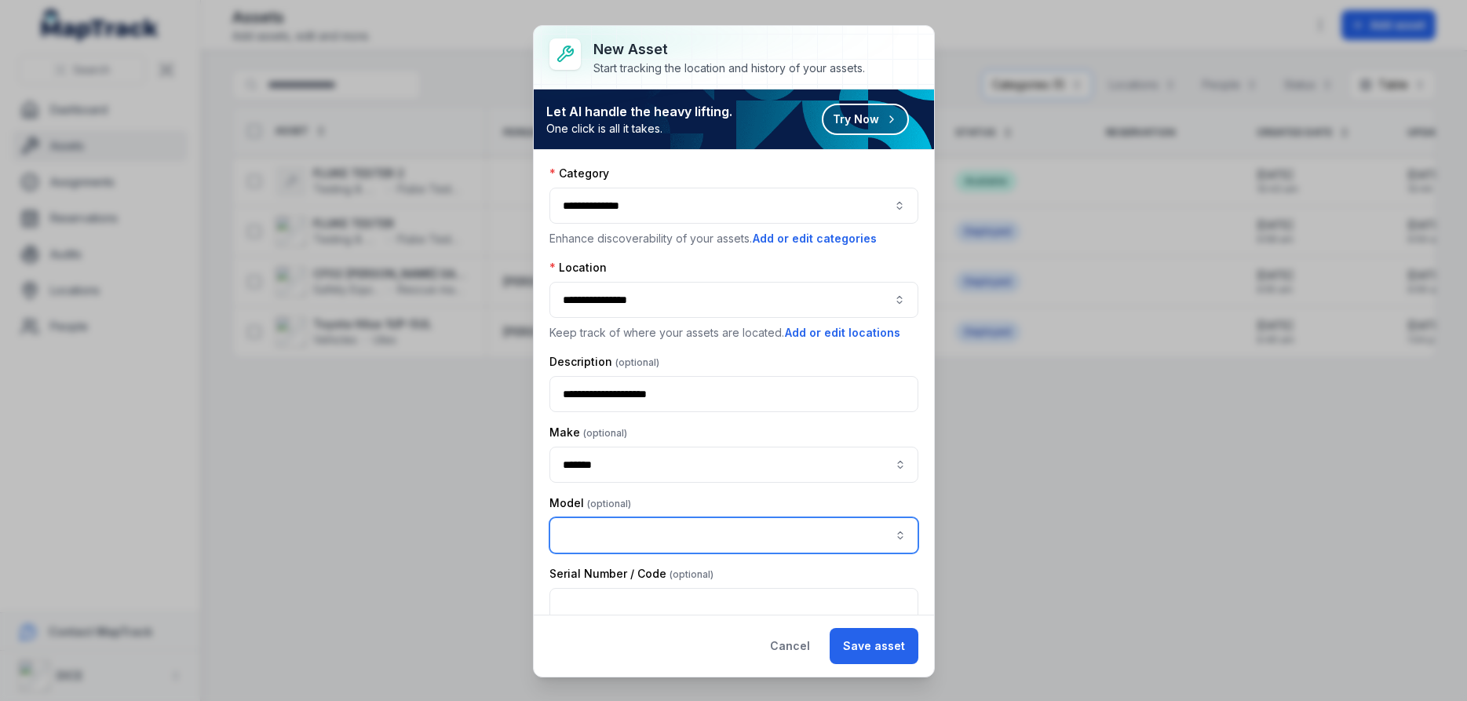
click at [679, 521] on input "asset-add:cf[2cdd2775-c7d8-450d-b98a-5757d661b82d]-label" at bounding box center [733, 535] width 369 height 36
click at [625, 577] on span "" 1234 "" at bounding box center [623, 576] width 38 height 13
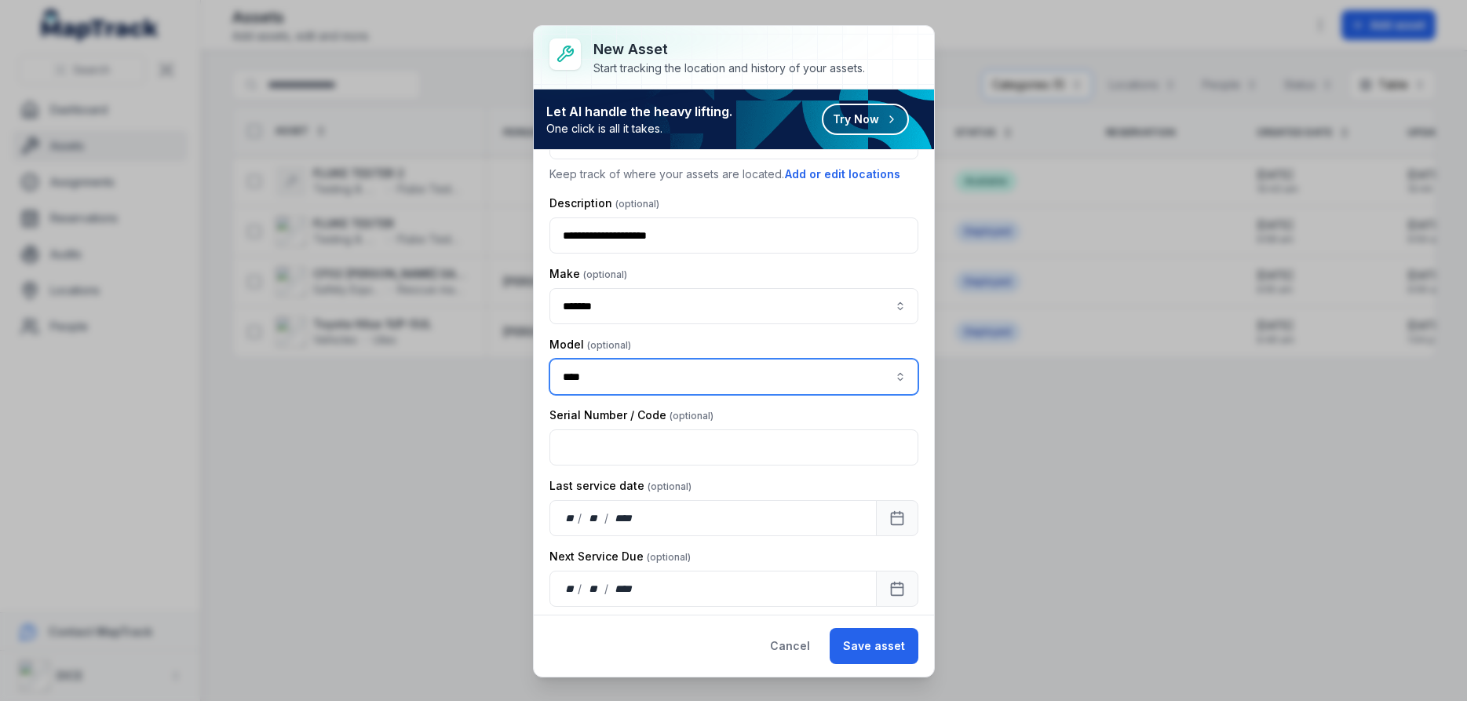
scroll to position [188, 0]
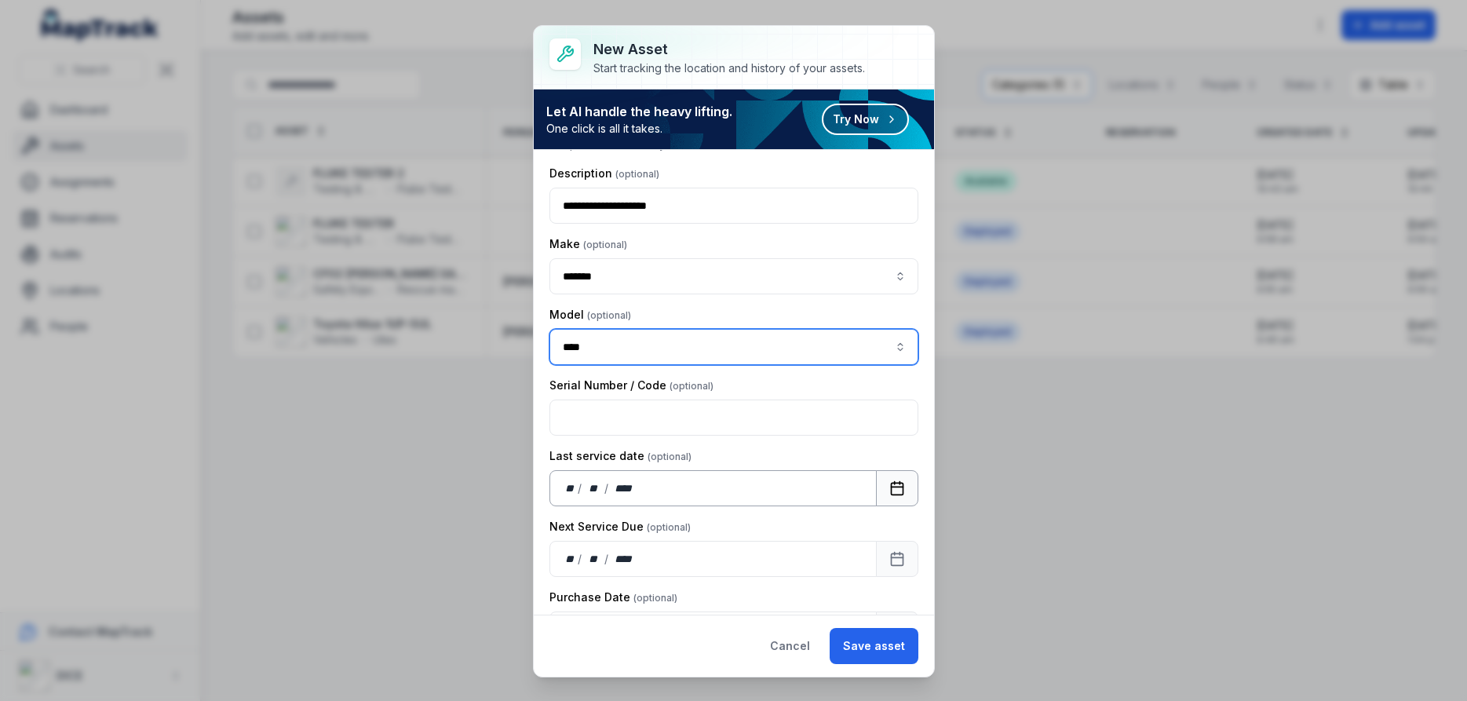
type input "****"
click at [597, 490] on div "**" at bounding box center [593, 488] width 21 height 16
click at [898, 489] on icon "Calendar" at bounding box center [897, 488] width 16 height 16
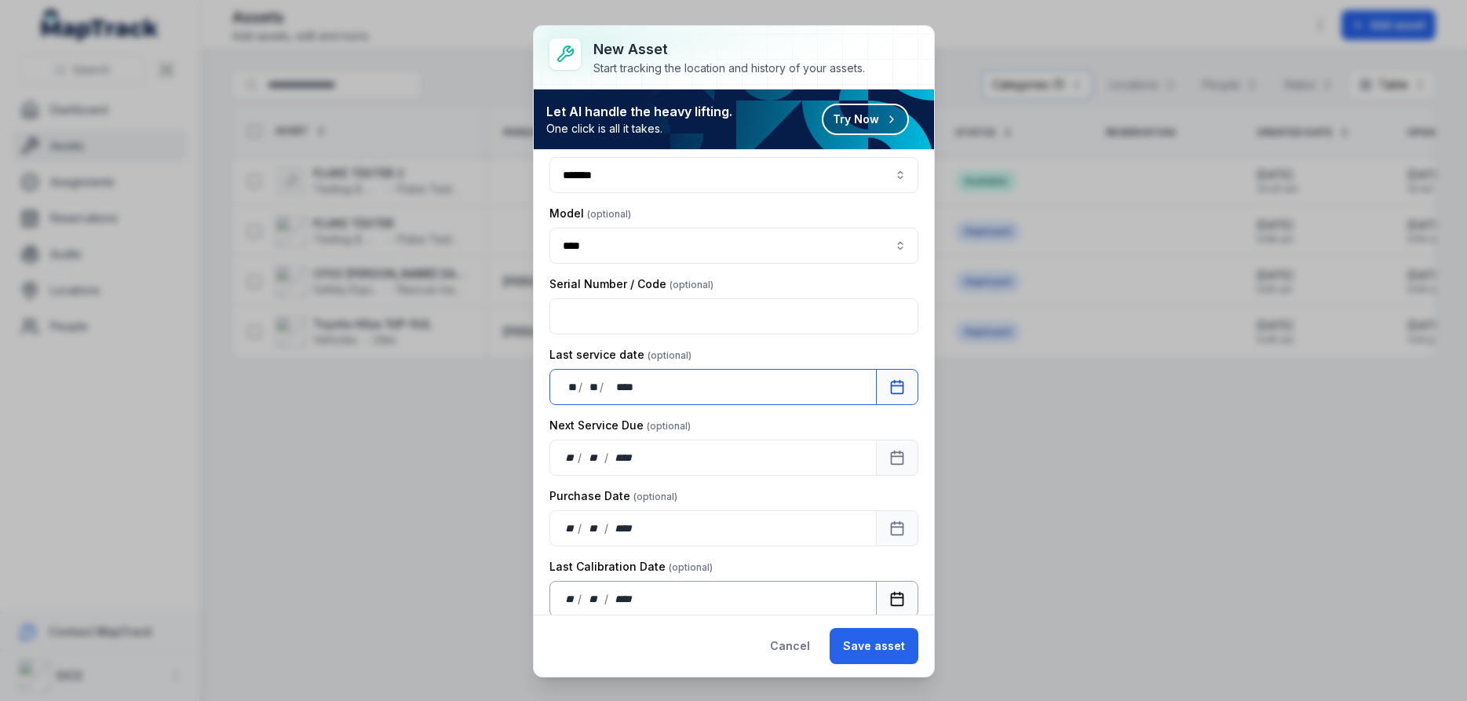
scroll to position [377, 0]
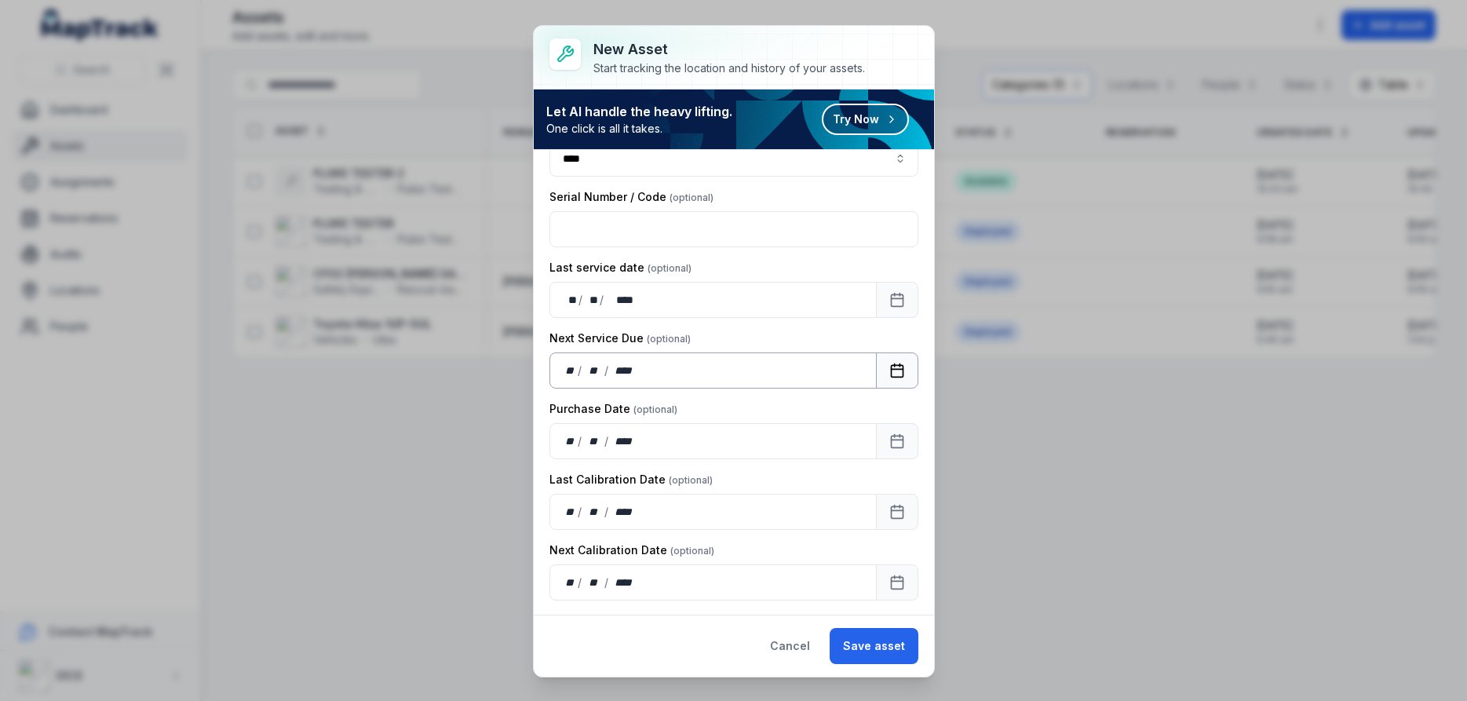
click at [896, 367] on icon "Calendar" at bounding box center [897, 371] width 16 height 16
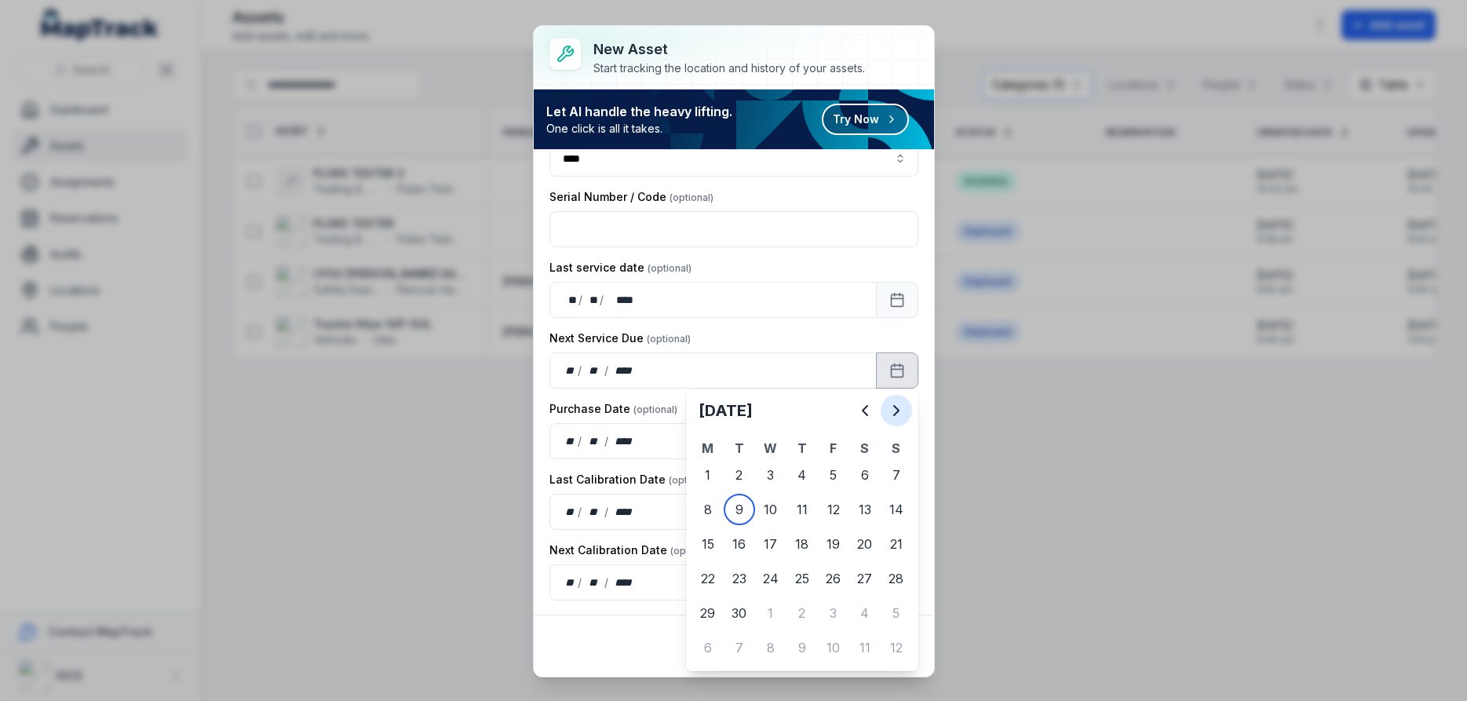
click at [895, 410] on icon "Next" at bounding box center [896, 410] width 19 height 19
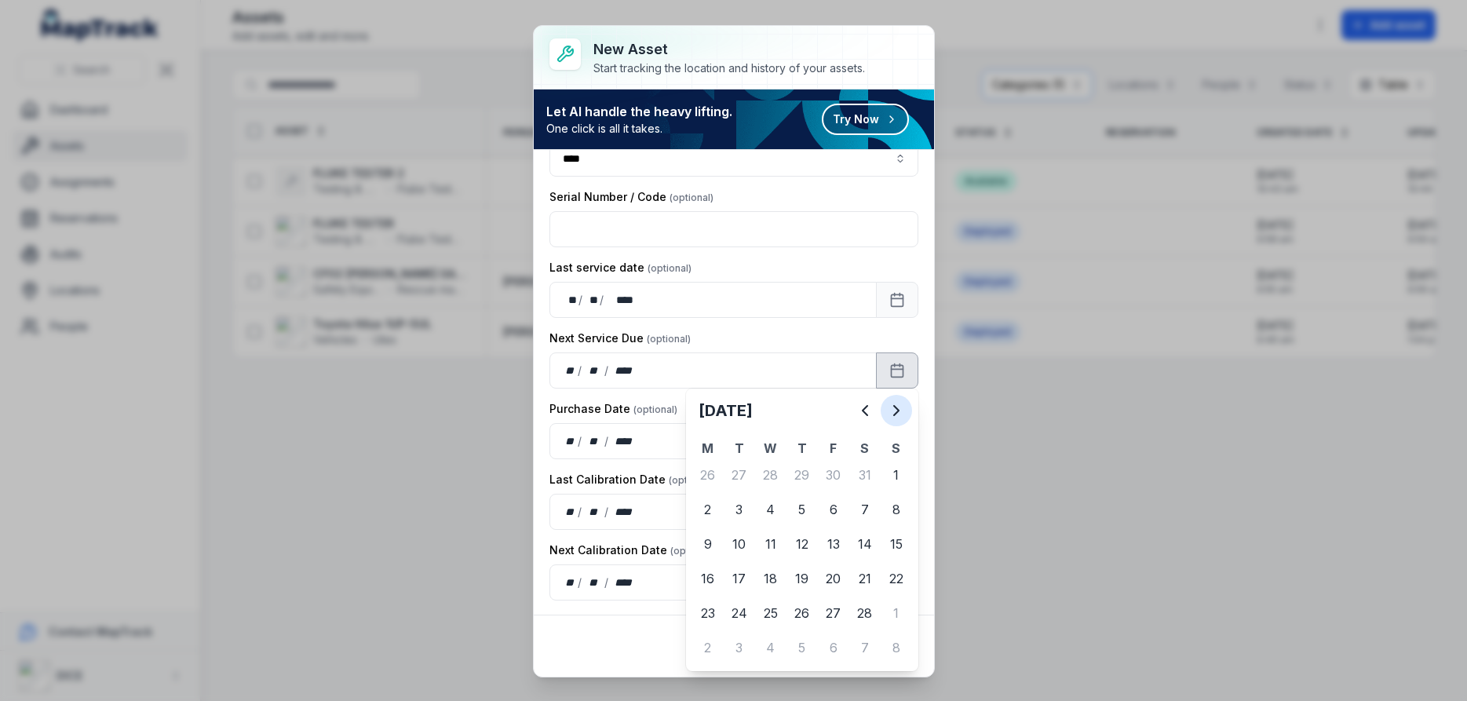
click at [895, 410] on icon "Next" at bounding box center [896, 410] width 19 height 19
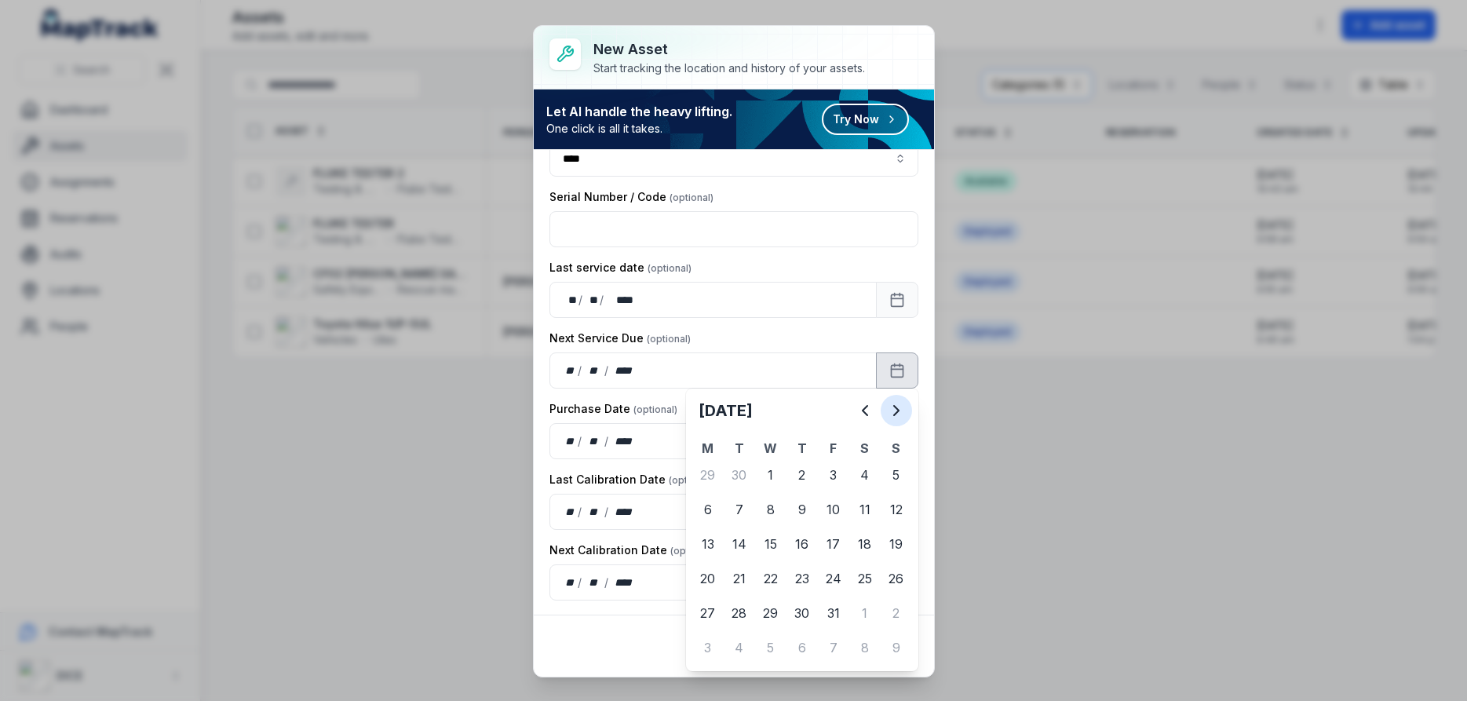
click at [895, 410] on icon "Next" at bounding box center [896, 410] width 19 height 19
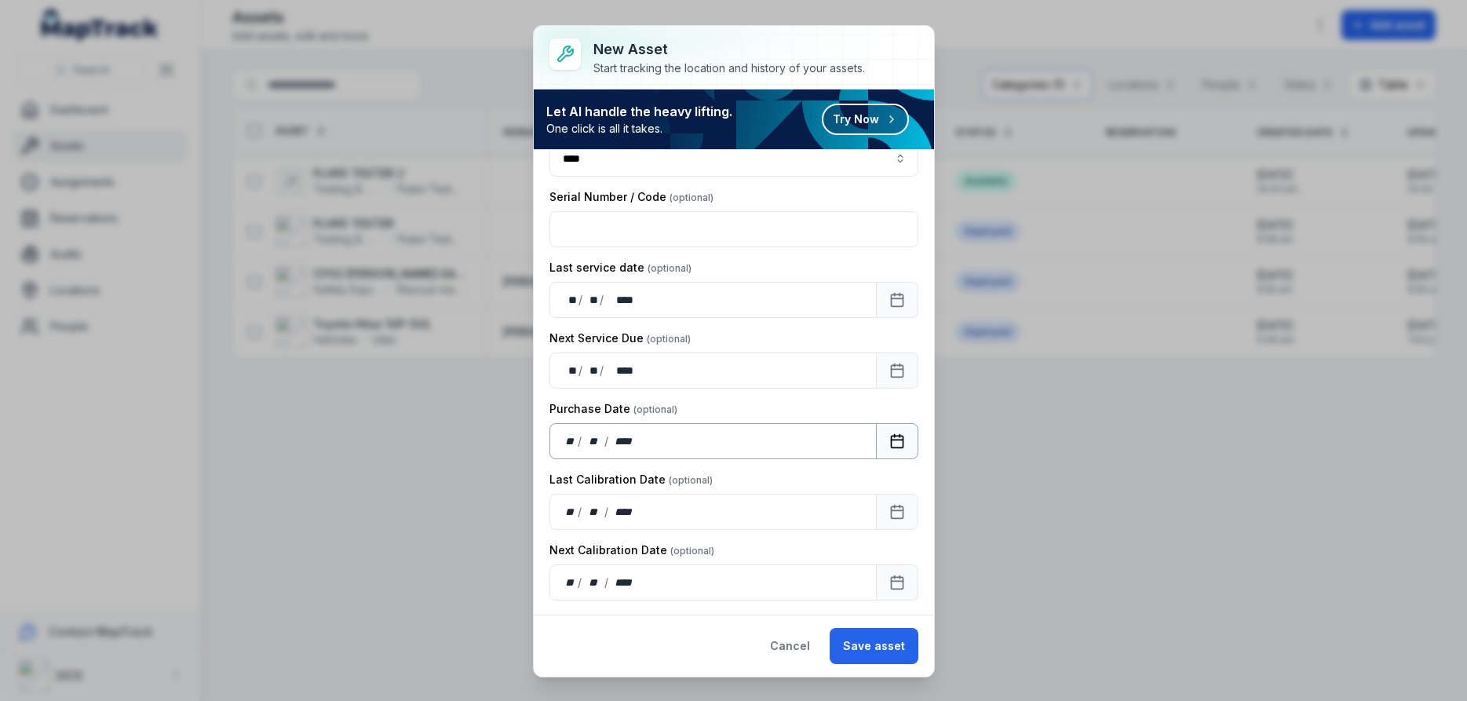
click at [895, 442] on icon "Calendar" at bounding box center [897, 441] width 16 height 16
click at [897, 512] on icon "Calendar" at bounding box center [897, 512] width 16 height 16
click at [898, 582] on icon "Calendar" at bounding box center [897, 582] width 16 height 16
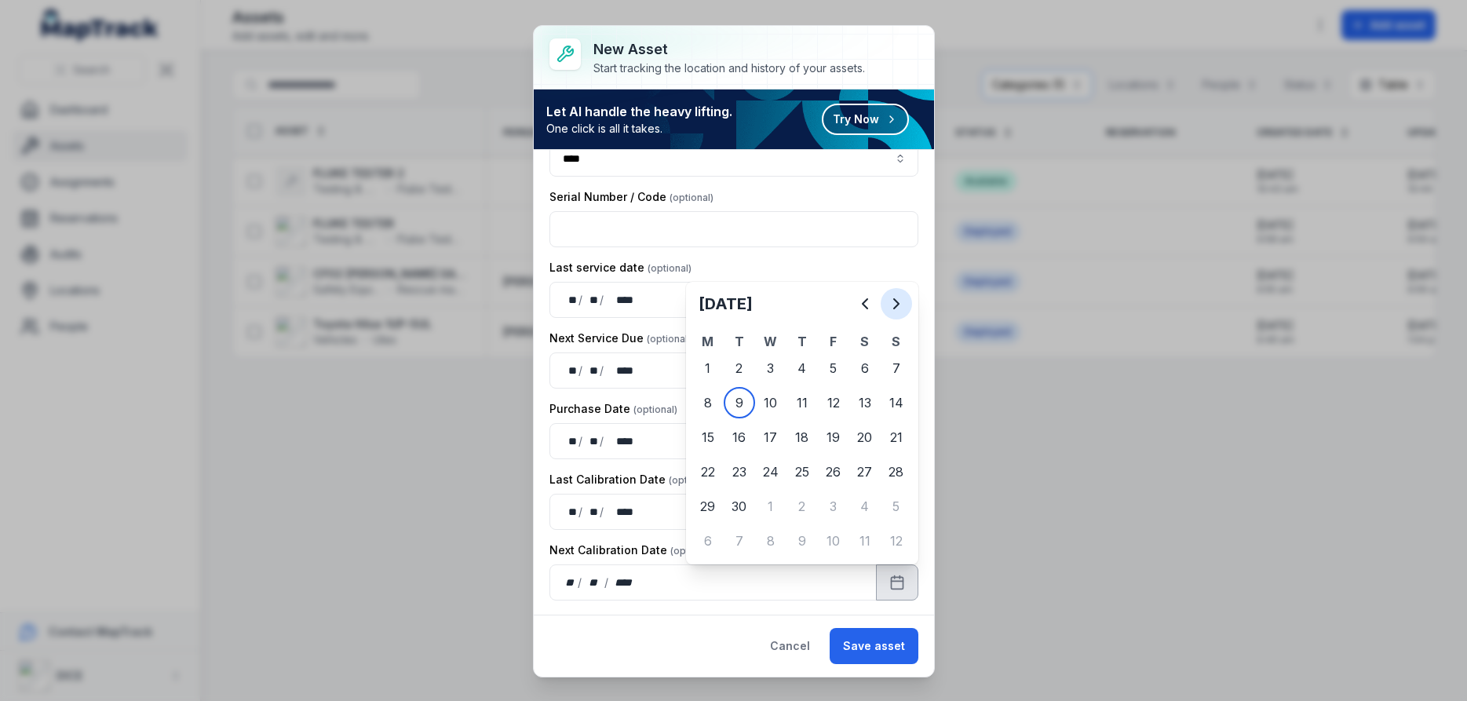
click at [894, 305] on icon "Next" at bounding box center [896, 303] width 19 height 19
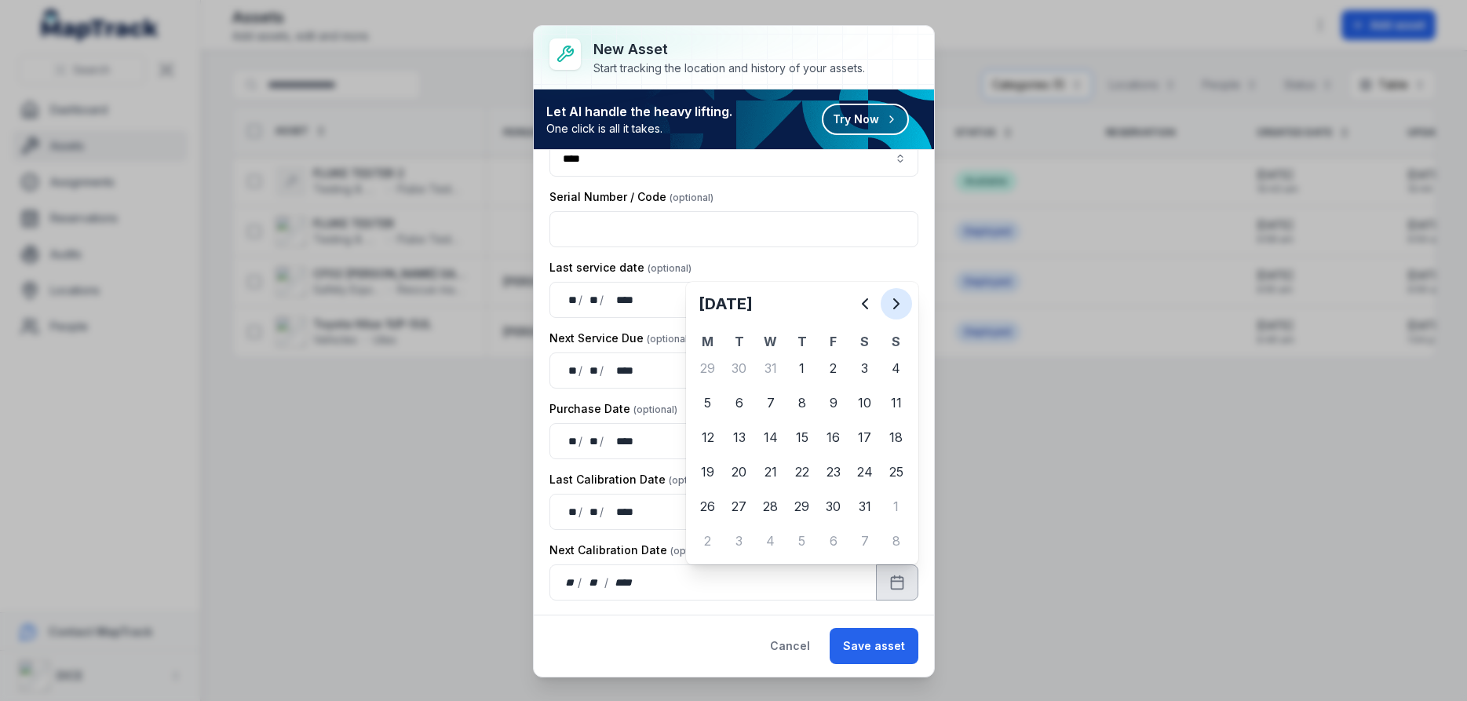
click at [894, 305] on icon "Next" at bounding box center [896, 303] width 19 height 19
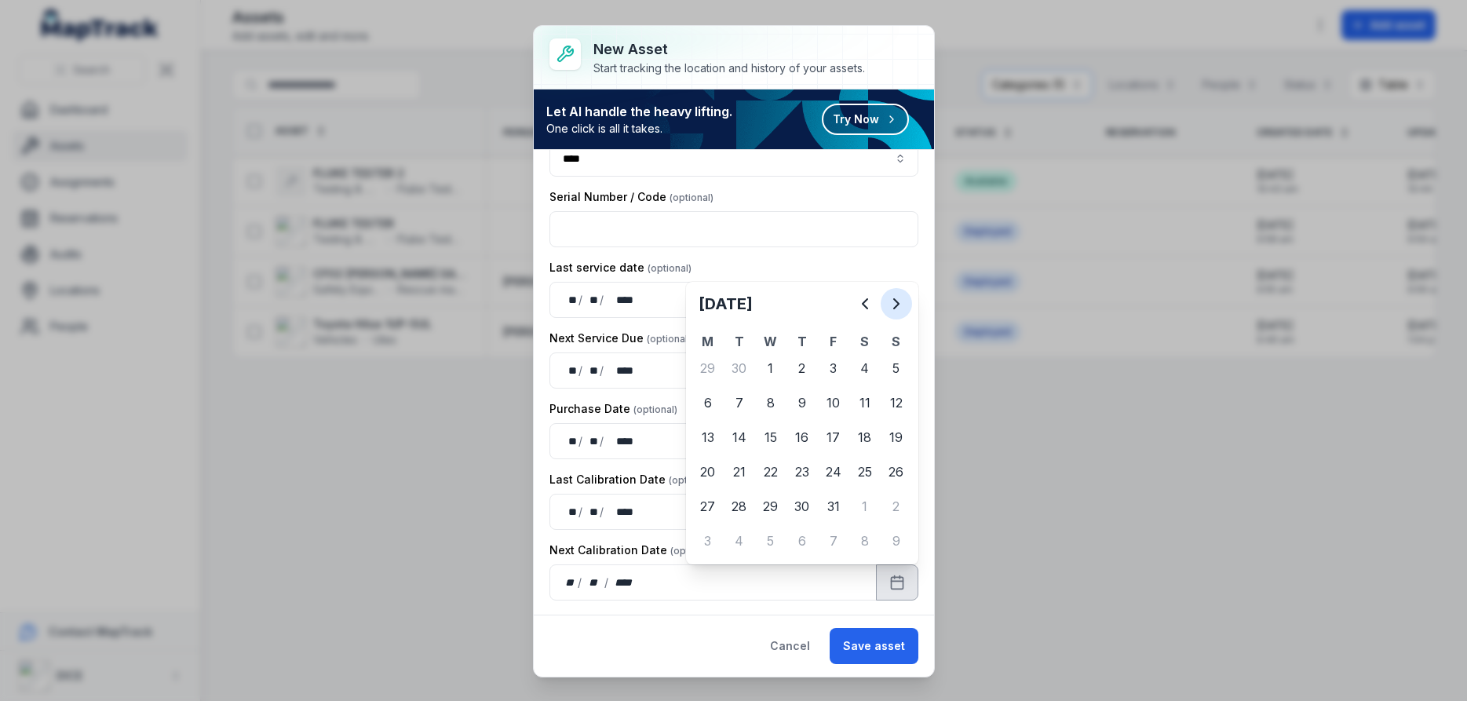
click at [894, 305] on icon "Next" at bounding box center [896, 303] width 19 height 19
click at [864, 304] on icon "Previous" at bounding box center [864, 303] width 19 height 19
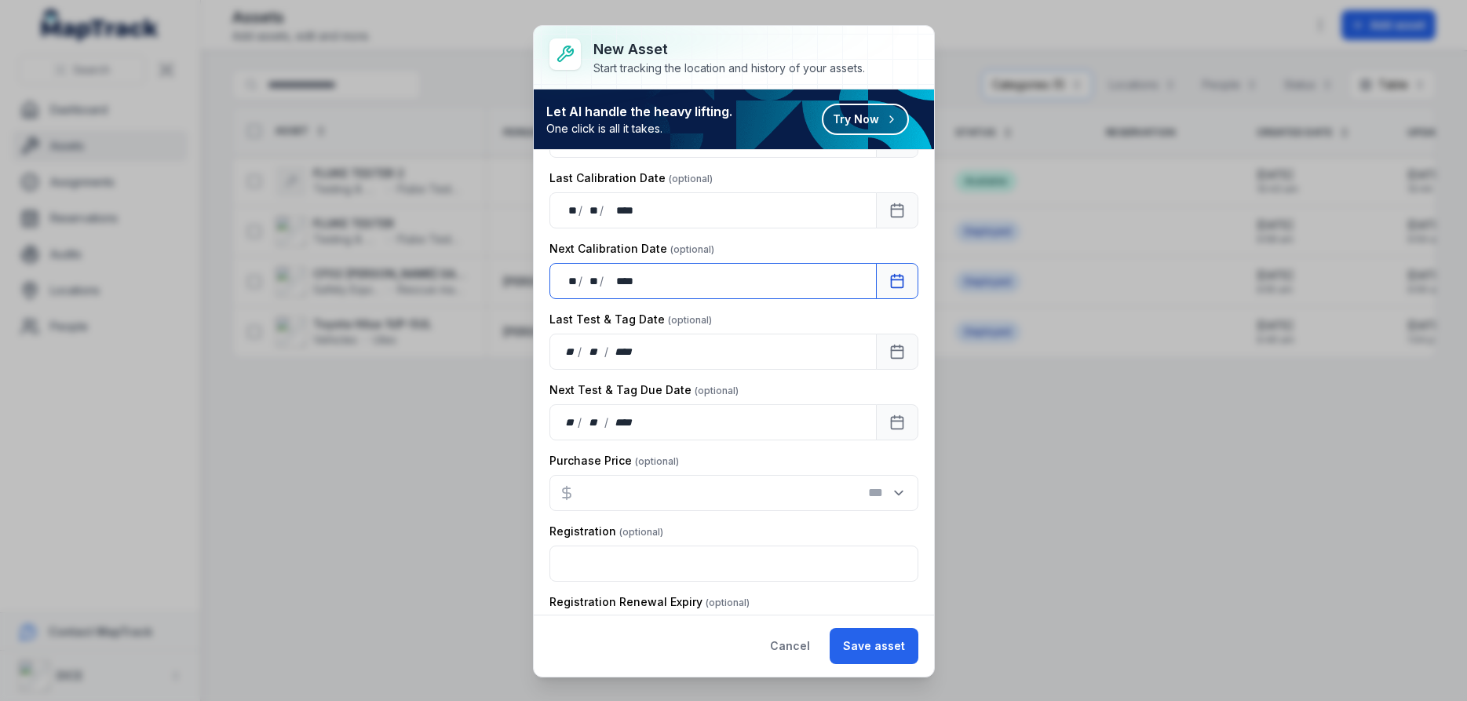
scroll to position [659, 0]
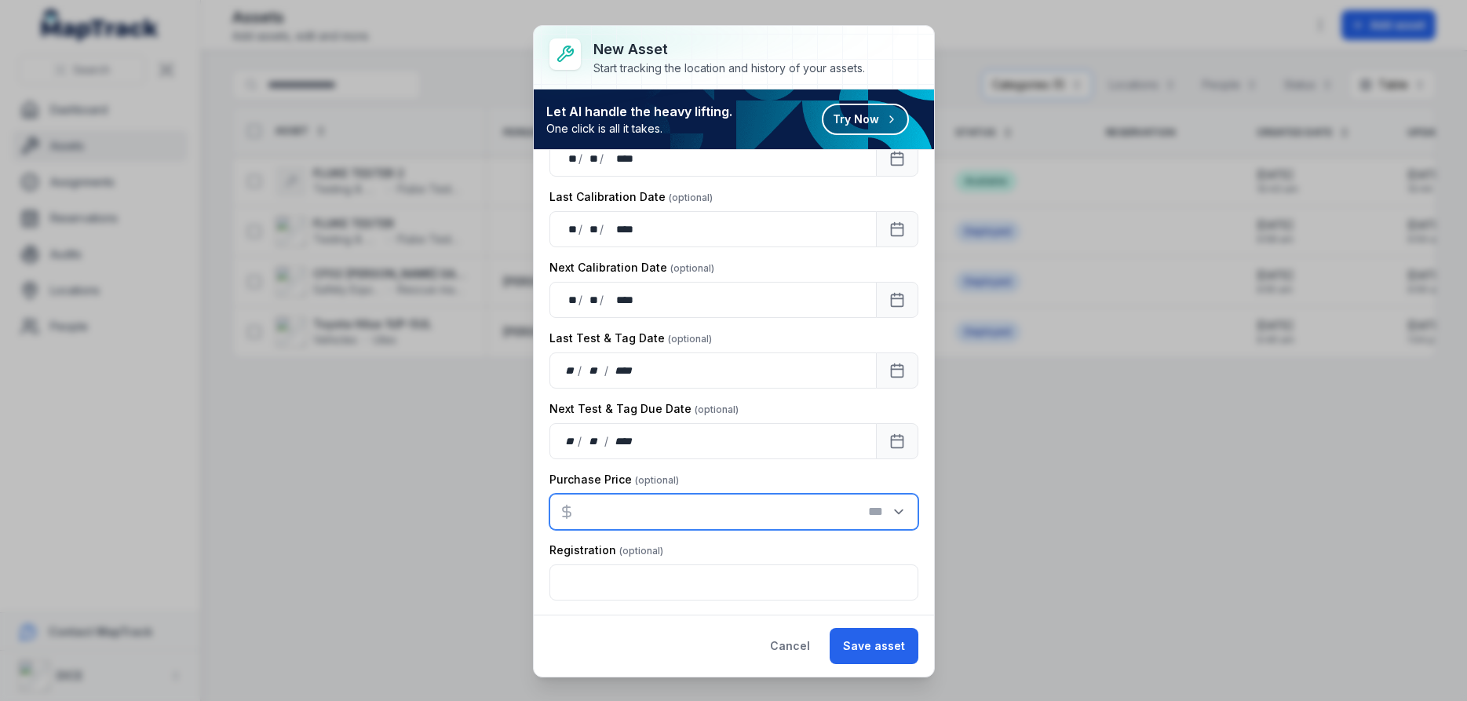
click at [608, 514] on input "number" at bounding box center [733, 512] width 369 height 36
type input "***"
click at [704, 548] on div "Registration" at bounding box center [733, 550] width 369 height 16
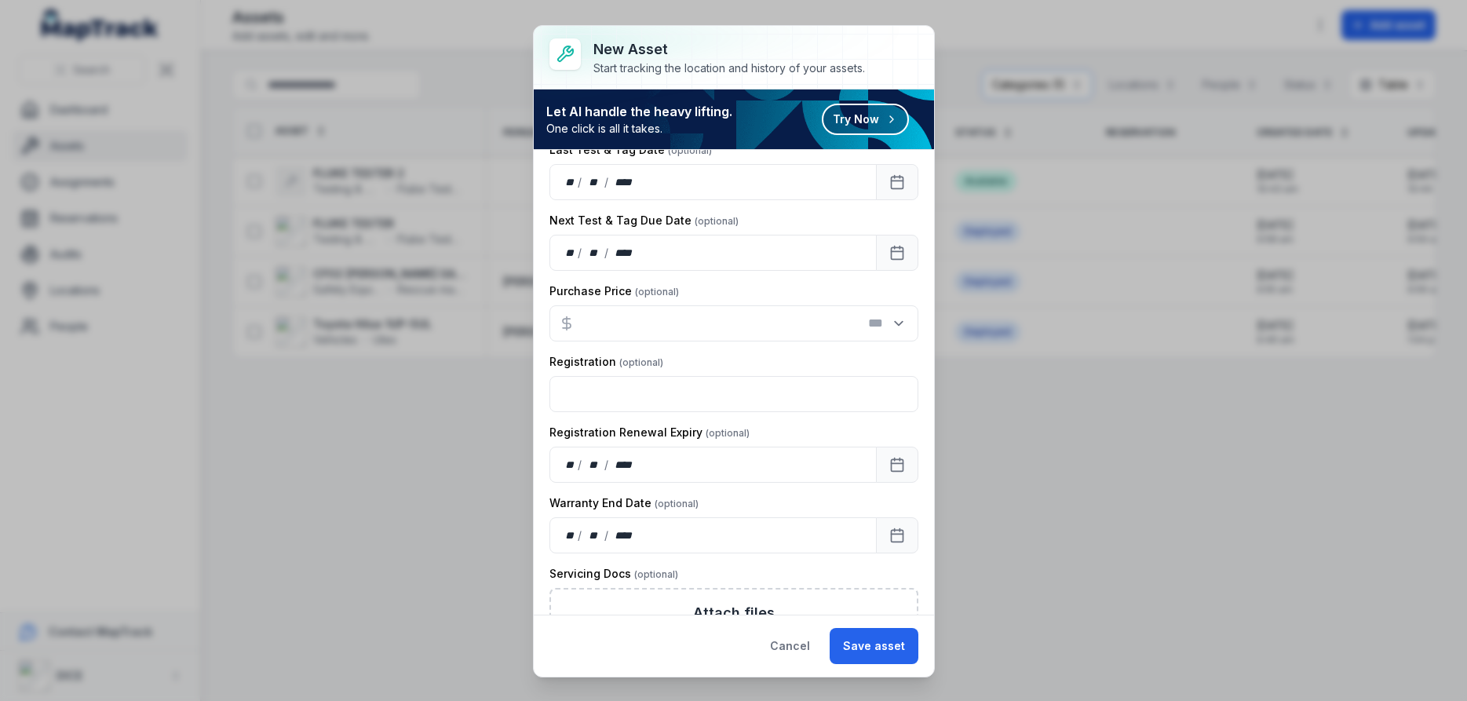
scroll to position [942, 0]
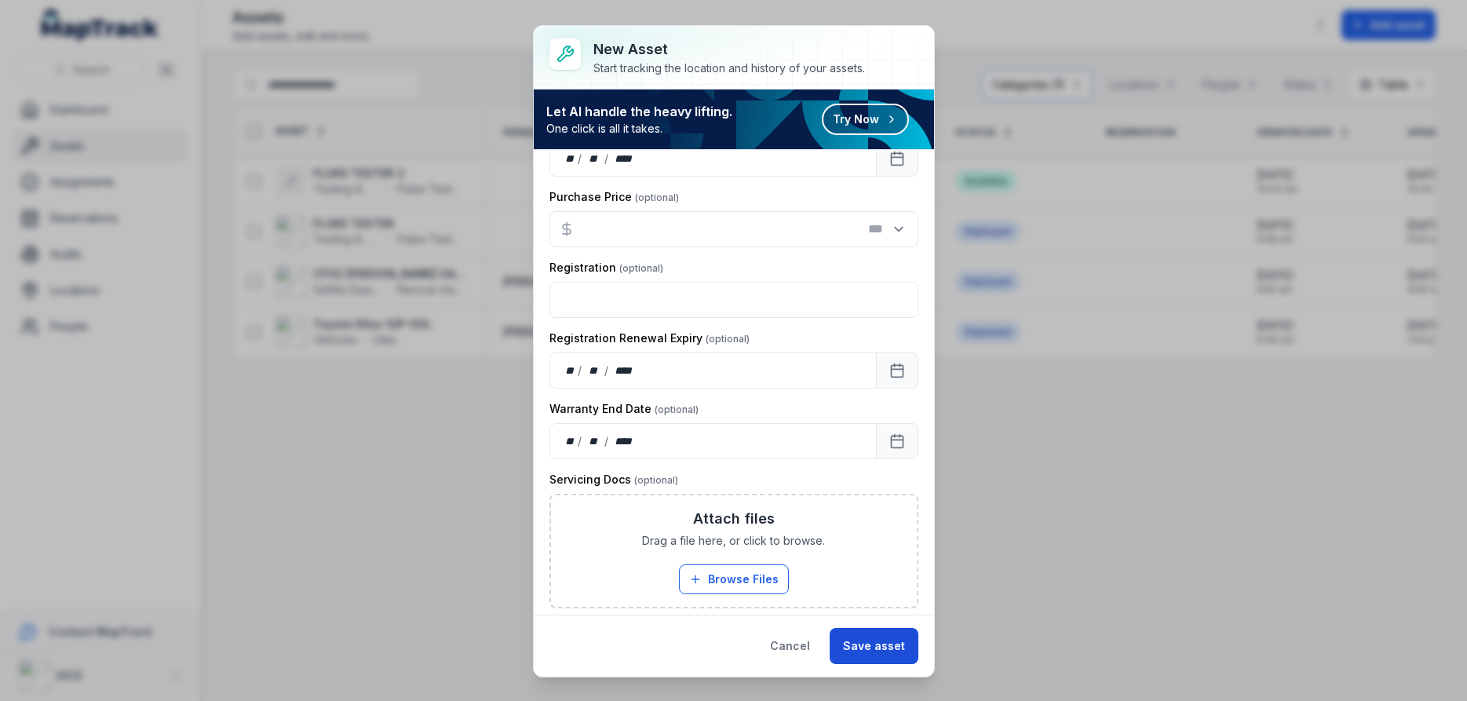
click at [878, 647] on button "Save asset" at bounding box center [873, 646] width 89 height 36
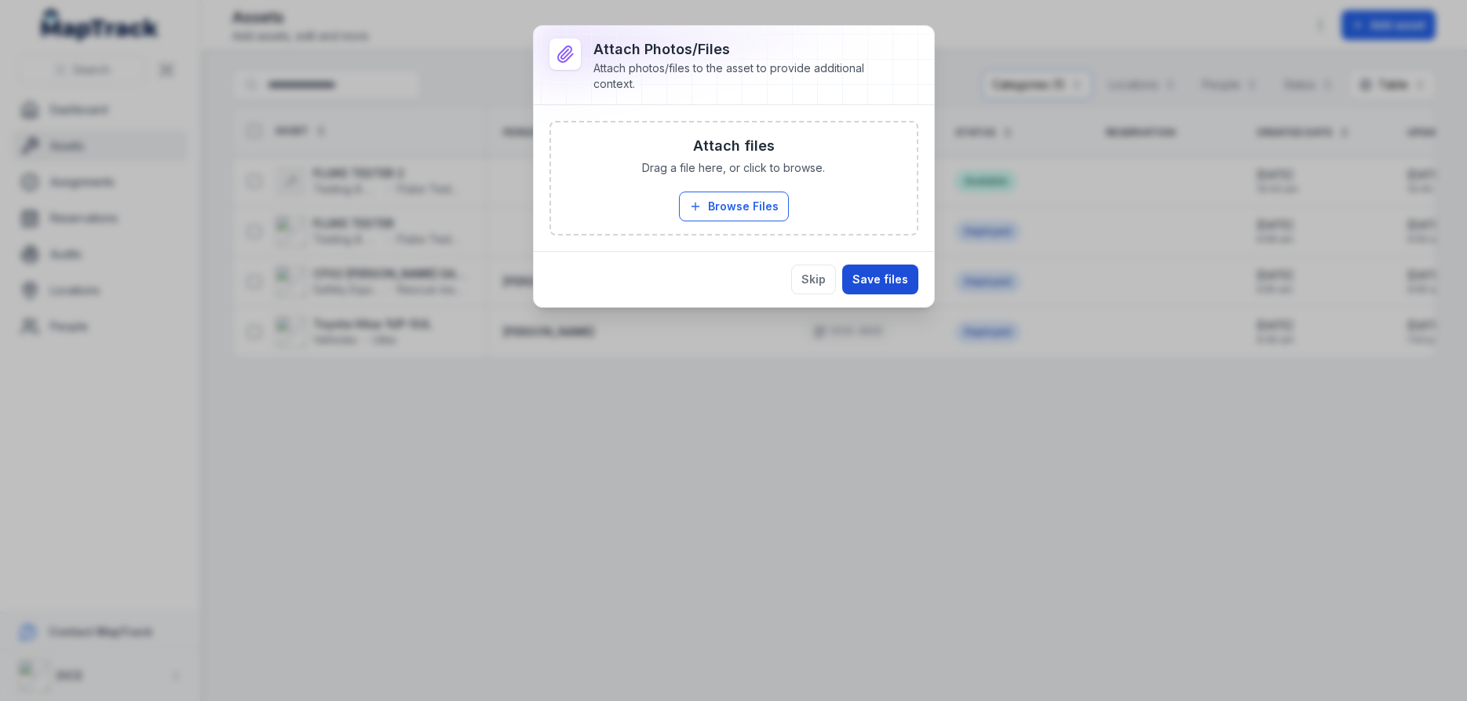
click at [895, 281] on button "Save files" at bounding box center [880, 279] width 76 height 30
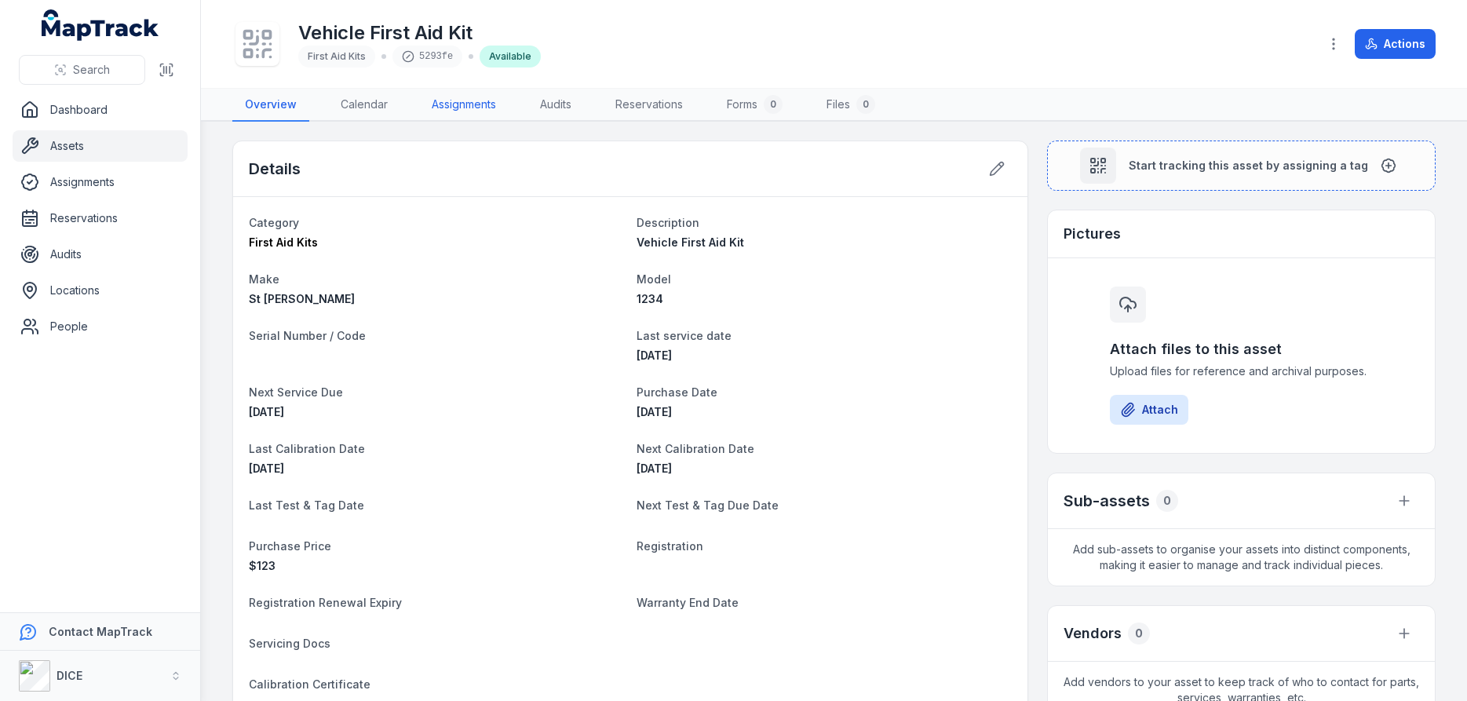
click at [471, 104] on link "Assignments" at bounding box center [463, 105] width 89 height 33
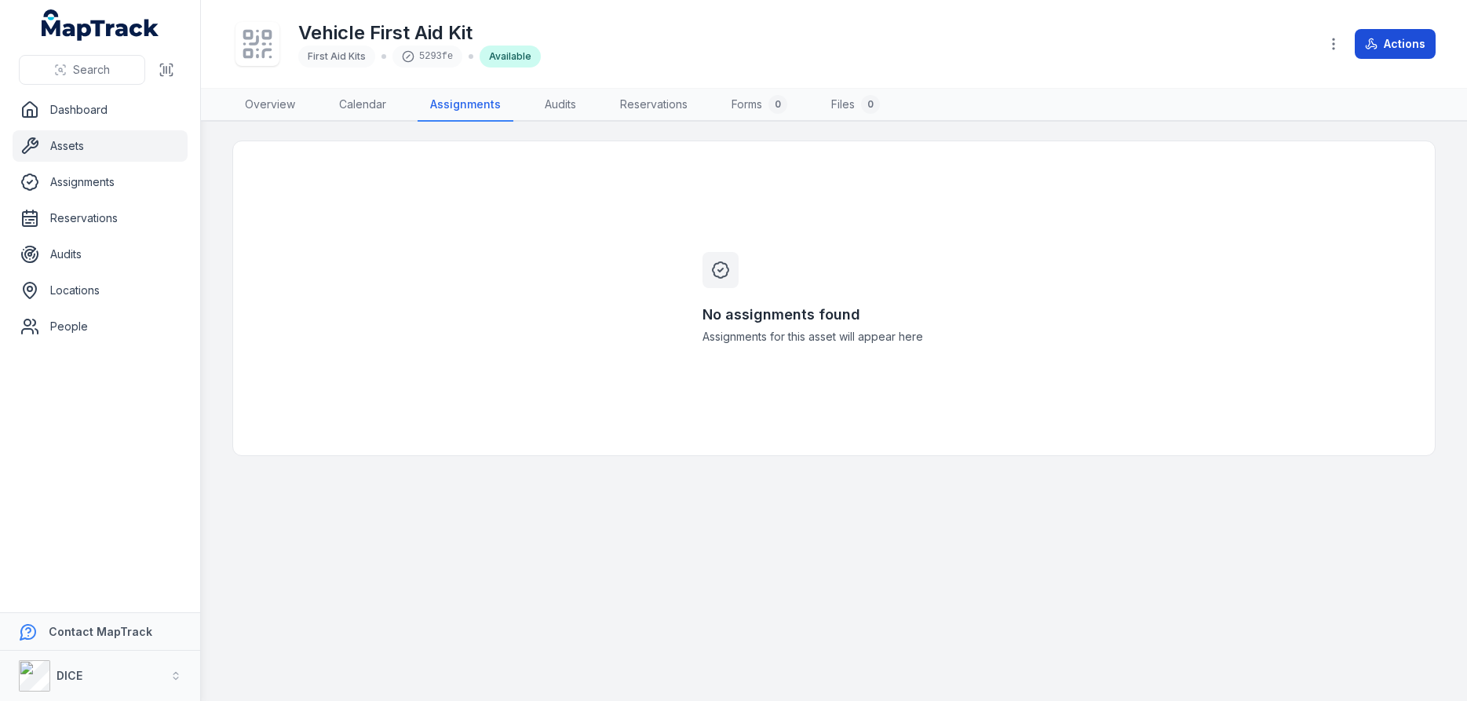
click at [1405, 46] on button "Actions" at bounding box center [1394, 44] width 81 height 30
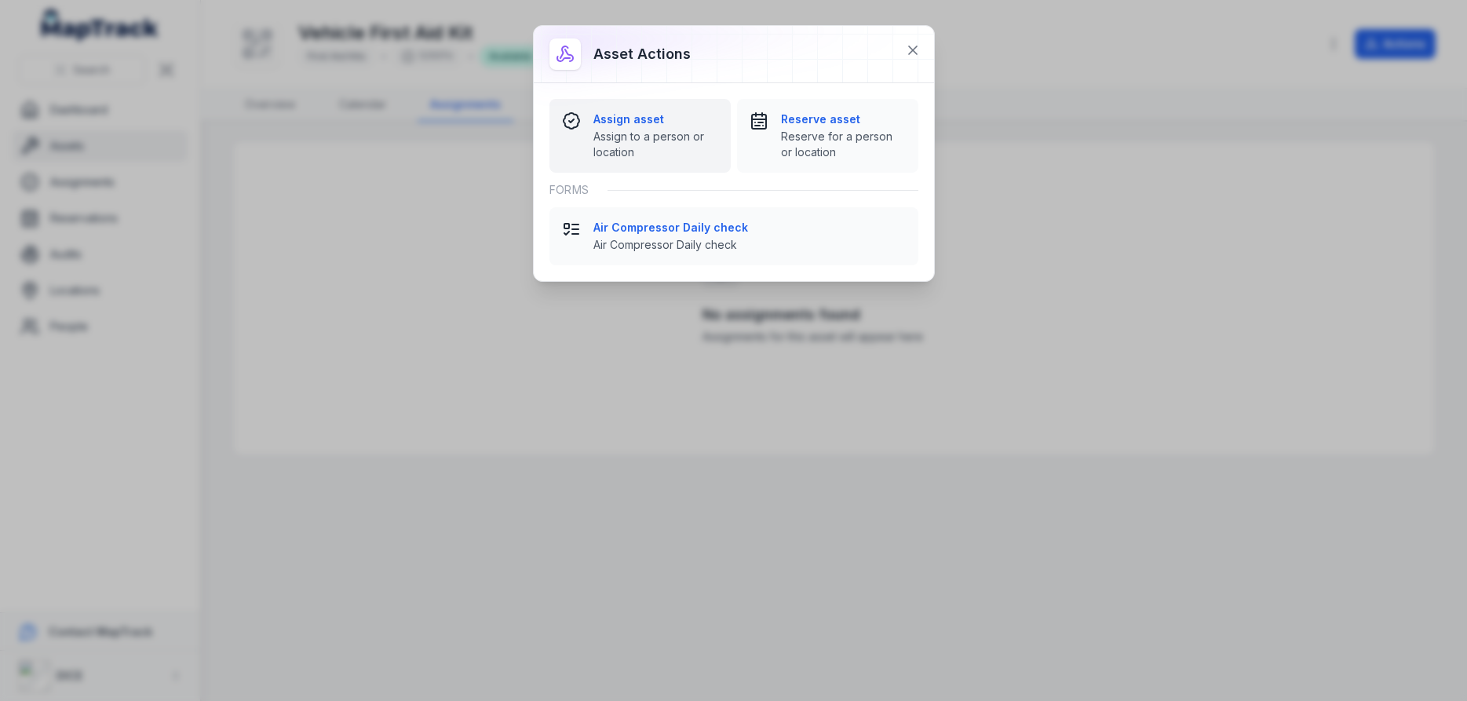
click at [621, 120] on strong "Assign asset" at bounding box center [655, 119] width 125 height 16
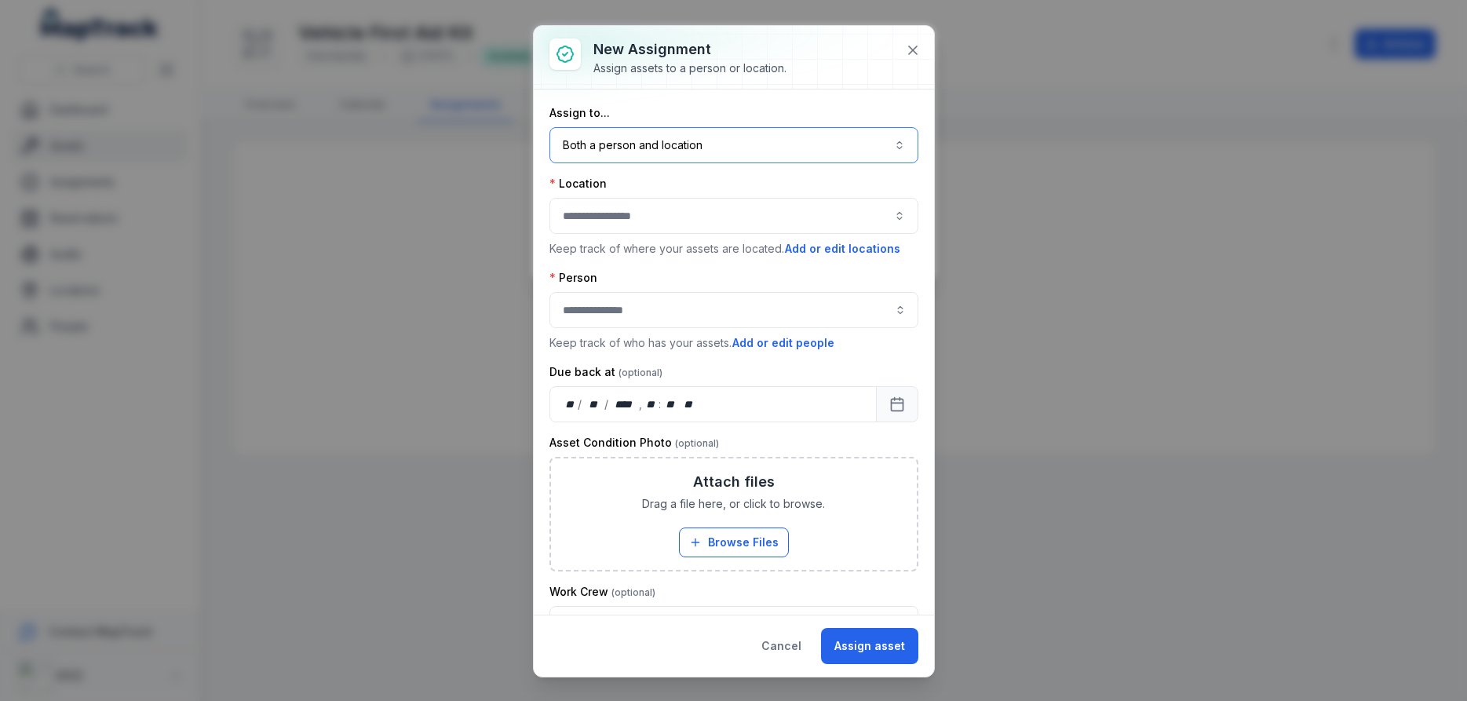
click at [827, 144] on button "Both a person and location ****" at bounding box center [733, 145] width 369 height 36
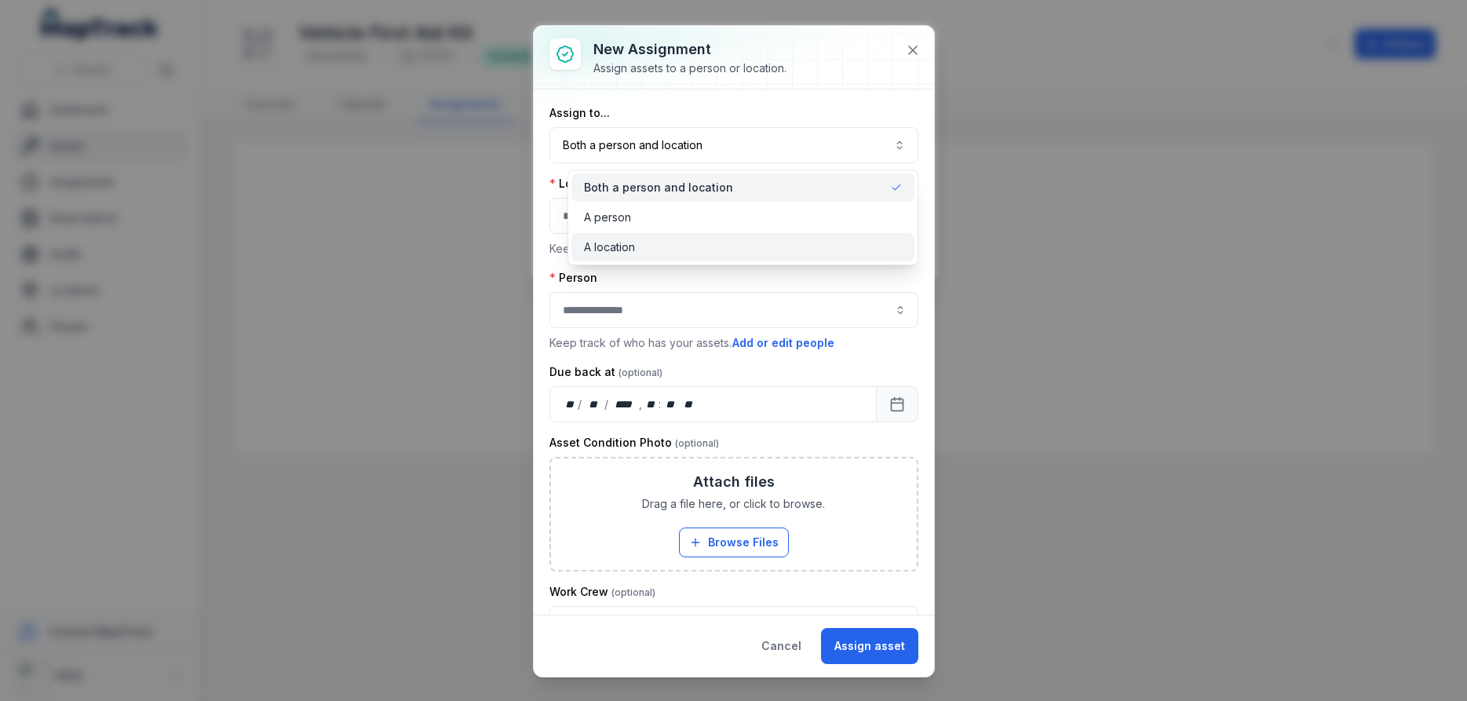
click at [614, 250] on span "A location" at bounding box center [609, 247] width 51 height 16
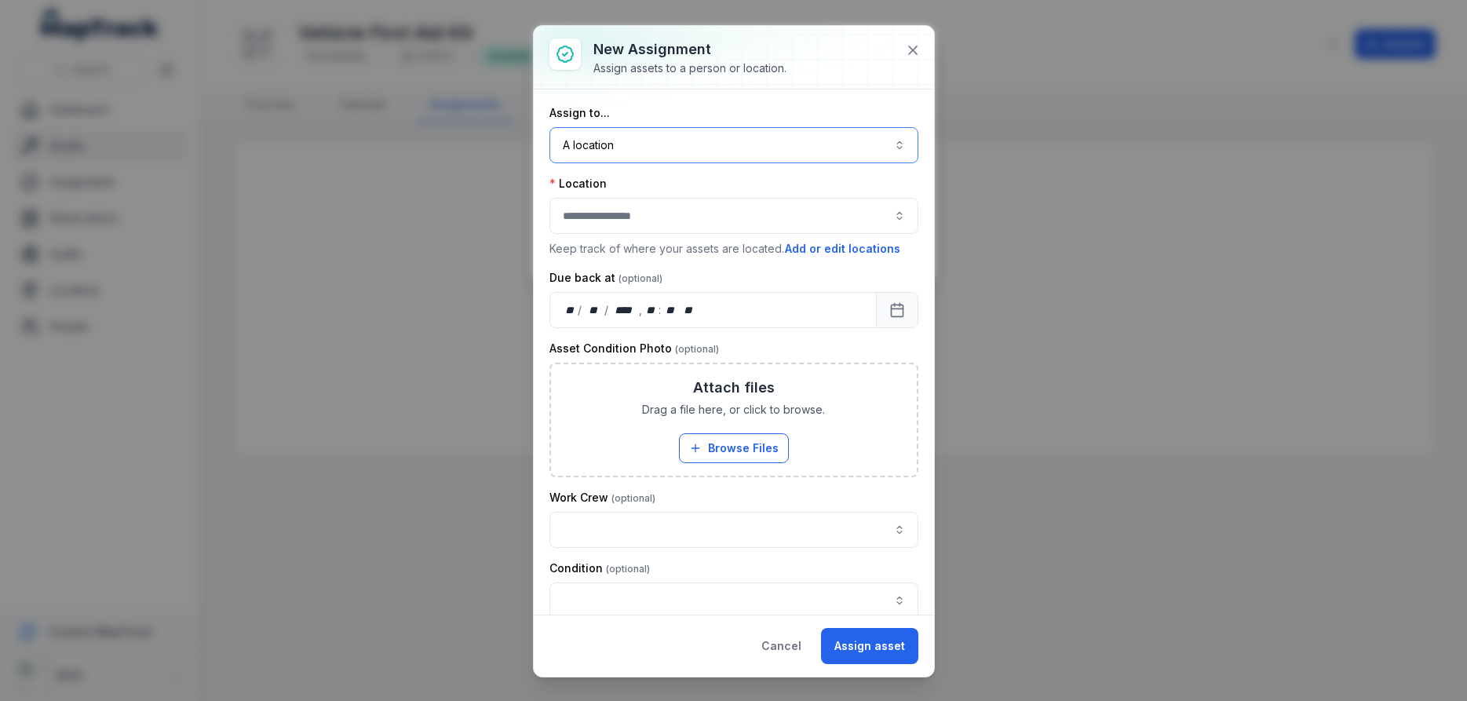
click at [672, 215] on button "button" at bounding box center [733, 216] width 369 height 36
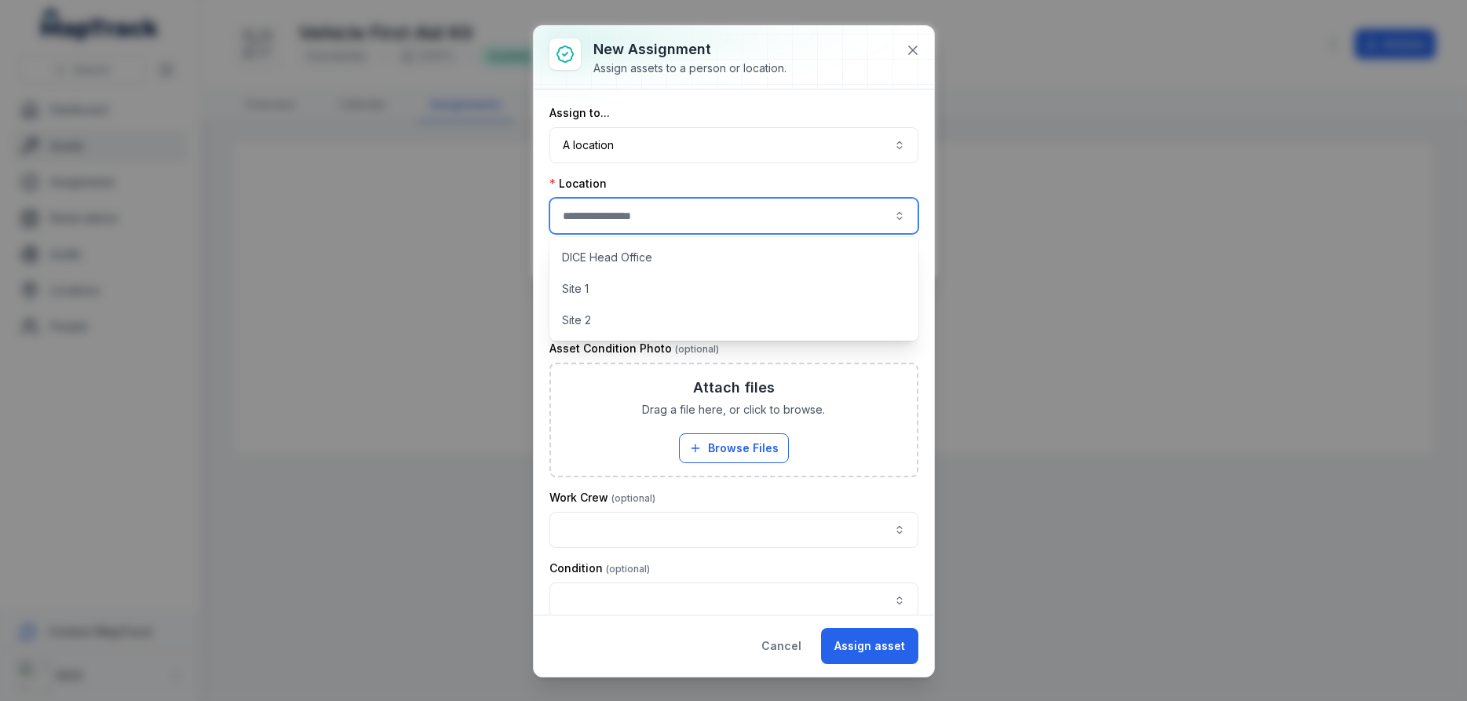
click at [673, 215] on button "button" at bounding box center [733, 216] width 369 height 36
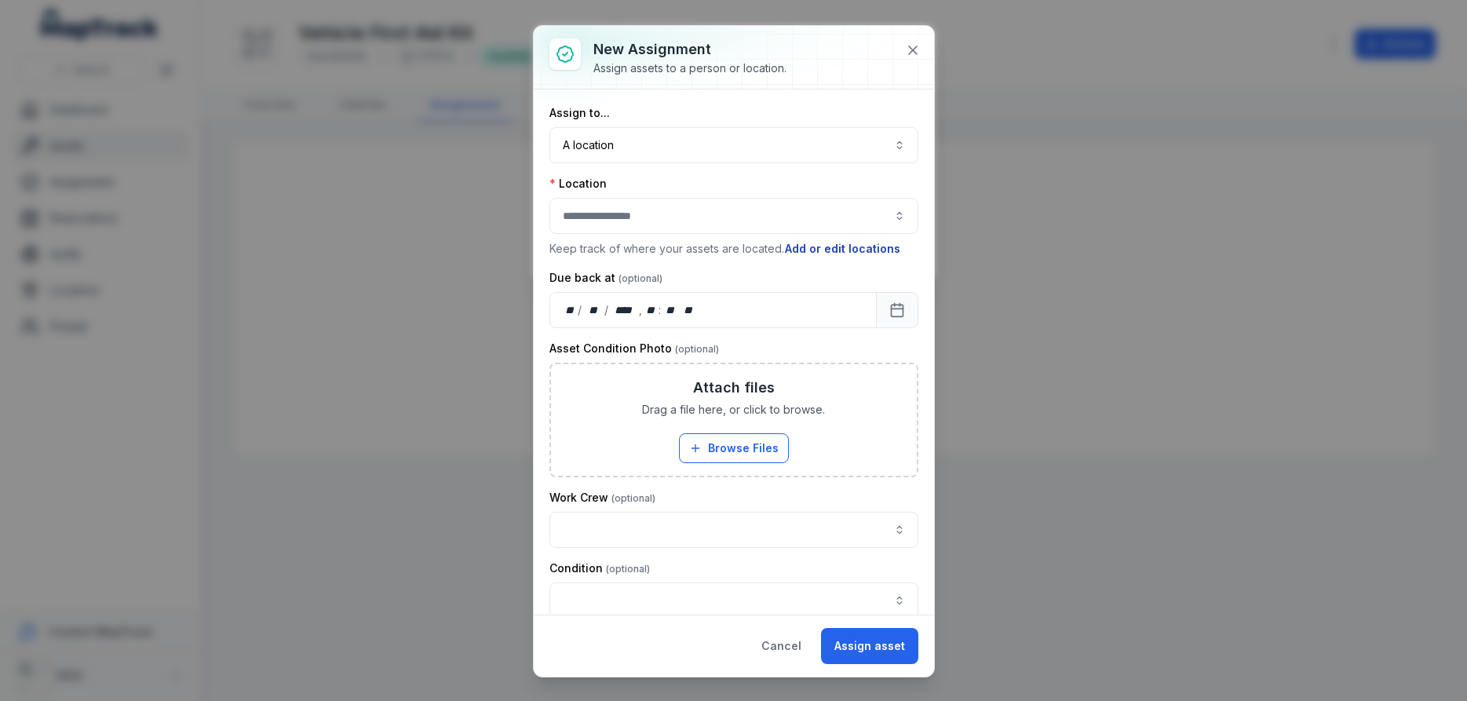
click at [829, 249] on button "Add or edit locations" at bounding box center [842, 248] width 117 height 17
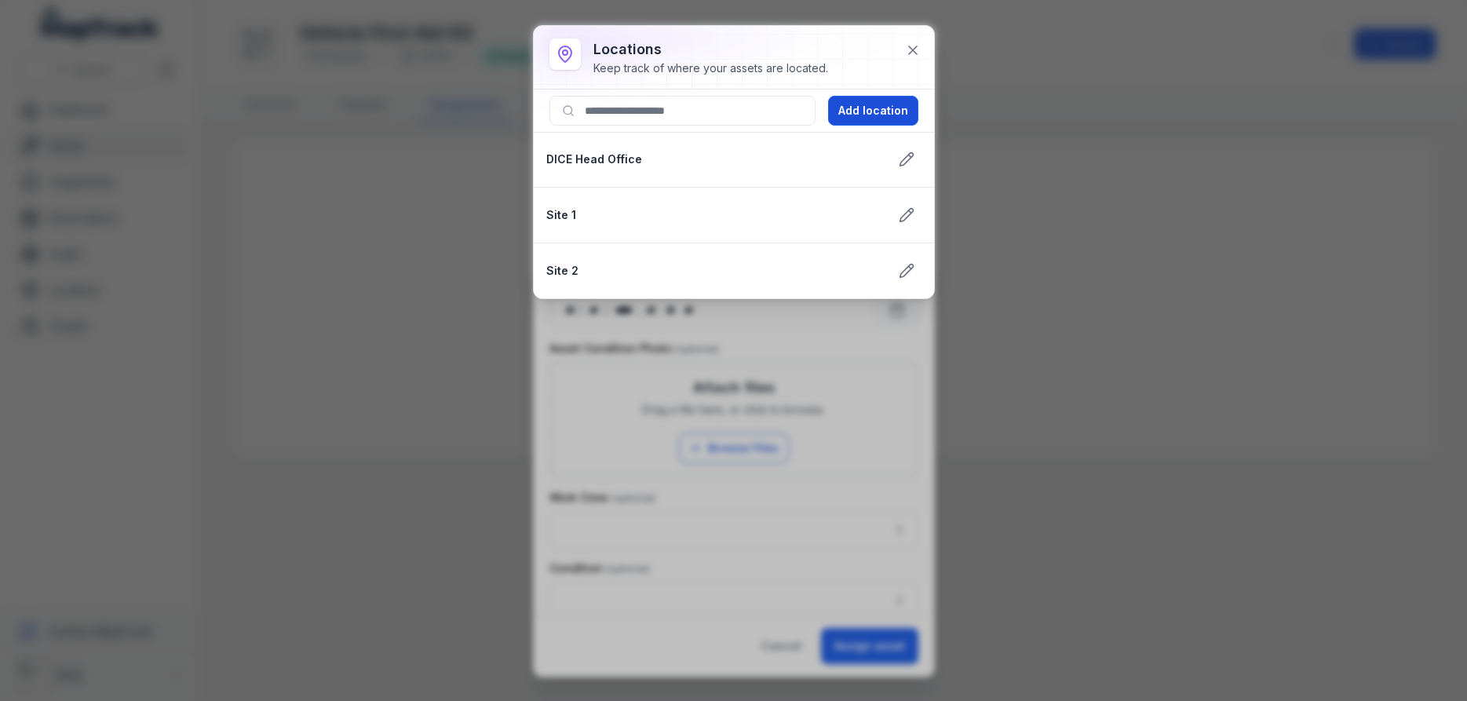
click at [873, 114] on button "Add location" at bounding box center [873, 111] width 90 height 30
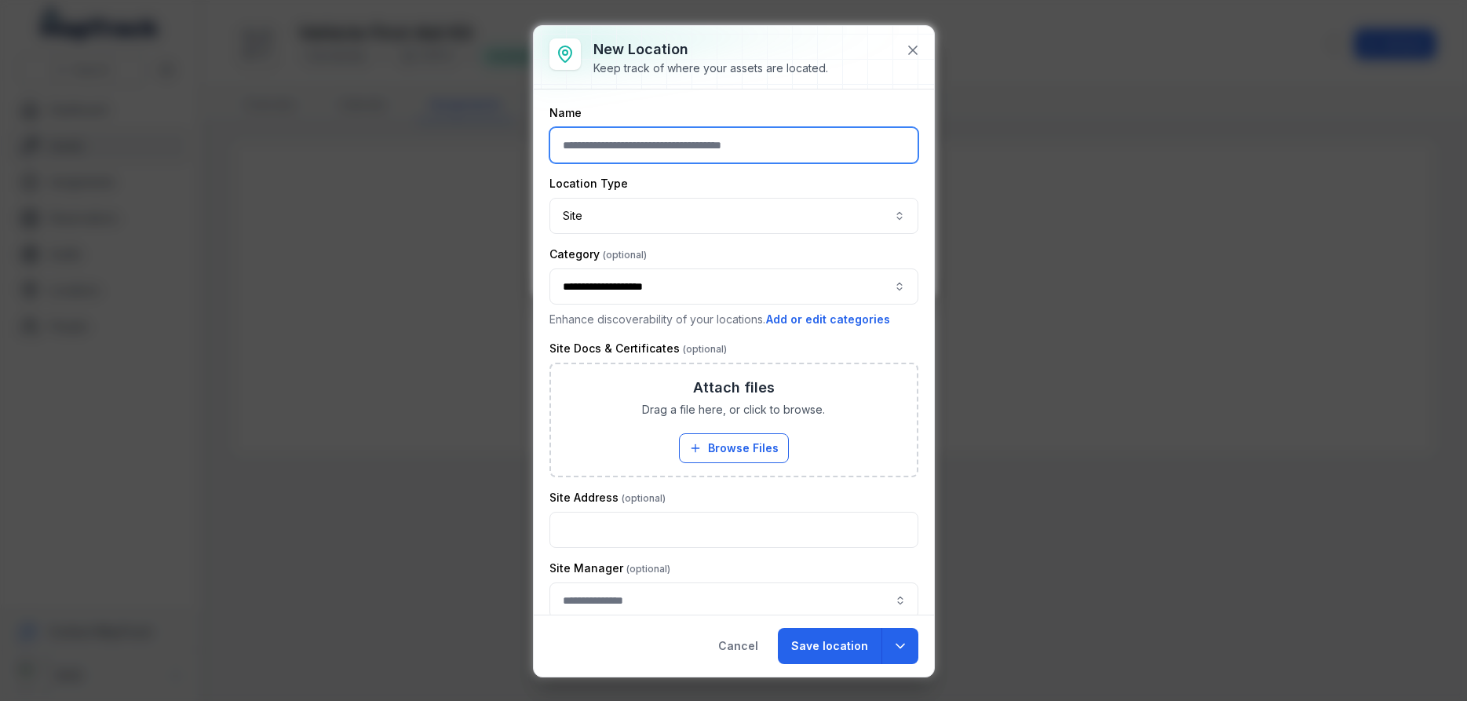
click at [632, 147] on input "text" at bounding box center [733, 145] width 369 height 36
type input "******"
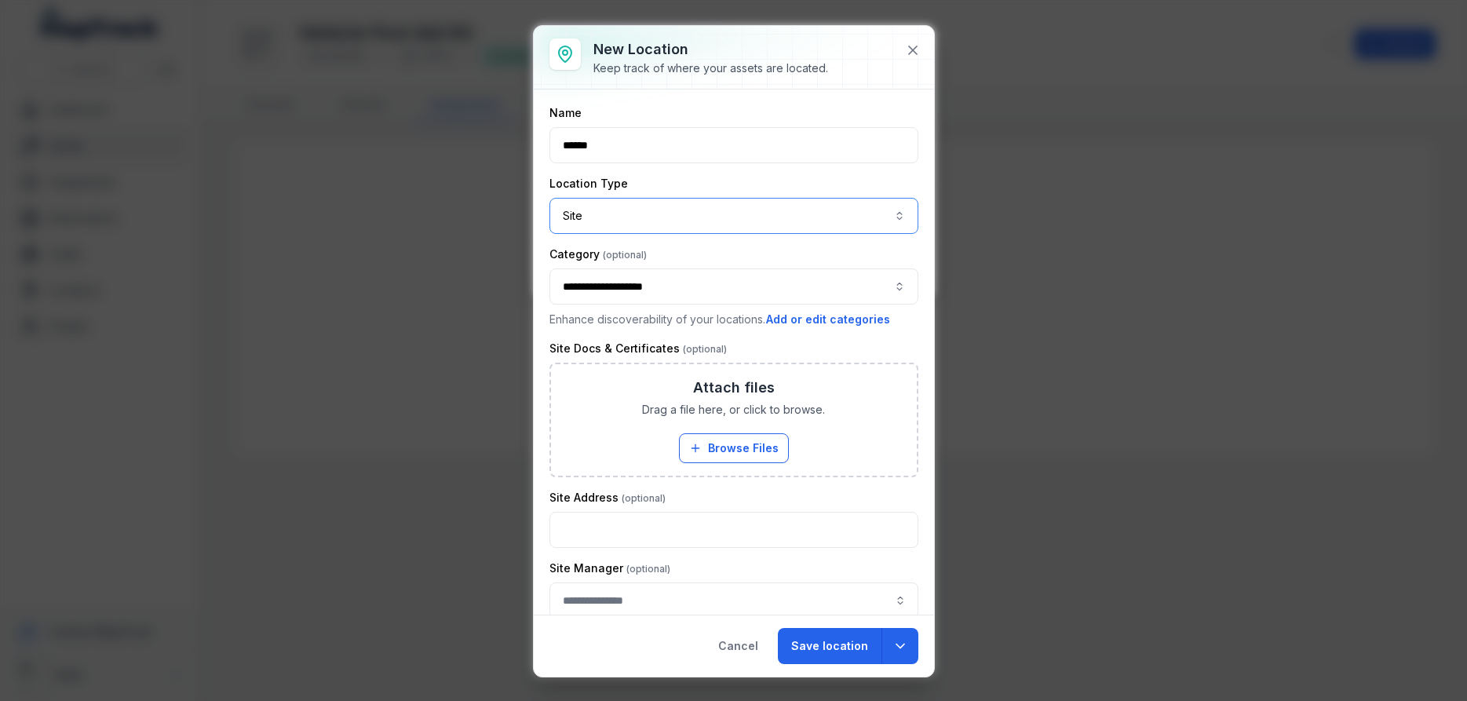
click at [729, 211] on button "Site ****" at bounding box center [733, 216] width 369 height 36
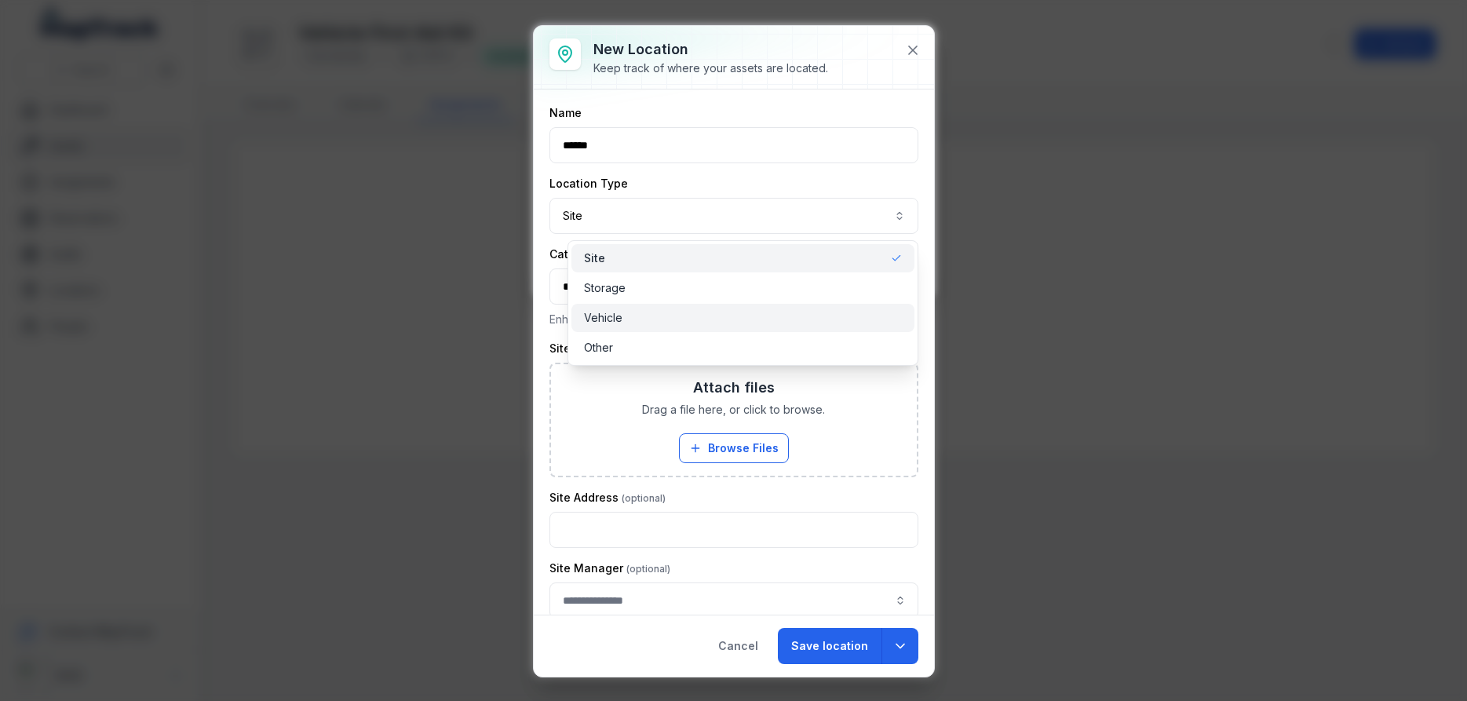
click at [611, 315] on span "Vehicle" at bounding box center [603, 318] width 38 height 16
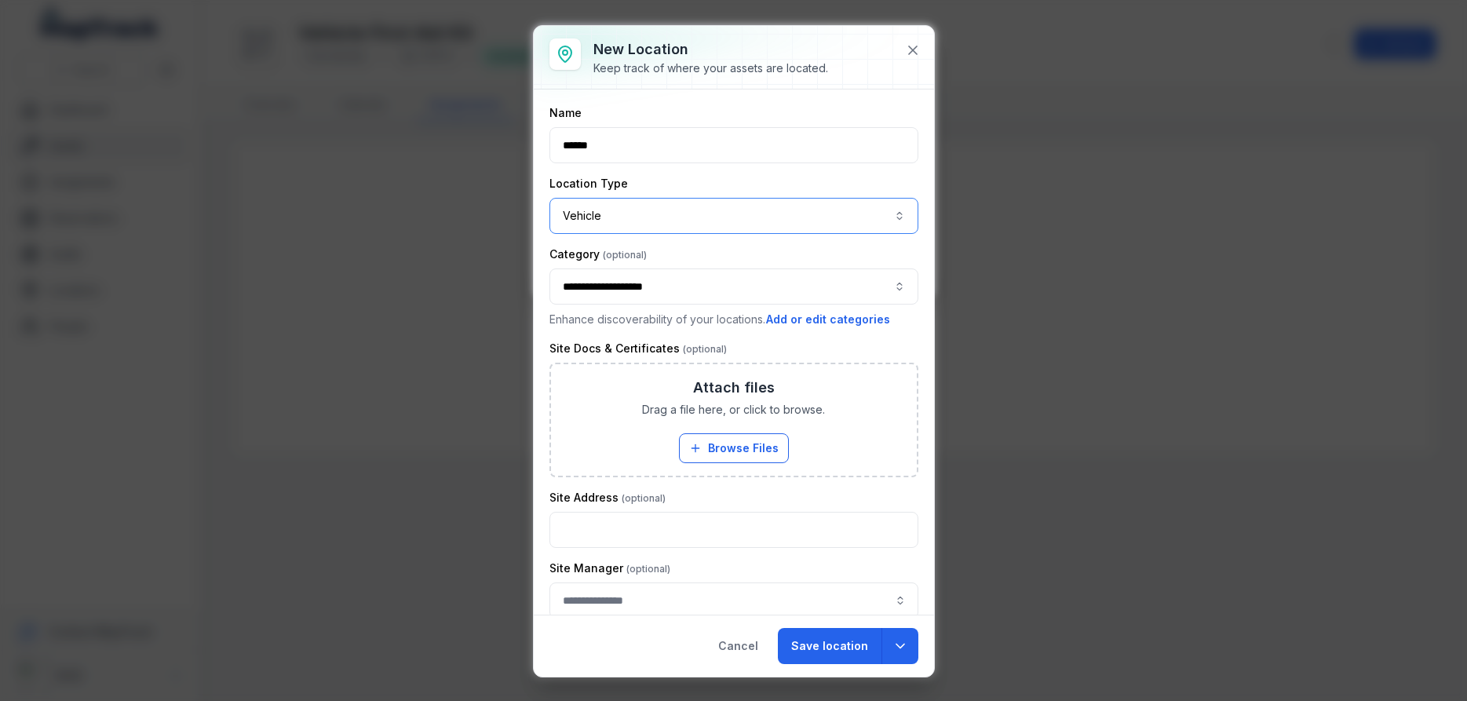
click at [687, 286] on button "**********" at bounding box center [733, 286] width 369 height 36
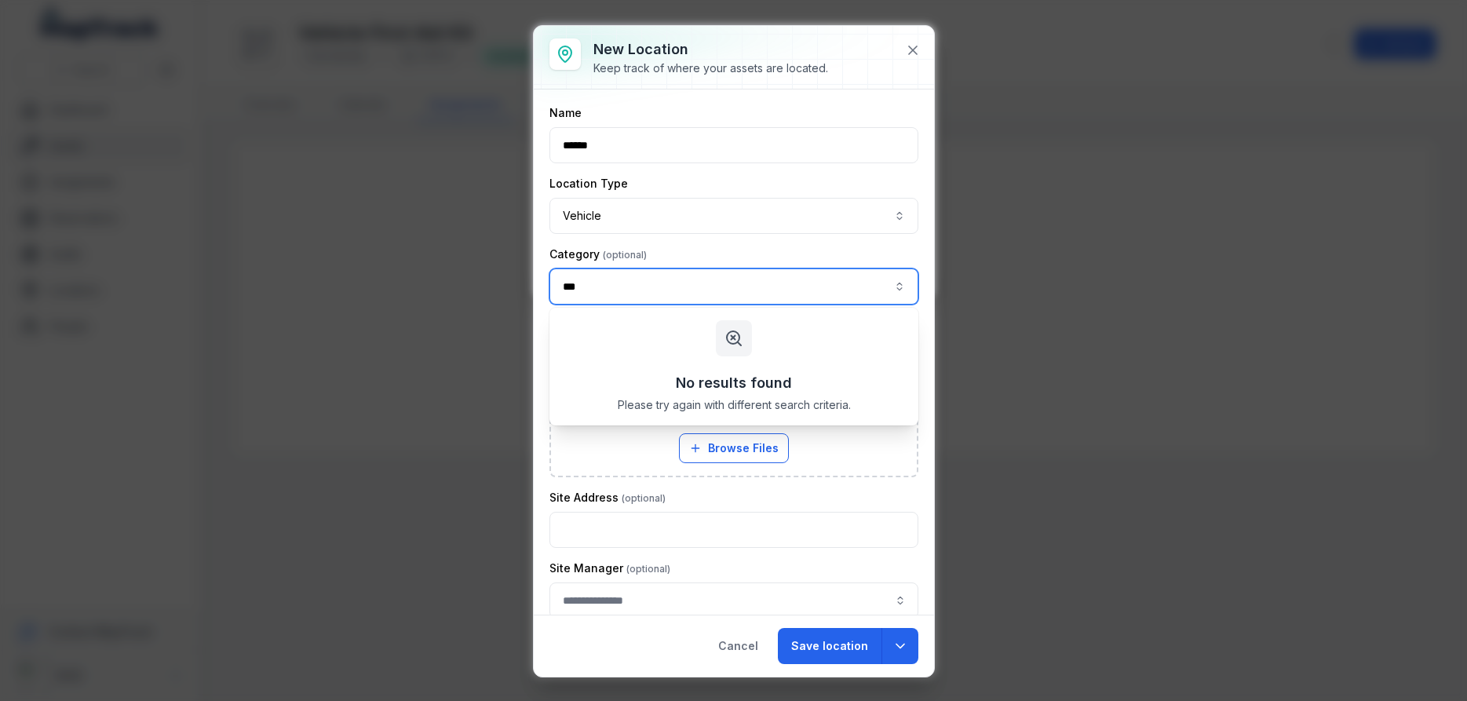
type input "**********"
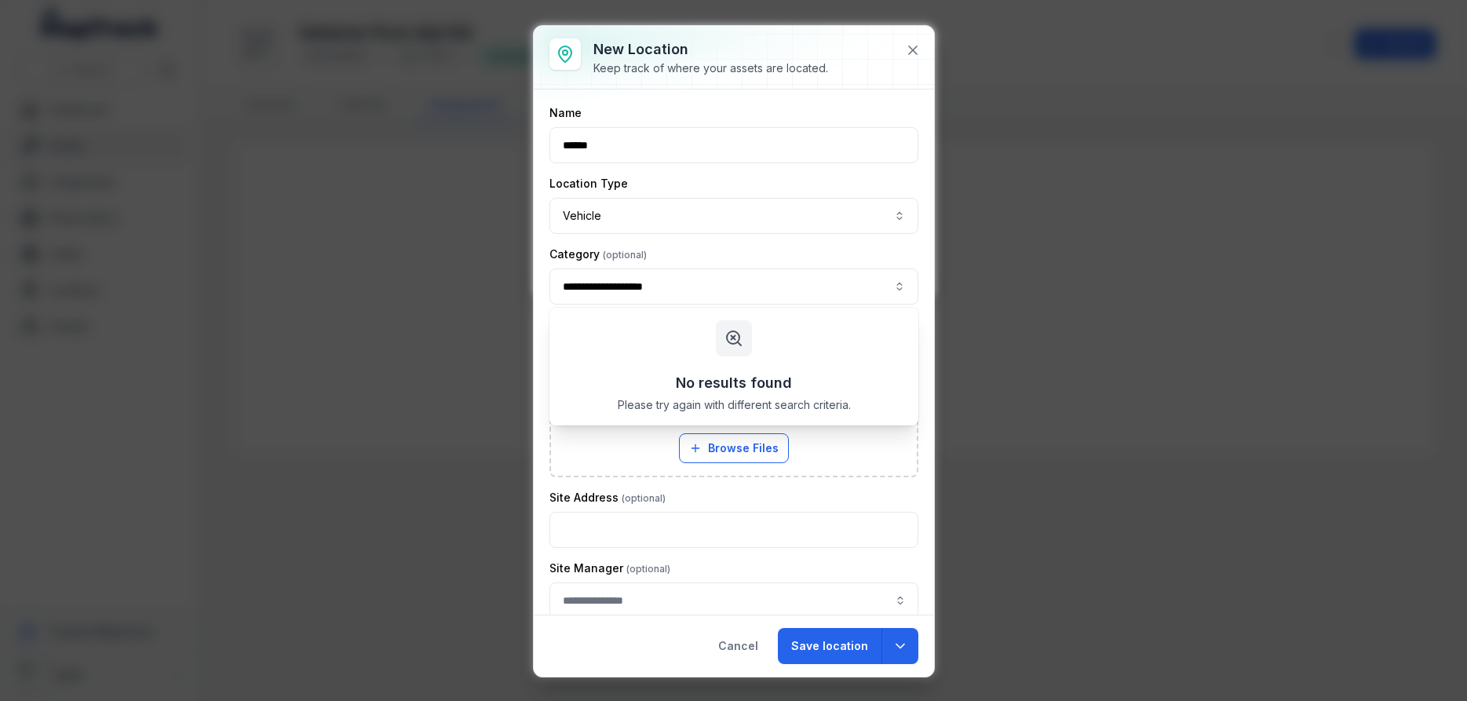
click at [722, 255] on div "Category" at bounding box center [733, 254] width 369 height 16
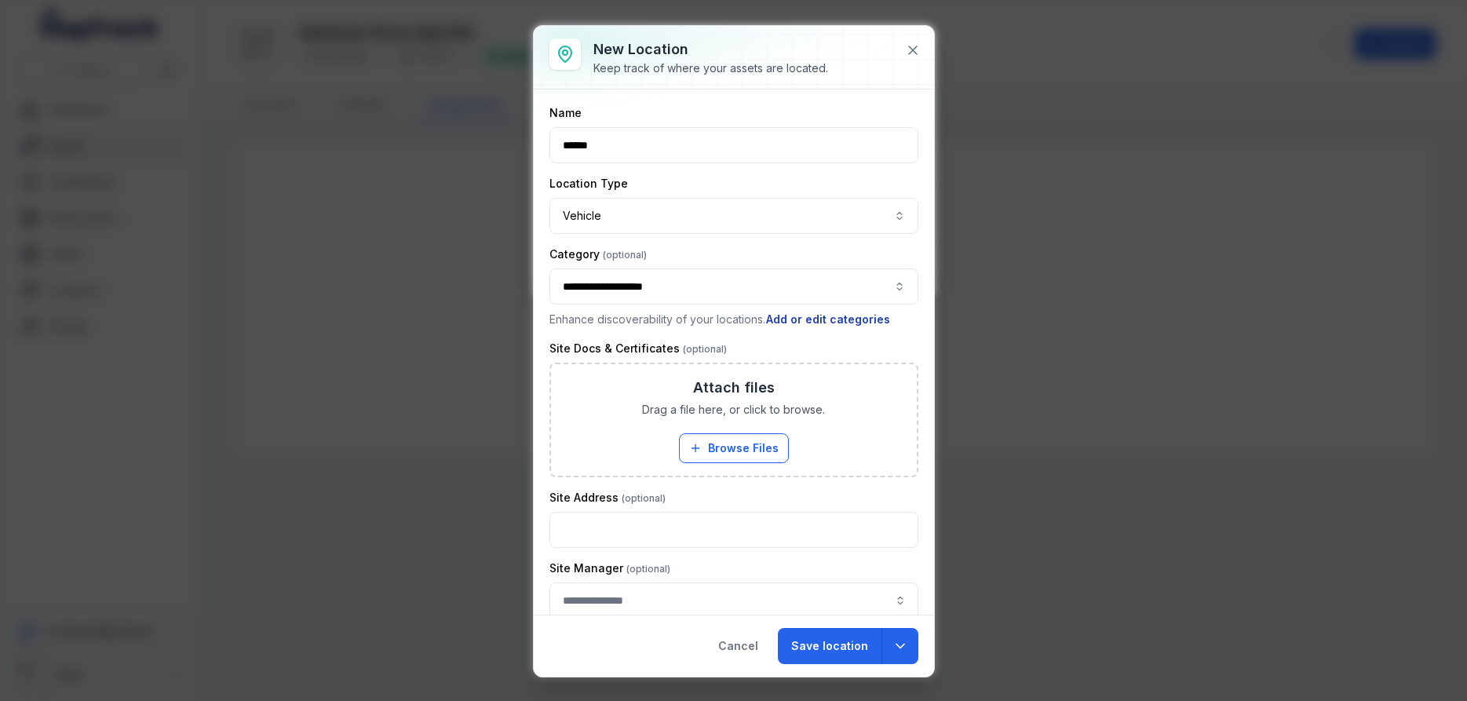
click at [819, 321] on button "Add or edit categories" at bounding box center [828, 319] width 126 height 17
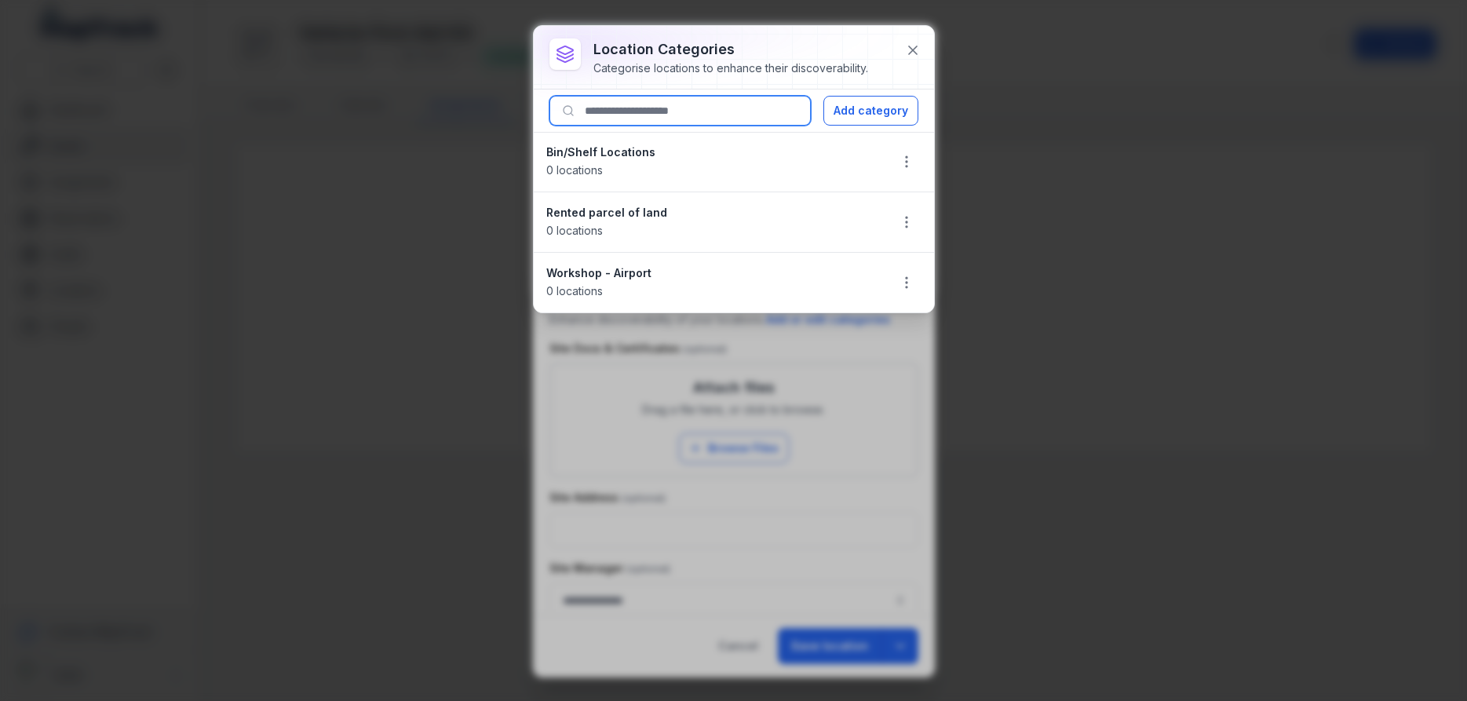
click at [656, 111] on input at bounding box center [679, 111] width 261 height 30
click at [863, 111] on button "Add category" at bounding box center [870, 111] width 95 height 30
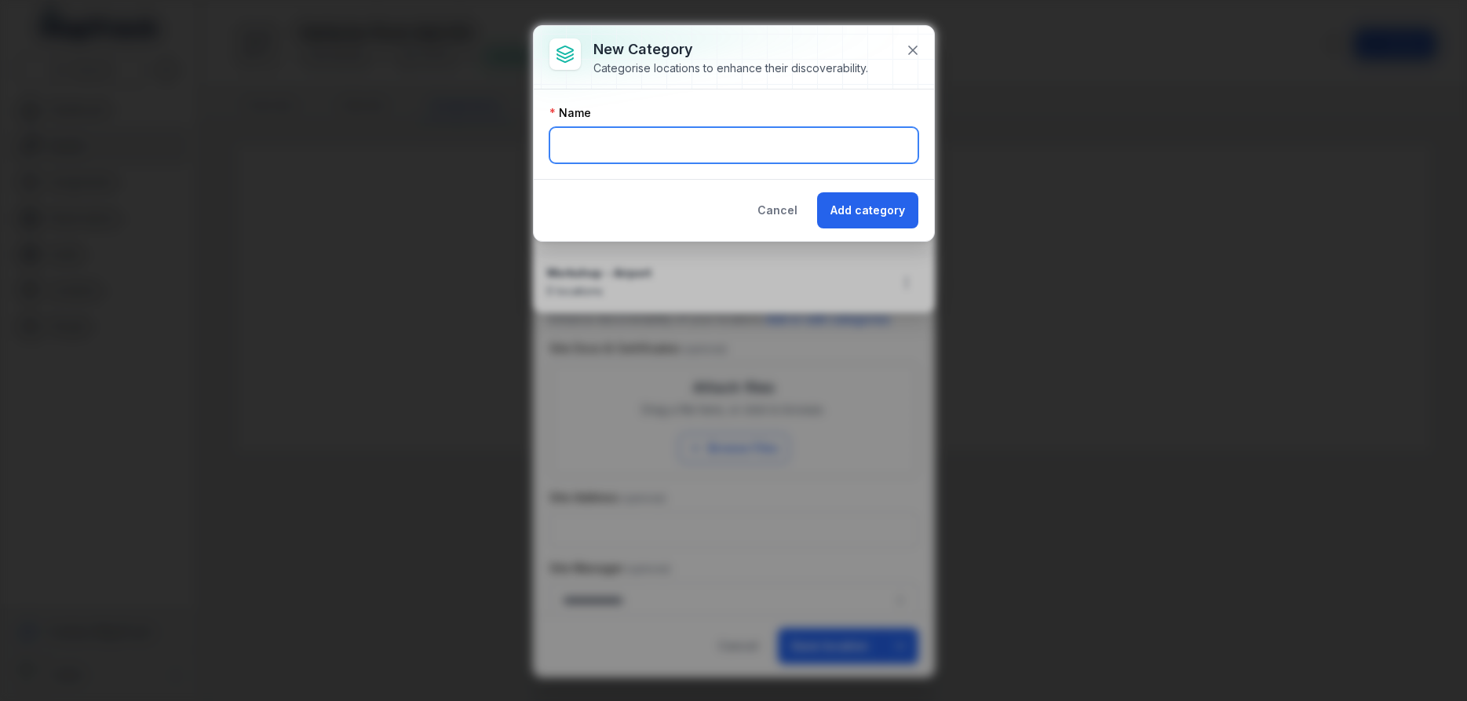
click at [588, 148] on input "text" at bounding box center [733, 145] width 369 height 36
type input "***"
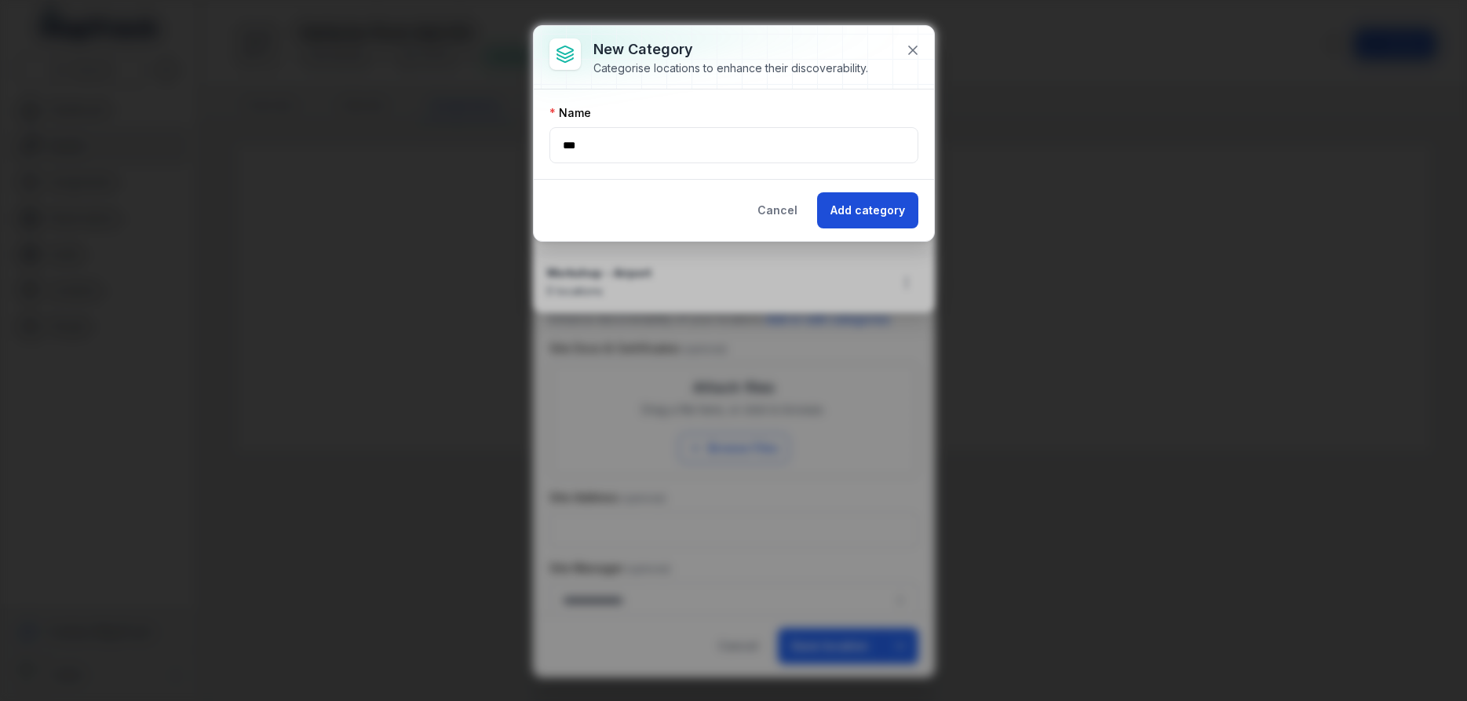
click at [868, 210] on button "Add category" at bounding box center [867, 210] width 101 height 36
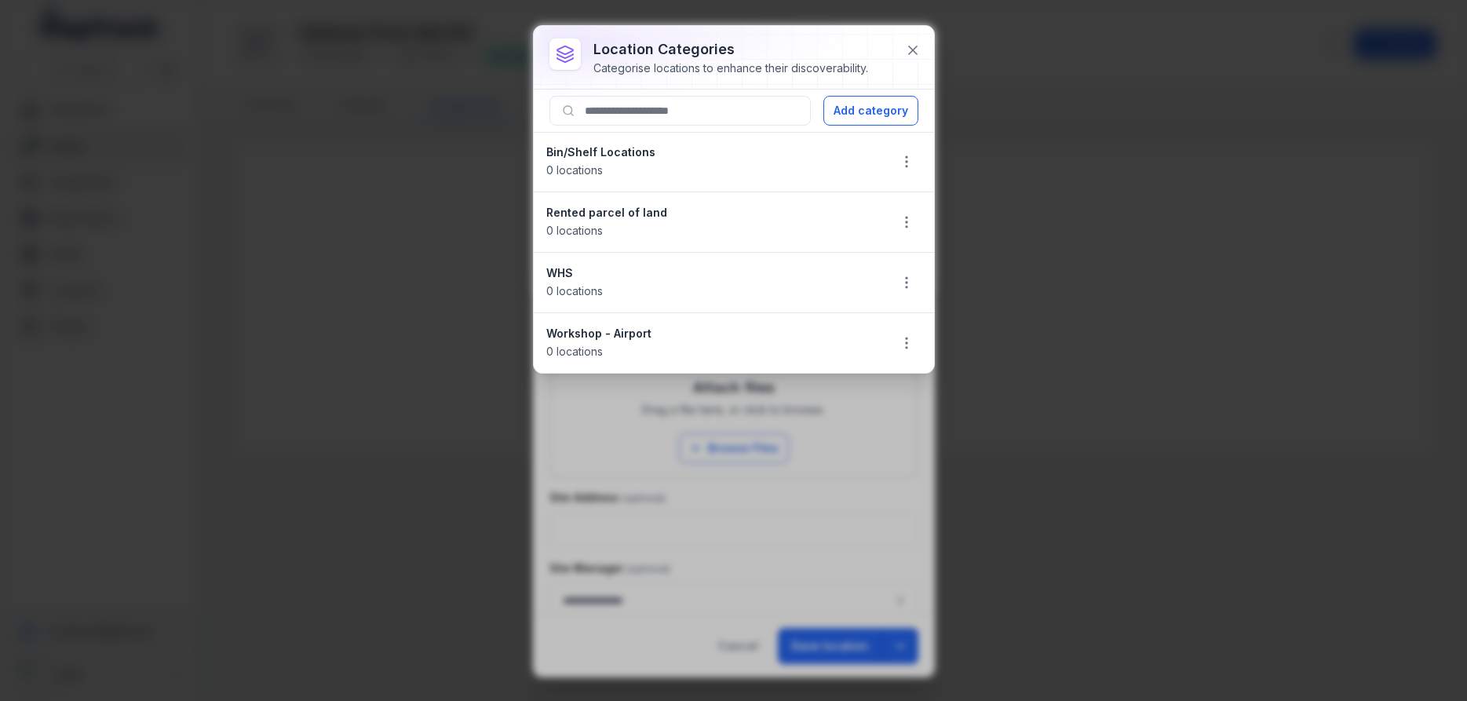
click at [631, 286] on div "WHS 0 locations" at bounding box center [711, 282] width 330 height 35
click at [909, 47] on icon at bounding box center [913, 50] width 8 height 8
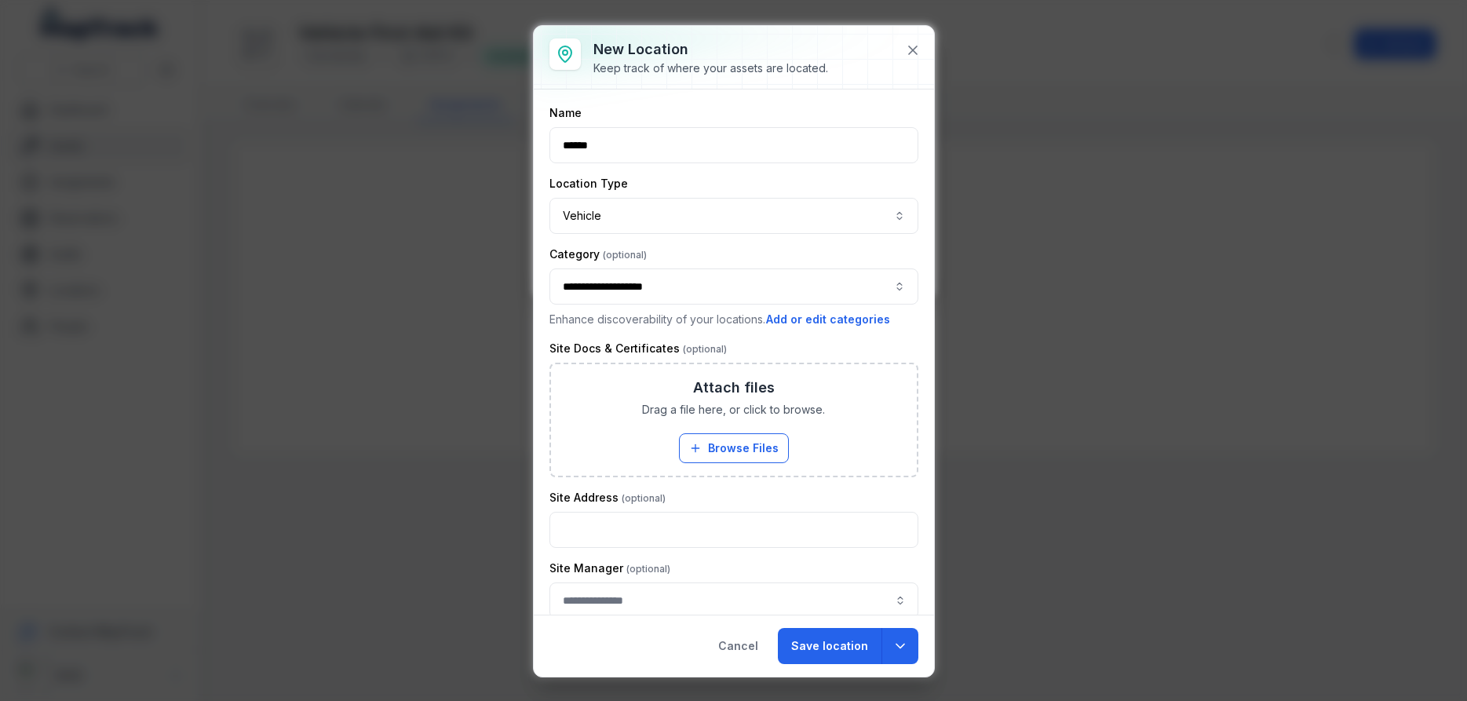
click at [641, 287] on button "**********" at bounding box center [733, 286] width 369 height 36
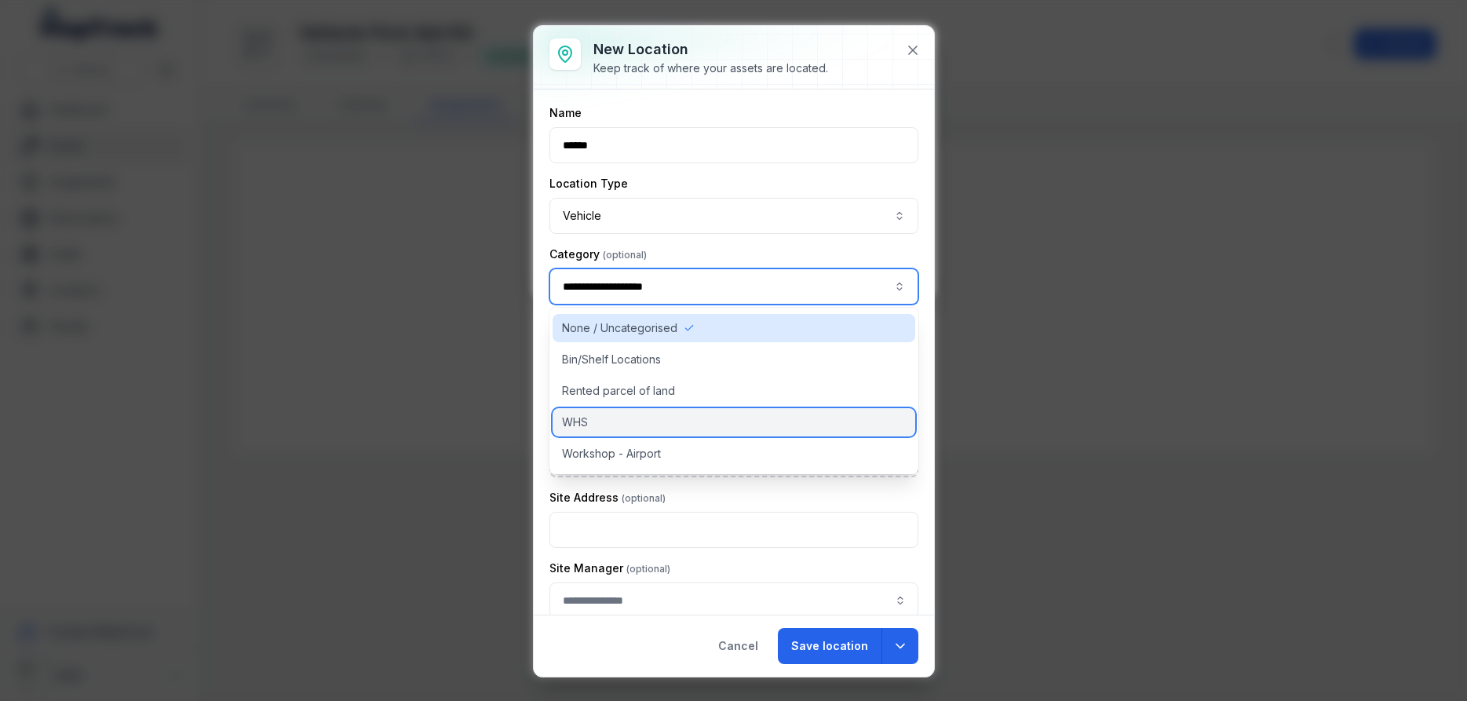
click at [578, 421] on span "WHS" at bounding box center [575, 422] width 26 height 16
type input "***"
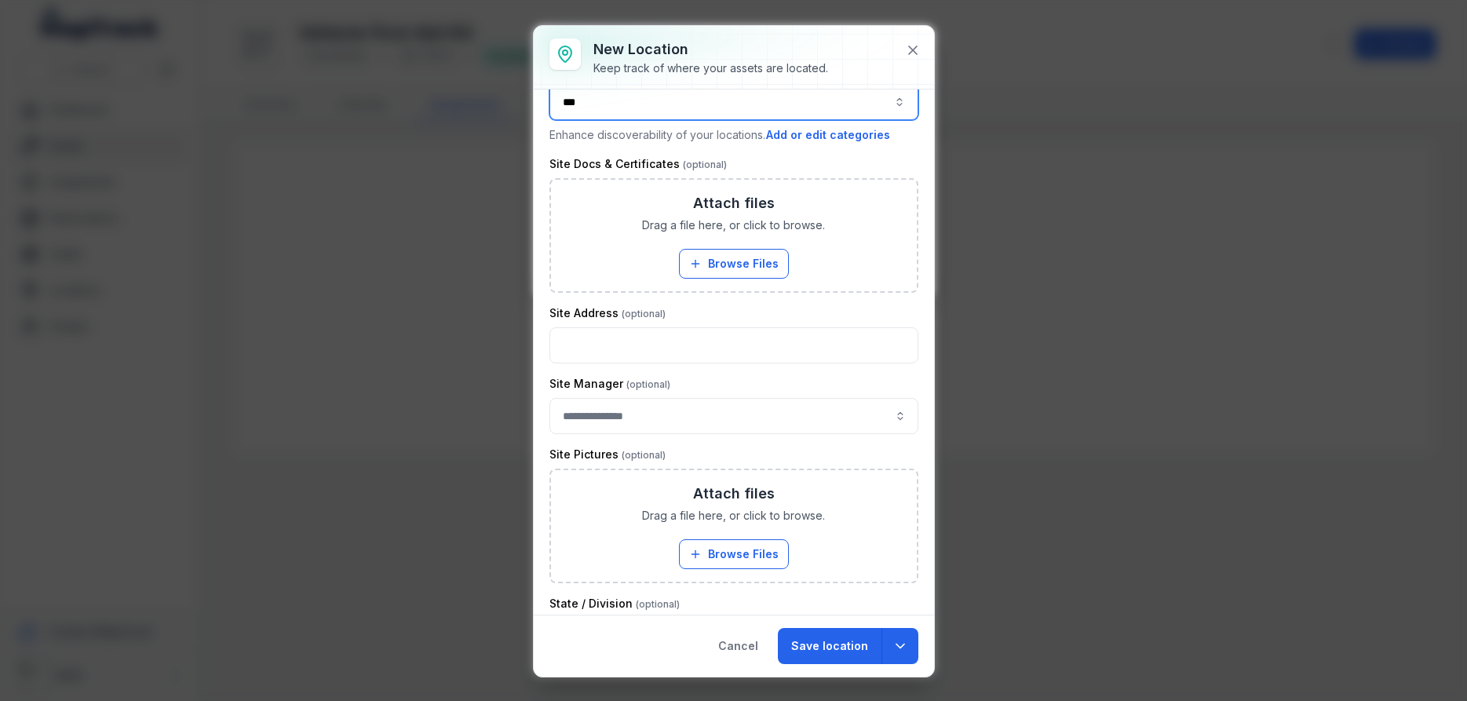
scroll to position [188, 0]
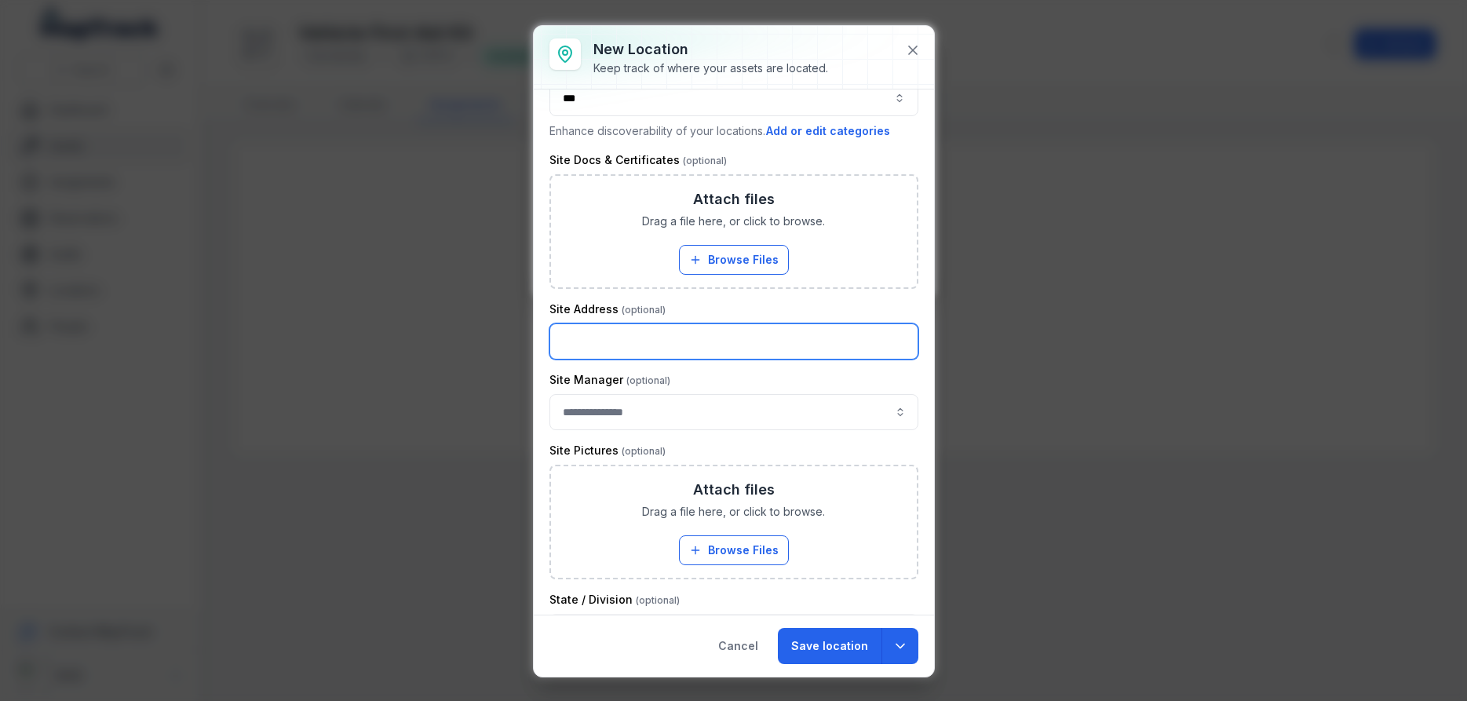
click at [580, 328] on input "text" at bounding box center [733, 341] width 369 height 36
type input "*"
type input "**********"
click at [760, 377] on div "Site Manager" at bounding box center [733, 380] width 369 height 16
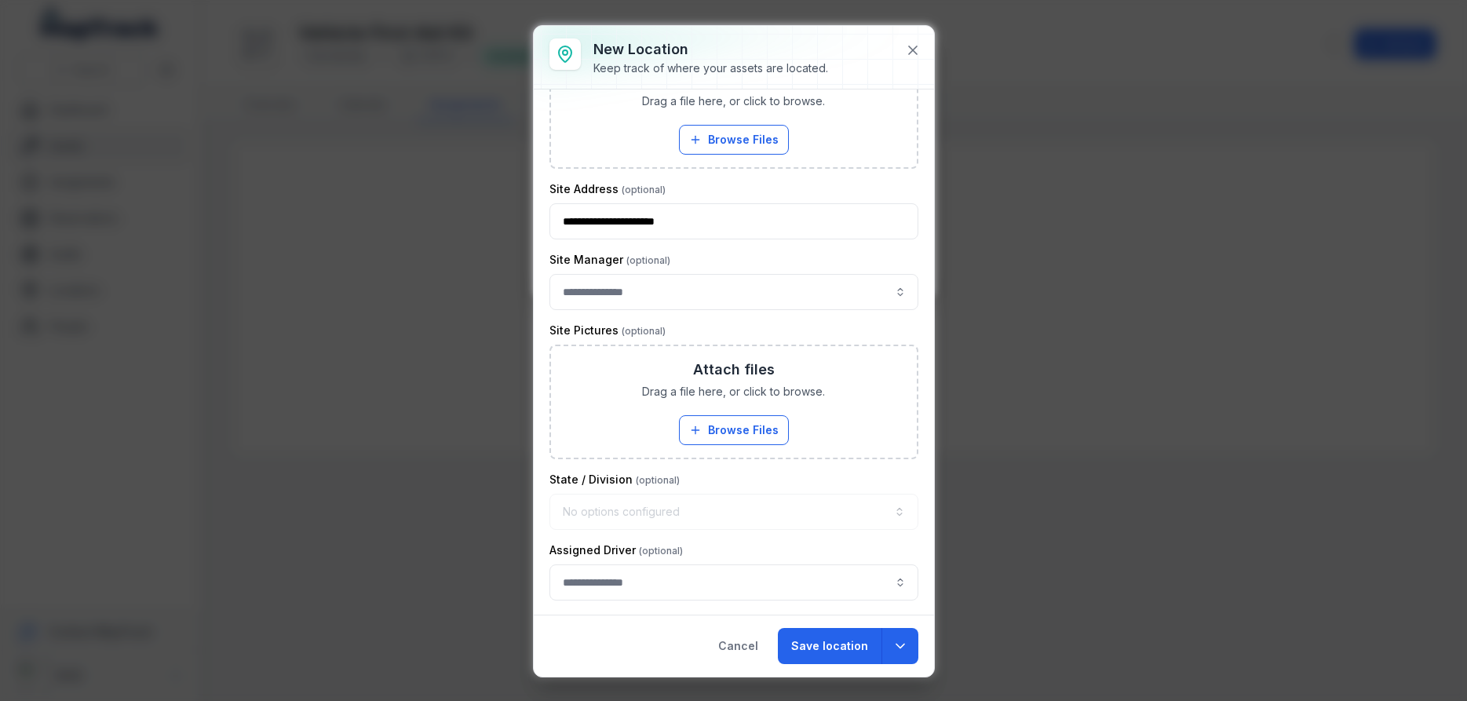
scroll to position [310, 0]
click at [655, 581] on input "location-add:cf[f8f60500-5bef-4a49-be90-d2fee2a16198]-label" at bounding box center [733, 581] width 369 height 36
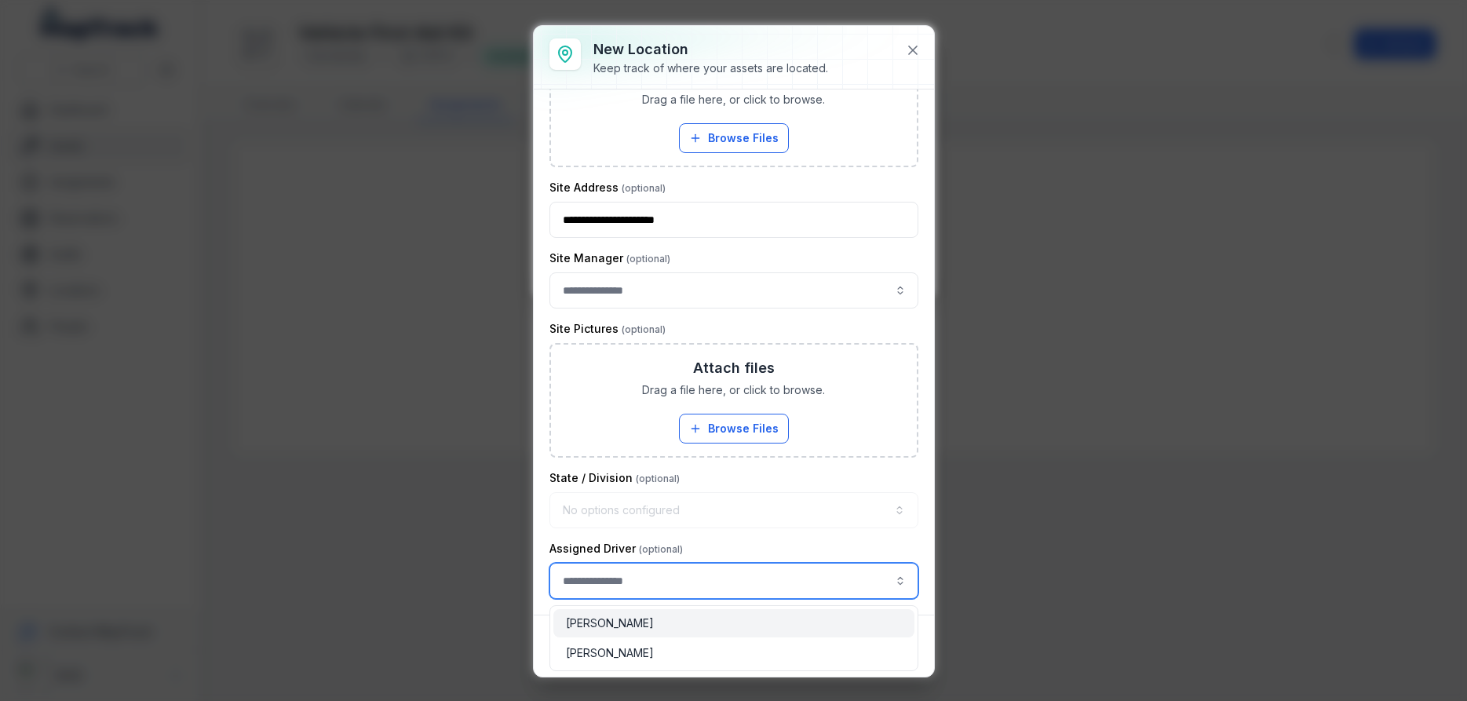
type input "**********"
click at [620, 622] on span "[PERSON_NAME]" at bounding box center [610, 623] width 88 height 16
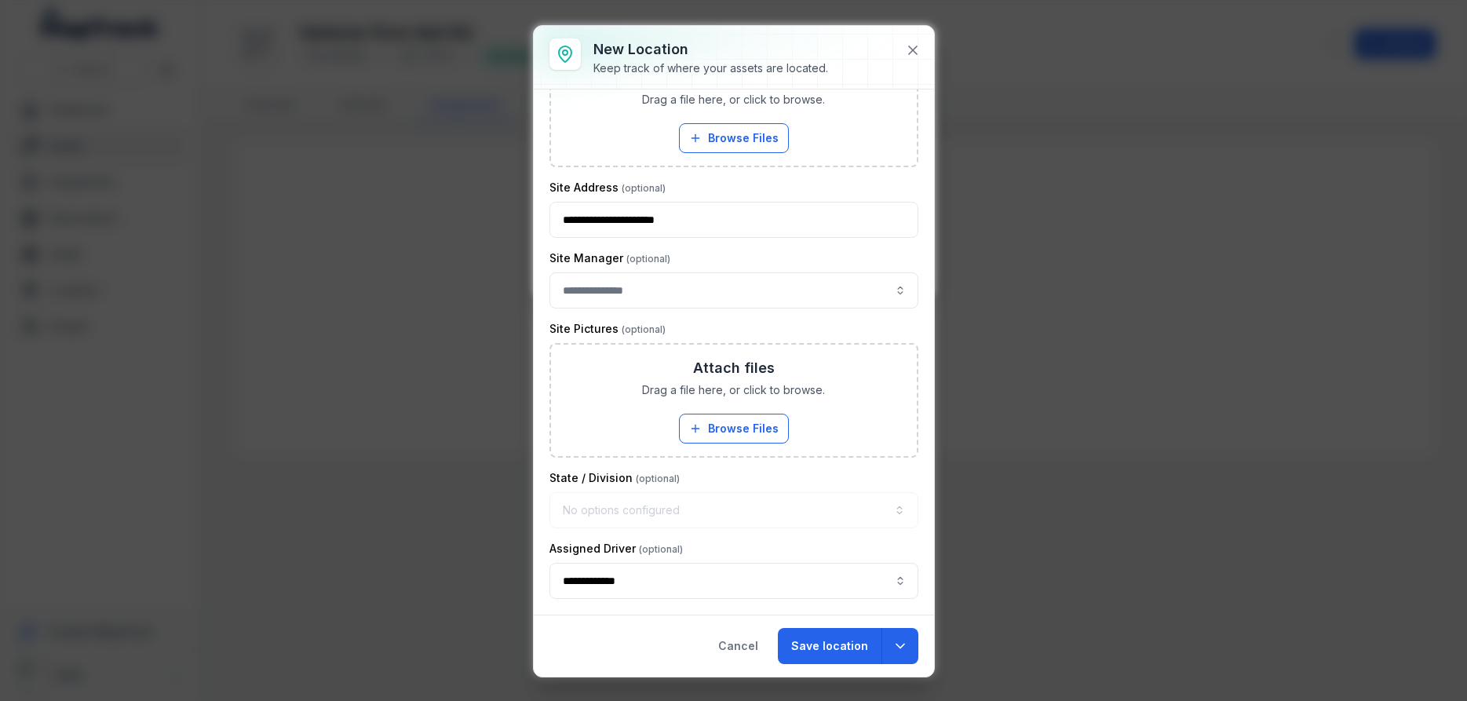
click at [759, 531] on div "**********" at bounding box center [733, 196] width 369 height 803
click at [831, 644] on button "Save location" at bounding box center [830, 646] width 104 height 36
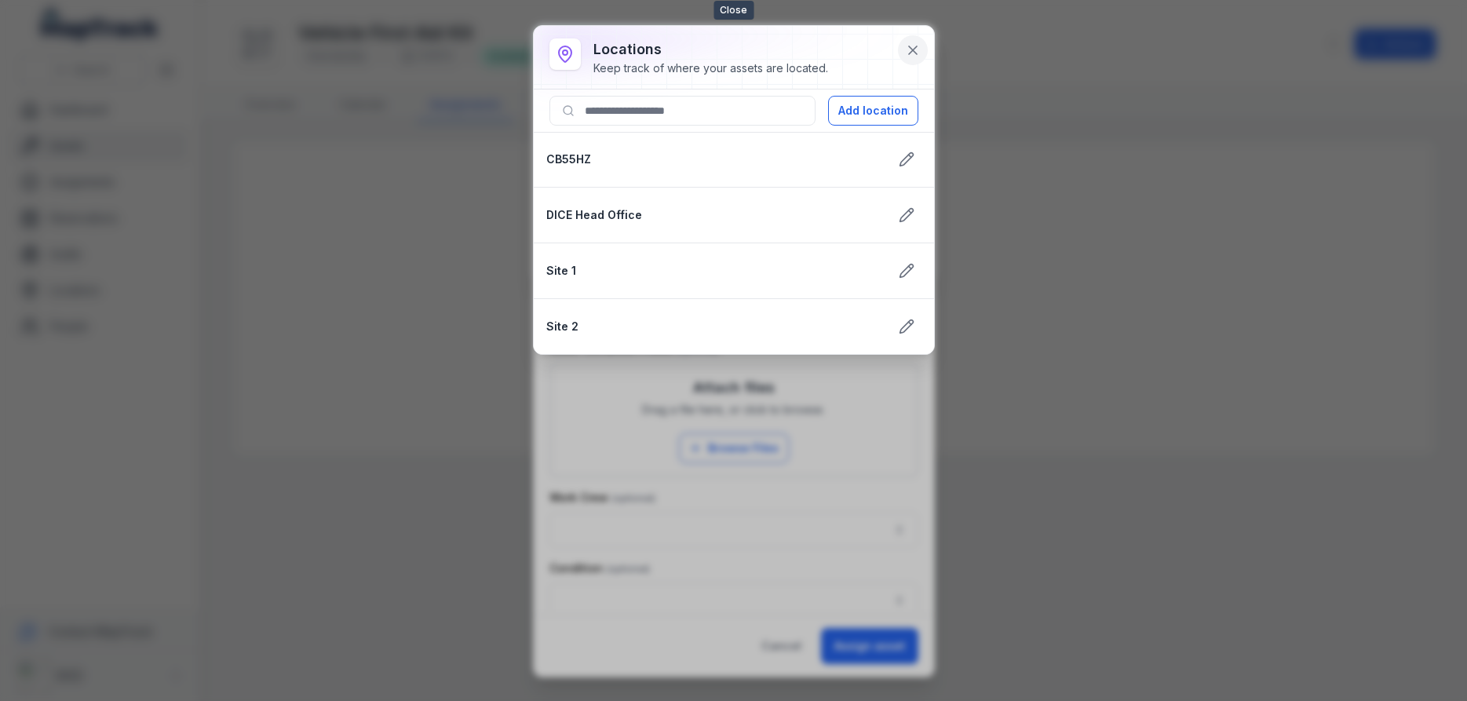
click at [916, 47] on icon at bounding box center [913, 50] width 8 height 8
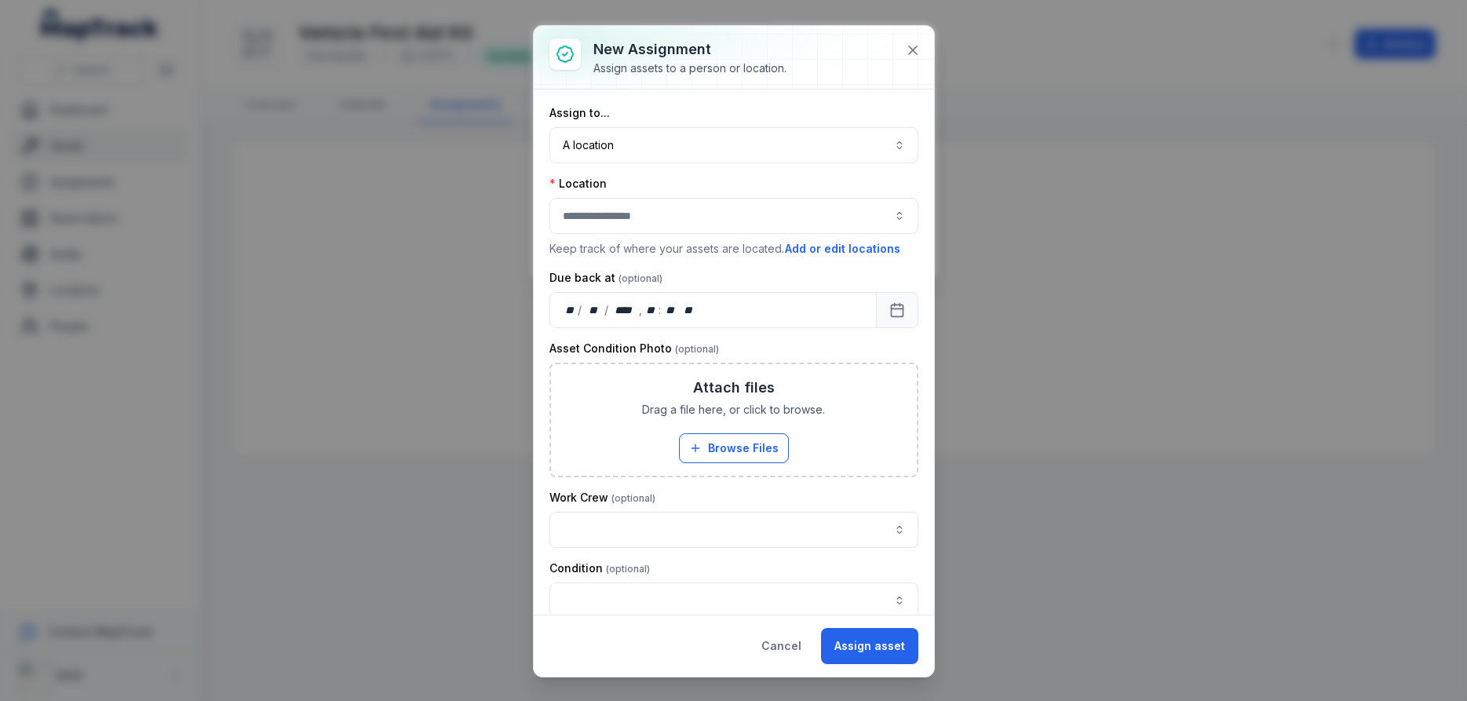
click at [632, 206] on button "button" at bounding box center [733, 216] width 369 height 36
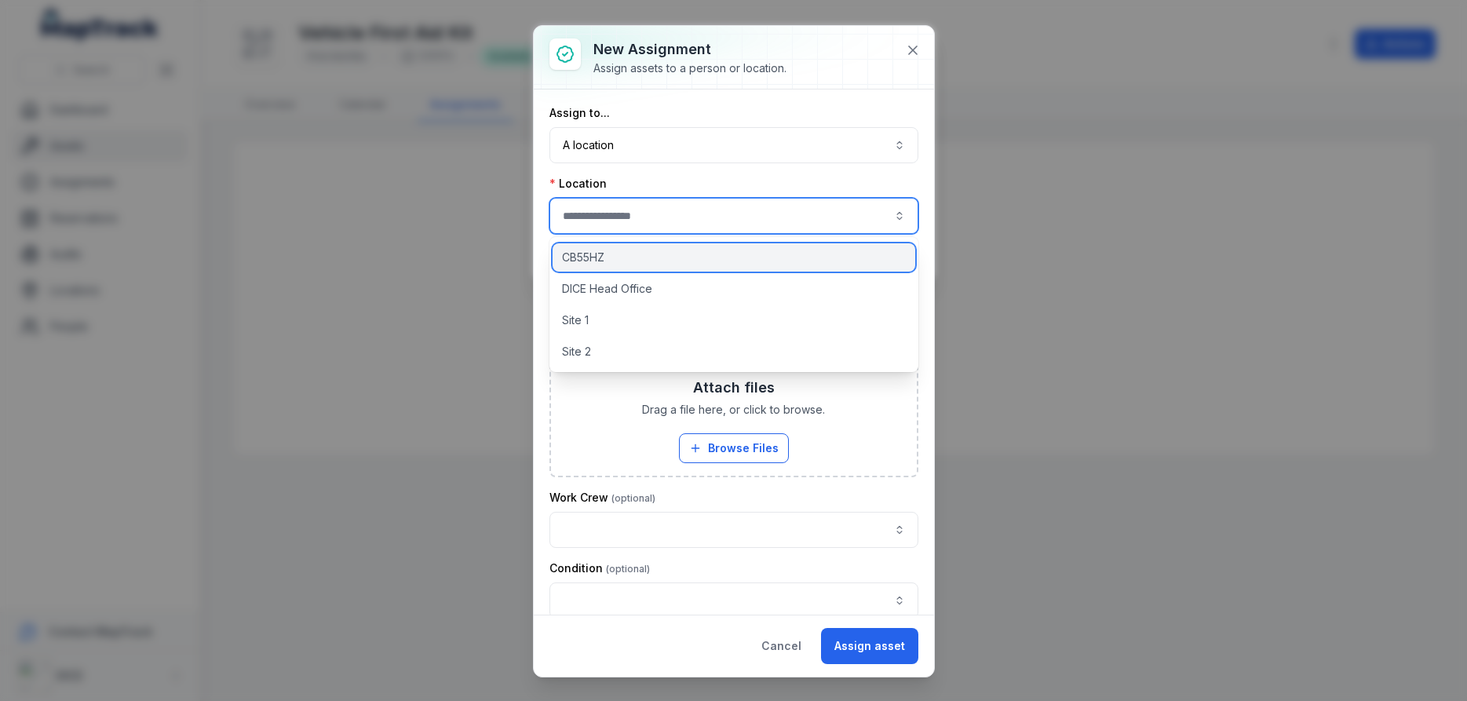
click at [591, 261] on span "CB55HZ" at bounding box center [583, 258] width 42 height 16
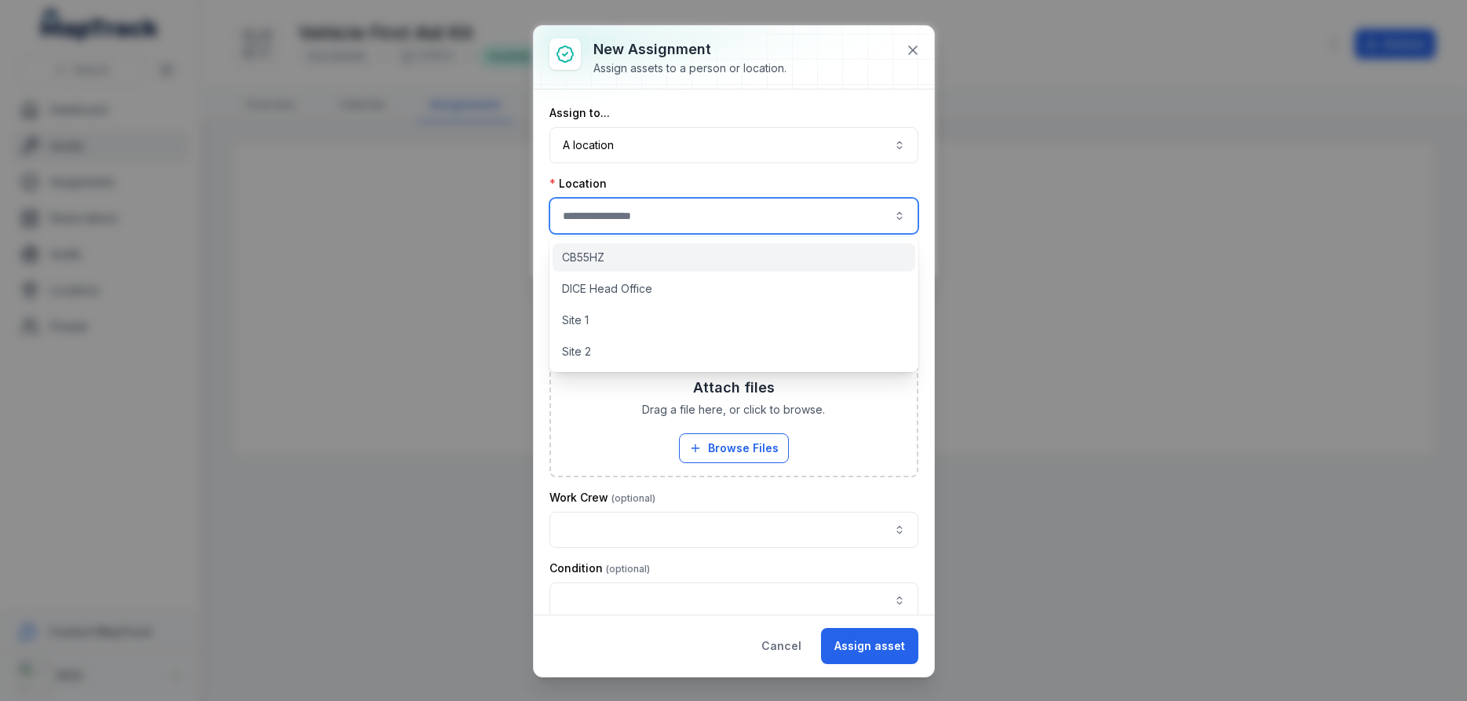
type input "******"
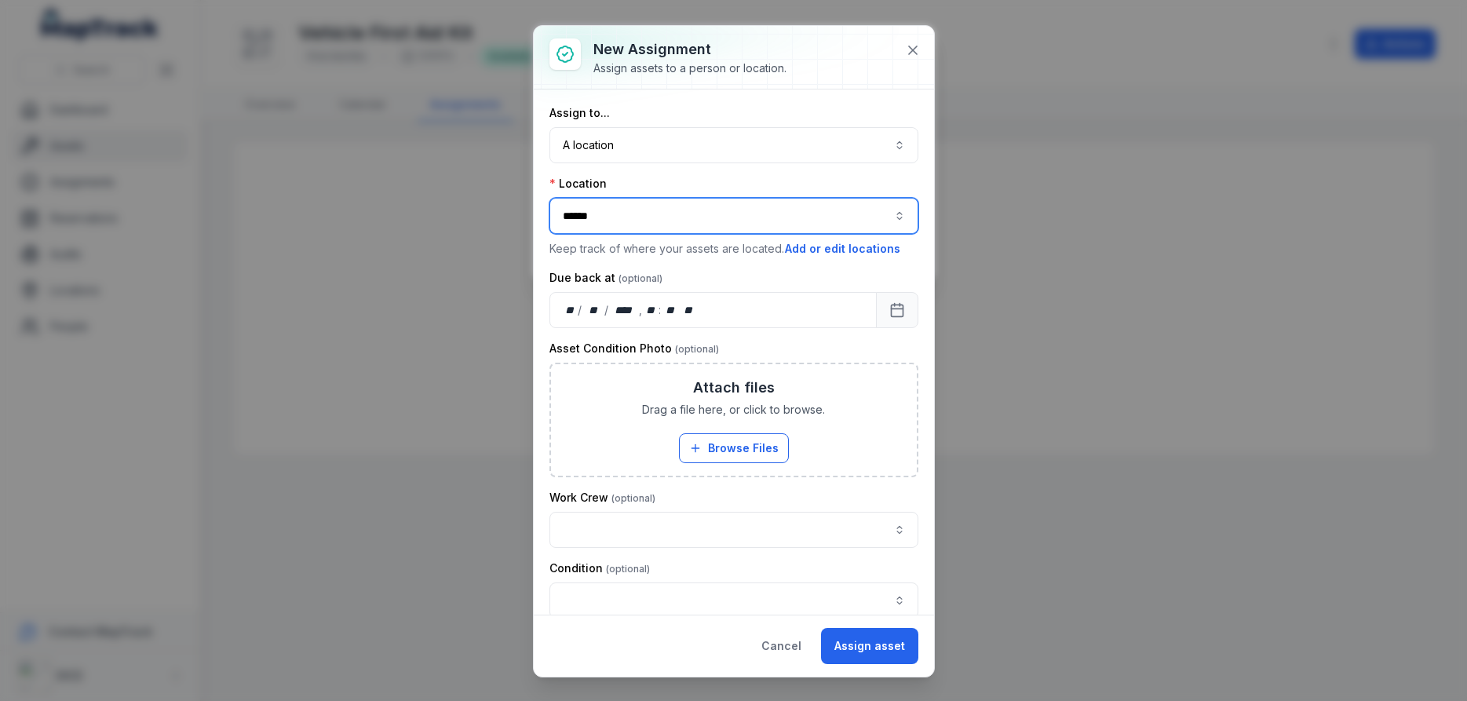
scroll to position [52, 0]
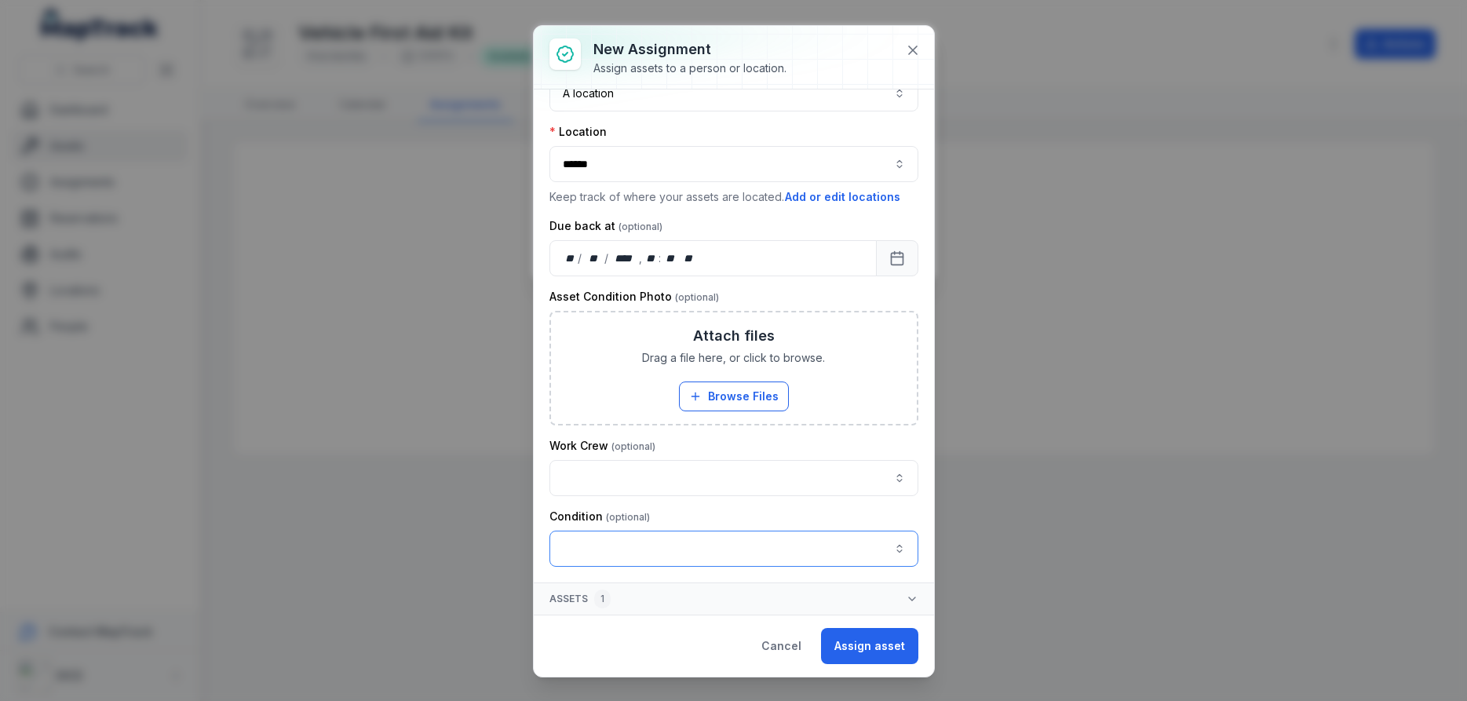
click at [890, 545] on button "button" at bounding box center [733, 548] width 369 height 36
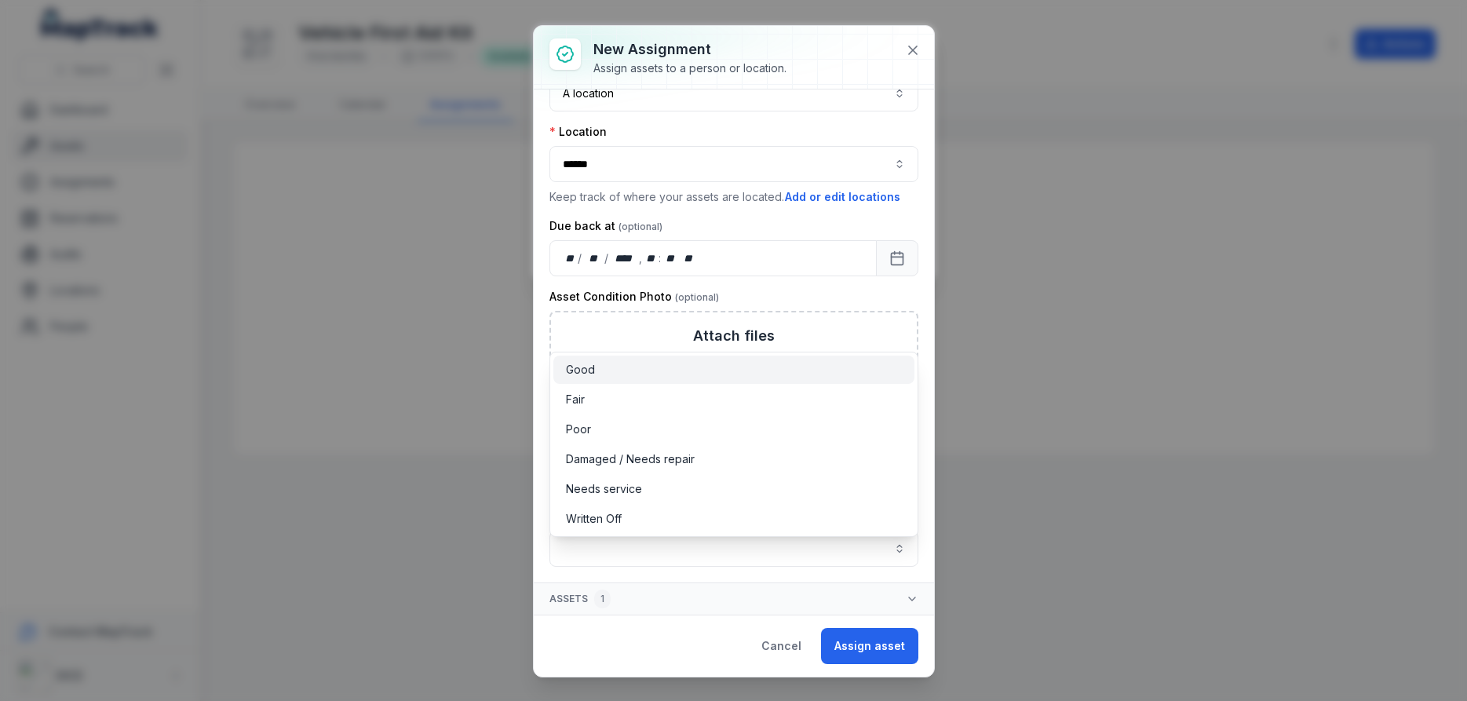
click at [583, 368] on span "Good" at bounding box center [580, 370] width 29 height 16
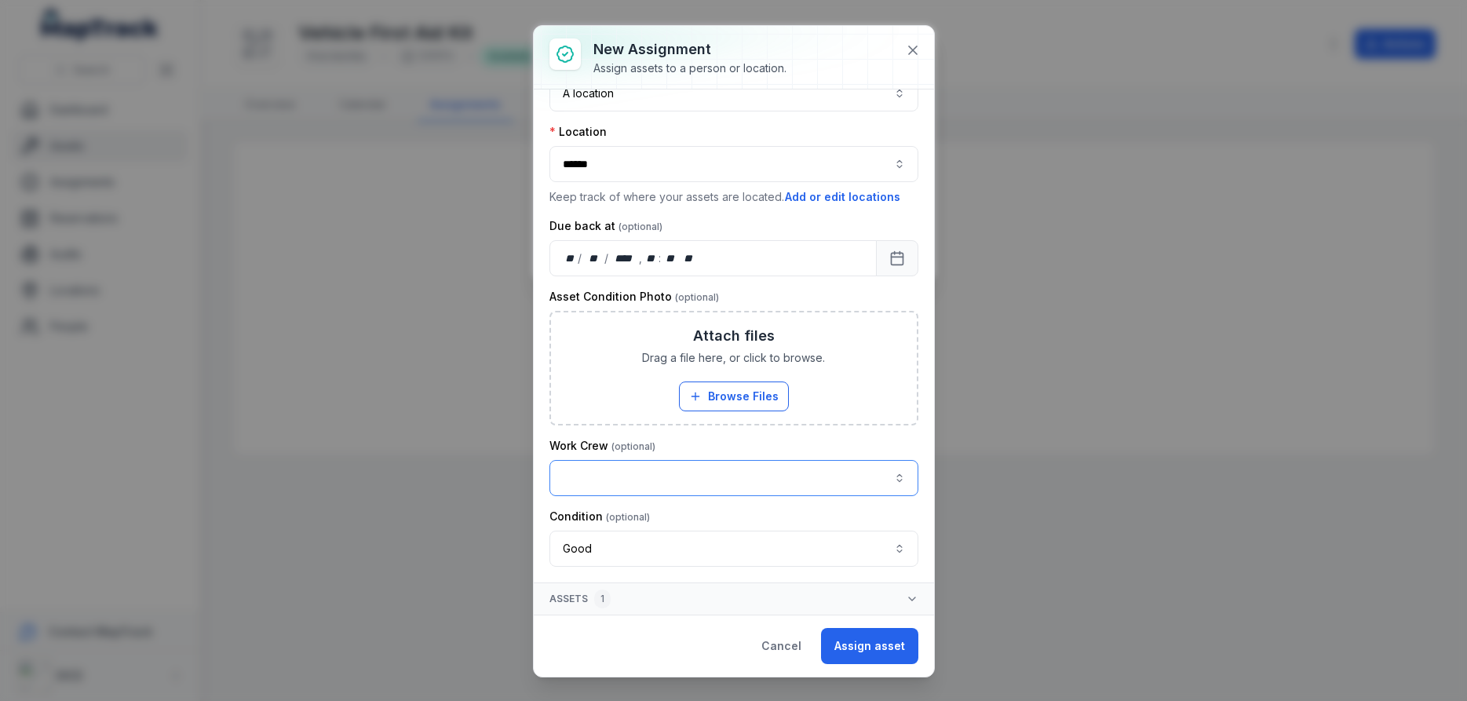
click at [857, 475] on button "button" at bounding box center [733, 478] width 369 height 36
click at [606, 548] on span "Electrical" at bounding box center [589, 550] width 46 height 16
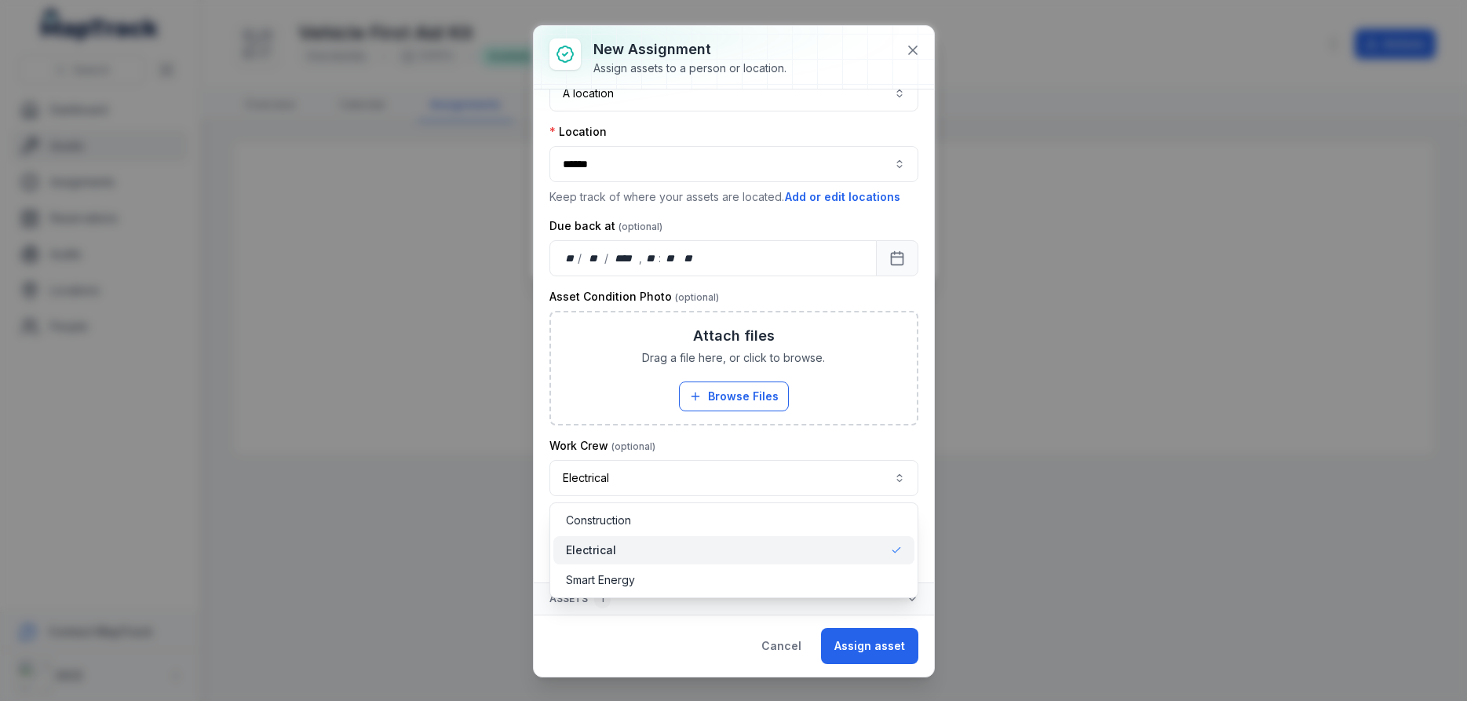
click at [863, 443] on div "**********" at bounding box center [733, 467] width 369 height 58
click at [756, 603] on button "Assets 1" at bounding box center [734, 598] width 400 height 31
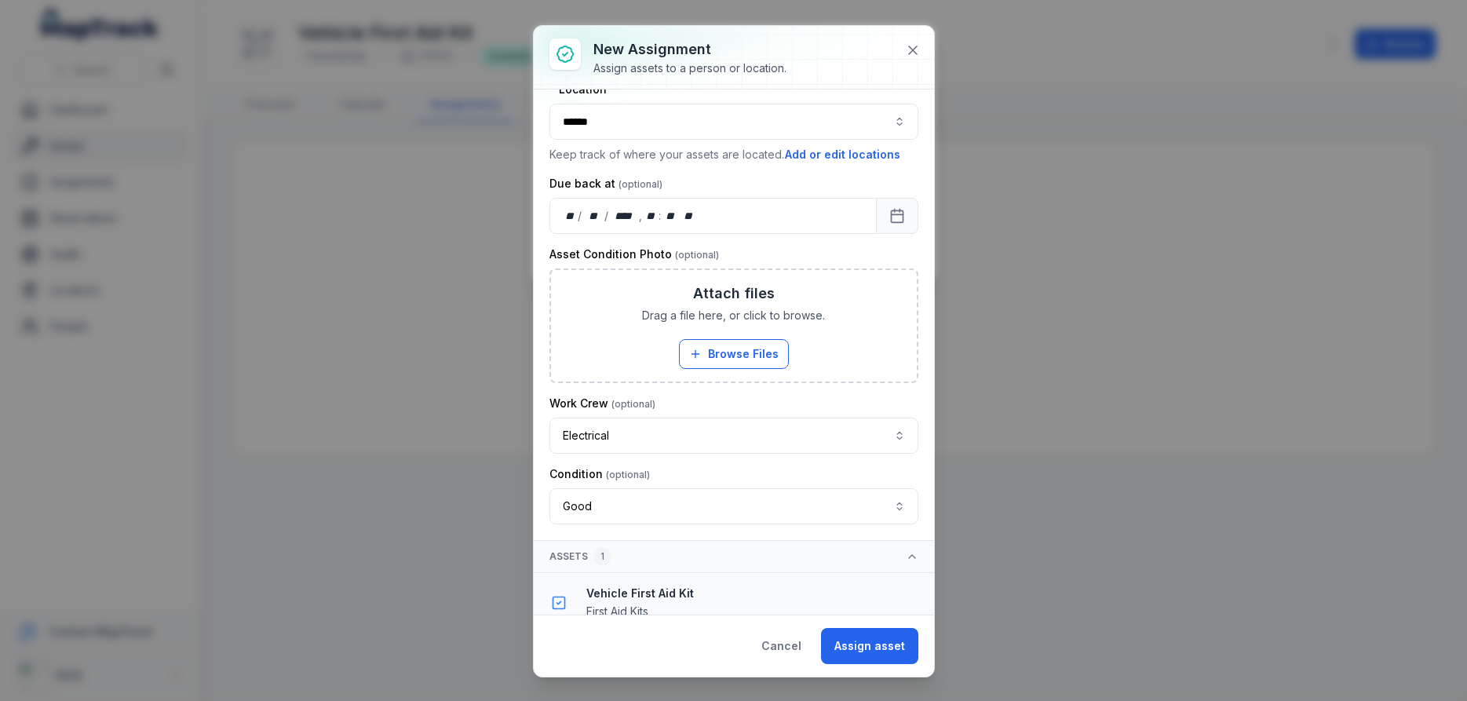
scroll to position [113, 0]
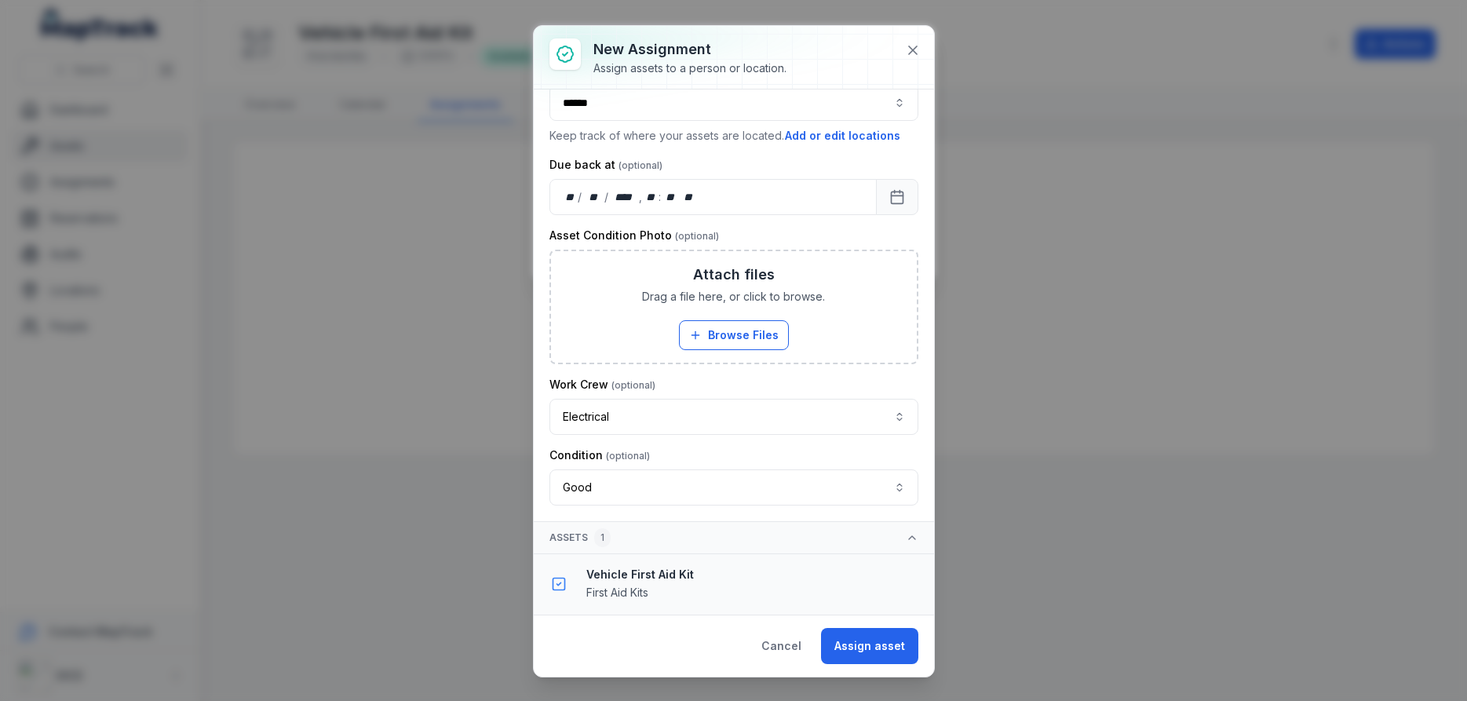
click at [676, 588] on div "Vehicle First Aid Kit First Aid Kits" at bounding box center [753, 584] width 334 height 35
click at [877, 644] on button "Assign asset" at bounding box center [869, 646] width 97 height 36
